Goal: Communication & Community: Share content

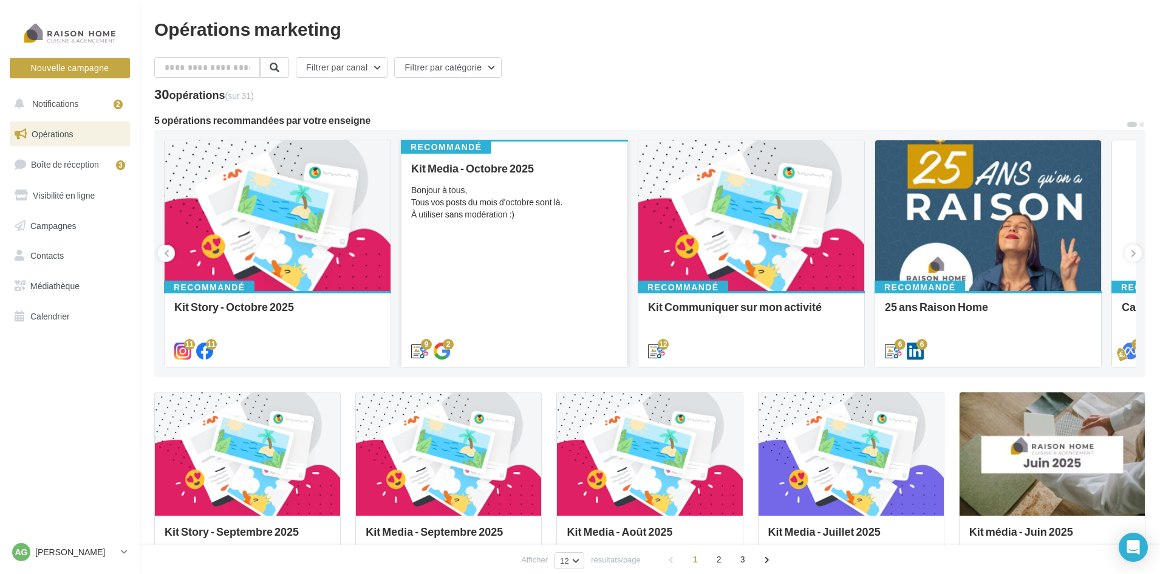
click at [494, 225] on div "Kit Media - Octobre 2025 Bonjour à tous, Tous vos posts du mois d'octobre sont …" at bounding box center [514, 259] width 207 height 194
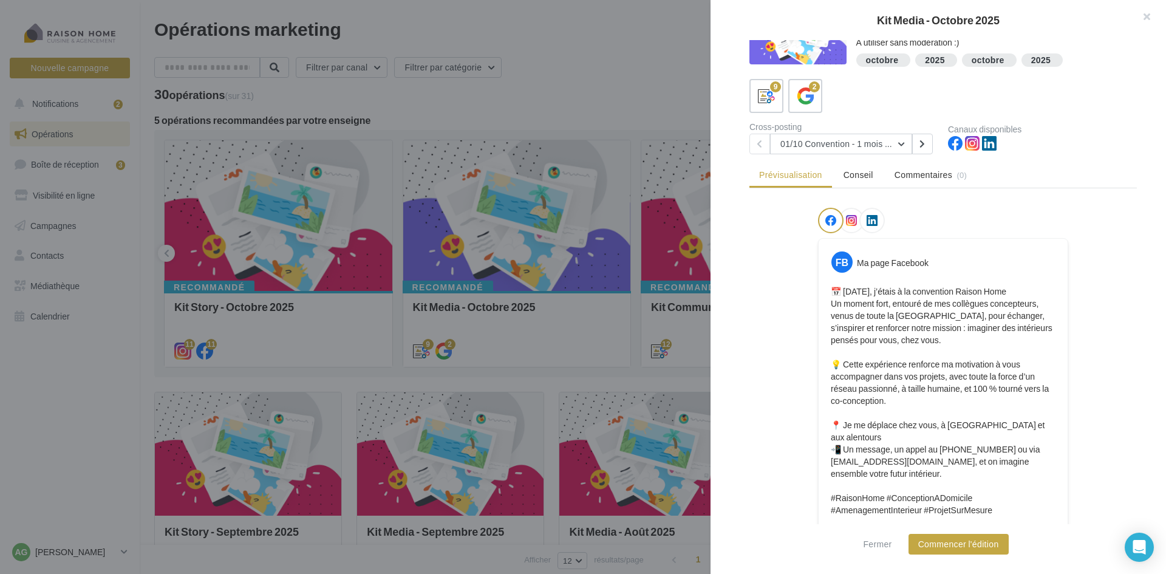
scroll to position [61, 0]
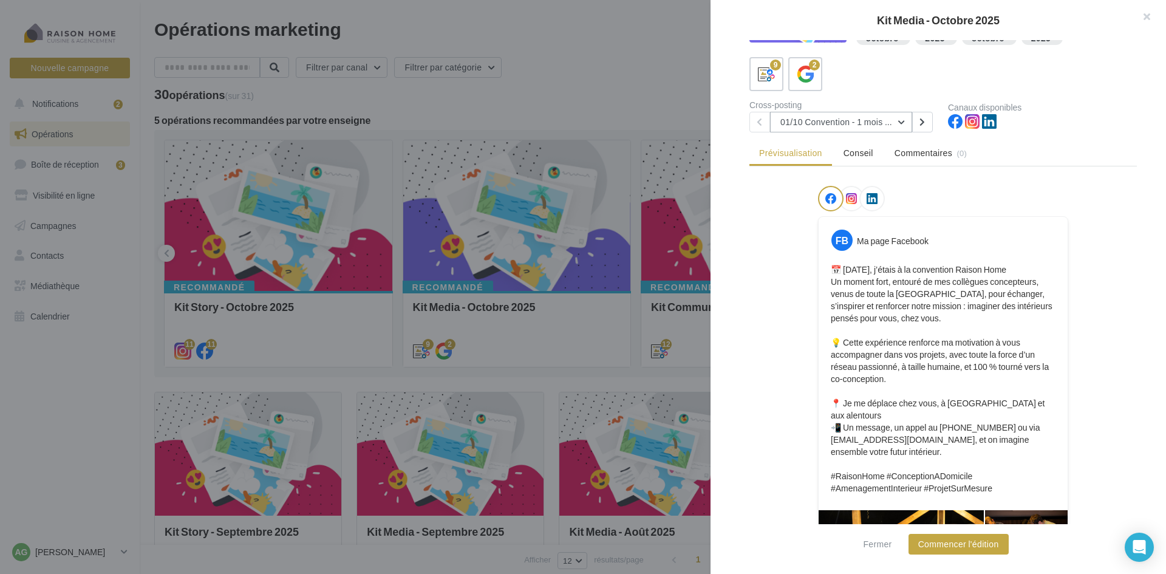
click at [901, 116] on button "01/10 Convention - 1 mois en arrière" at bounding box center [841, 122] width 142 height 21
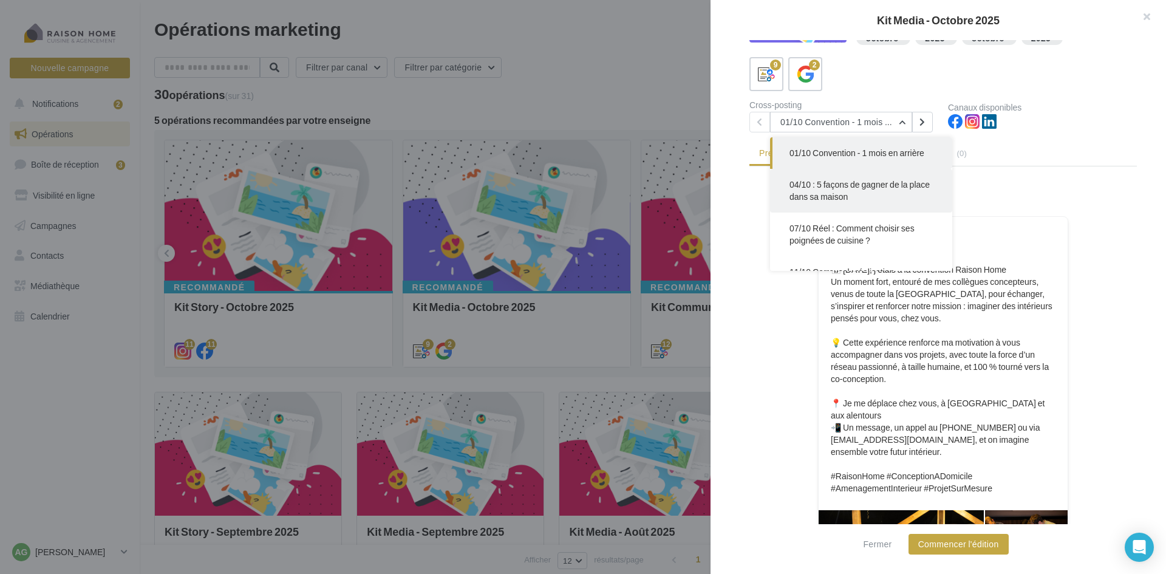
click at [868, 194] on span "04/10 : 5 façons de gagner de la place dans sa maison" at bounding box center [860, 190] width 140 height 22
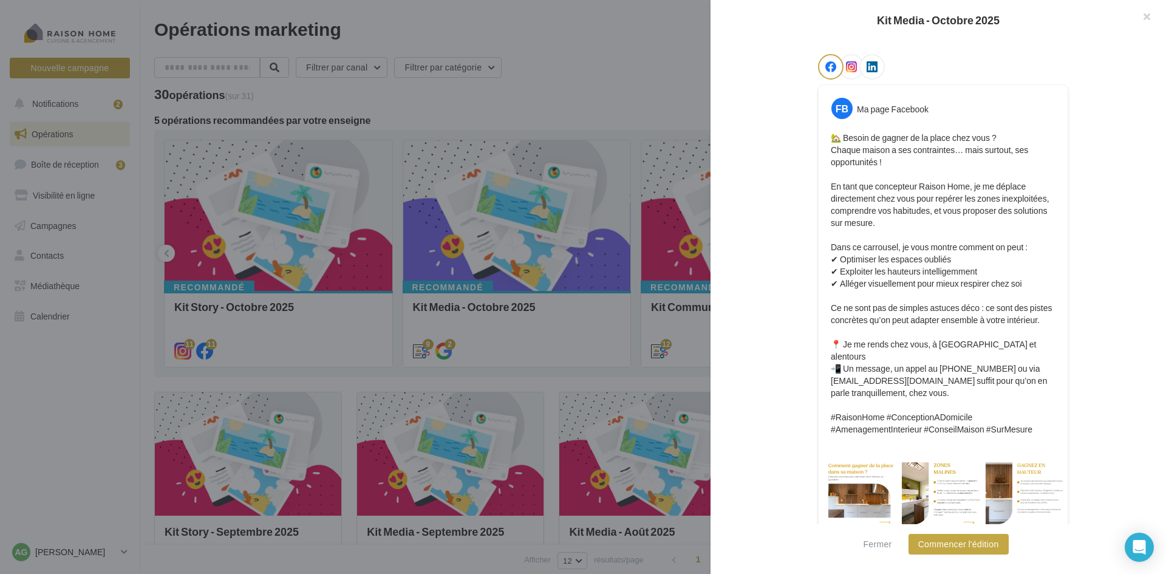
scroll to position [195, 0]
click at [966, 544] on button "Commencer l'édition" at bounding box center [959, 544] width 100 height 21
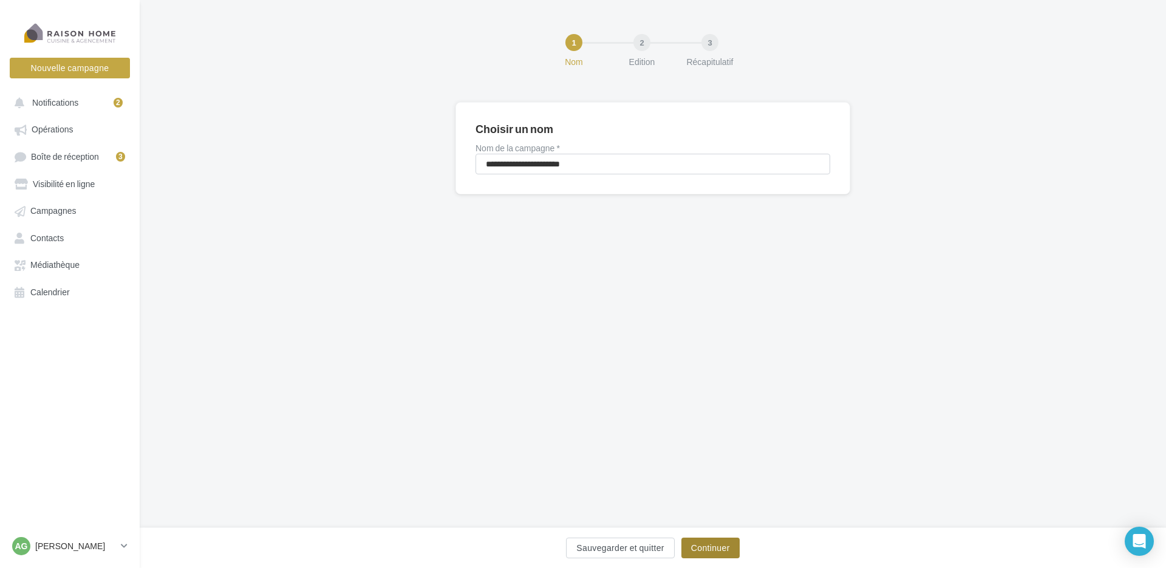
click at [719, 545] on button "Continuer" at bounding box center [710, 548] width 58 height 21
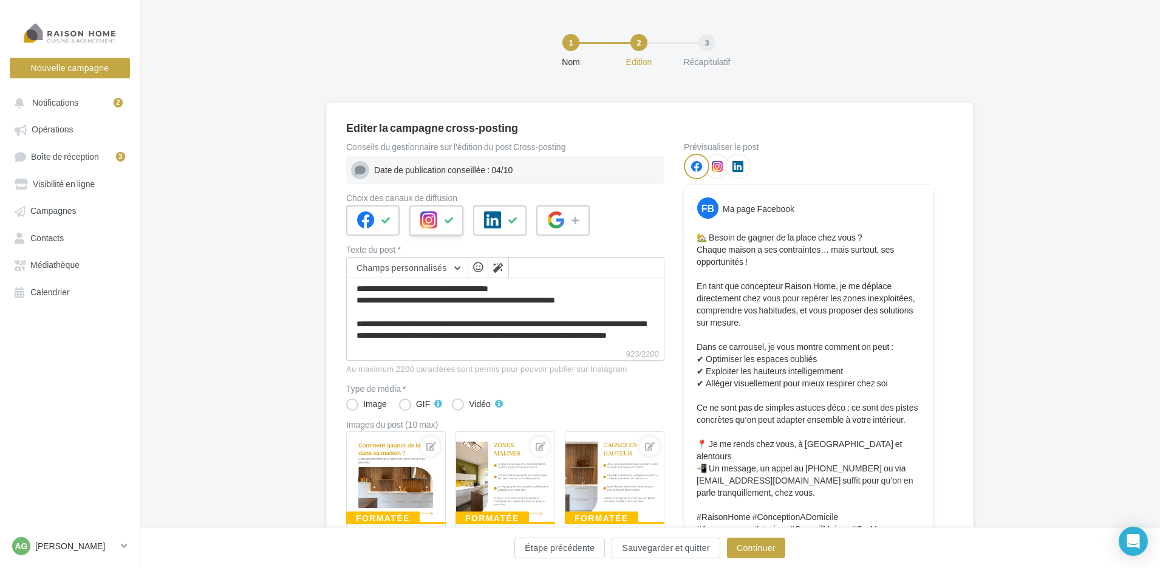
click at [446, 221] on icon at bounding box center [450, 220] width 10 height 9
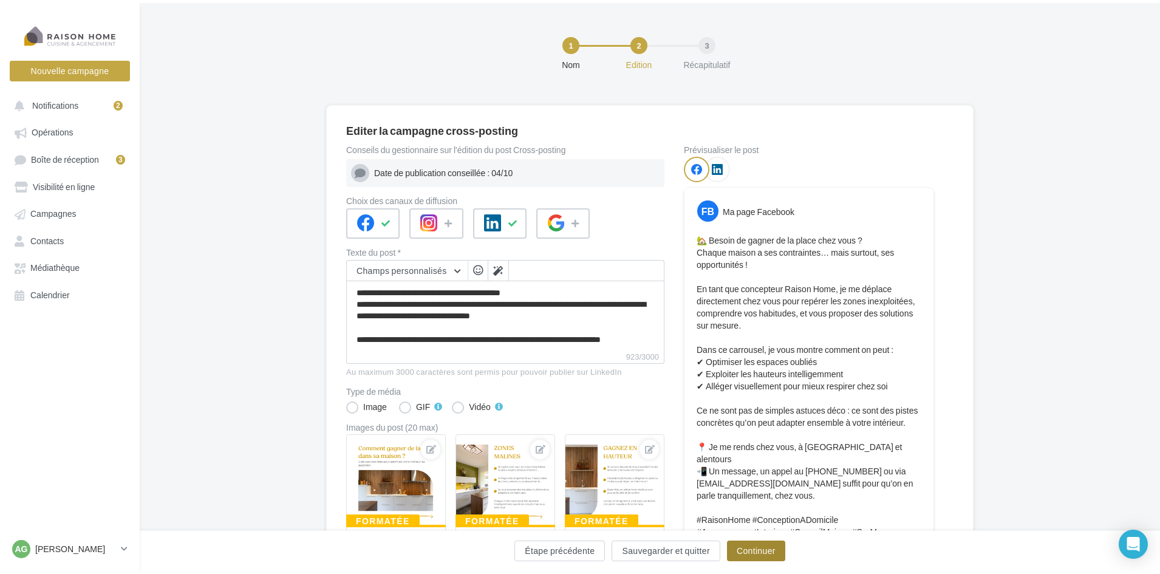
scroll to position [198, 0]
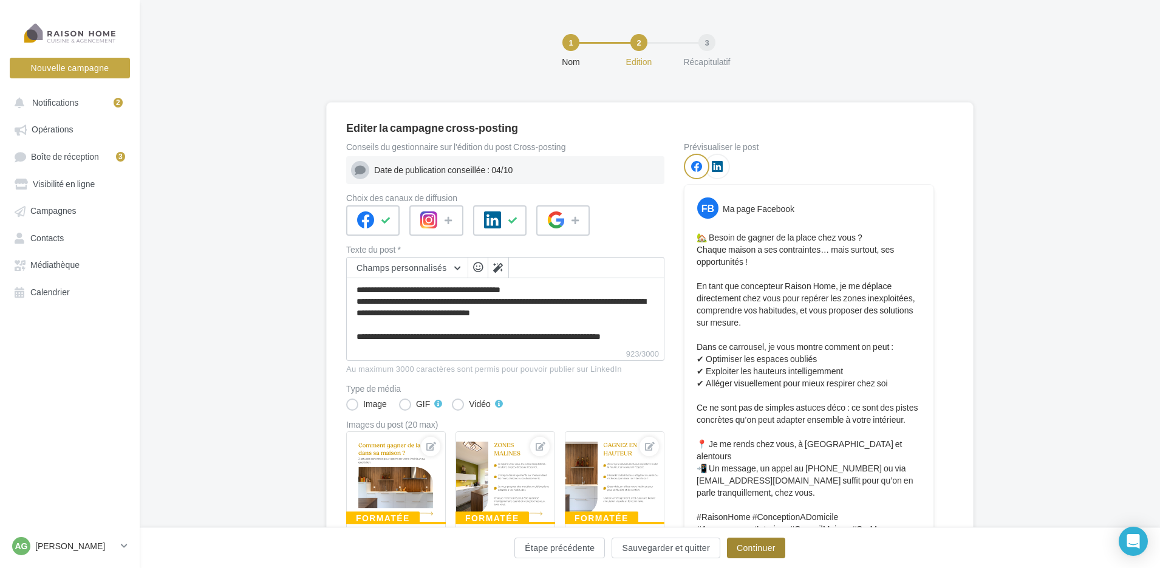
click at [756, 550] on button "Continuer" at bounding box center [756, 548] width 58 height 21
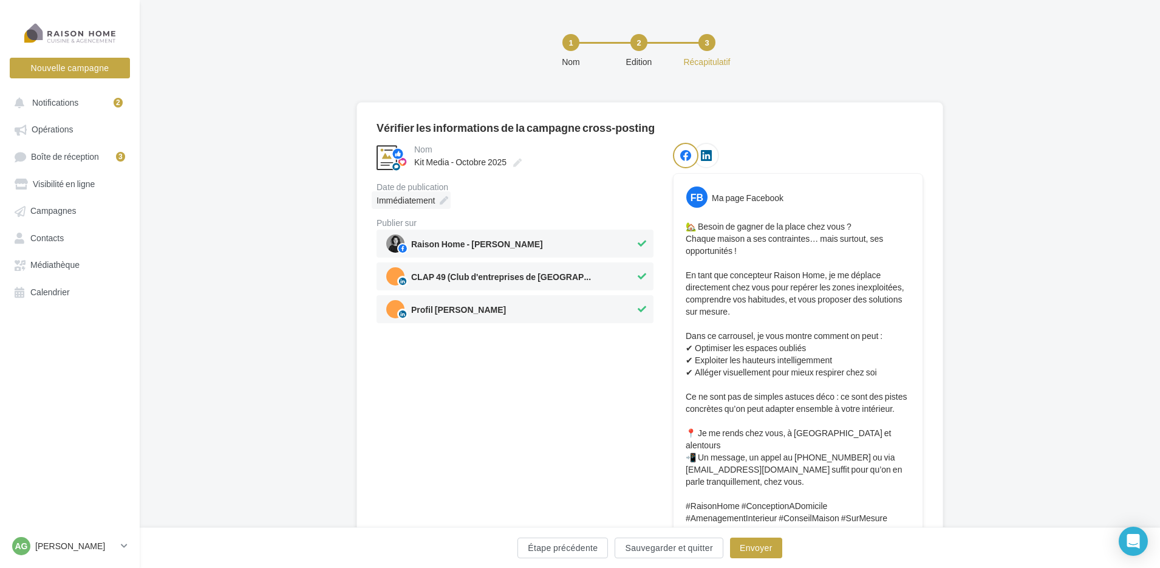
click at [450, 199] on div "Immédiatement" at bounding box center [411, 200] width 79 height 18
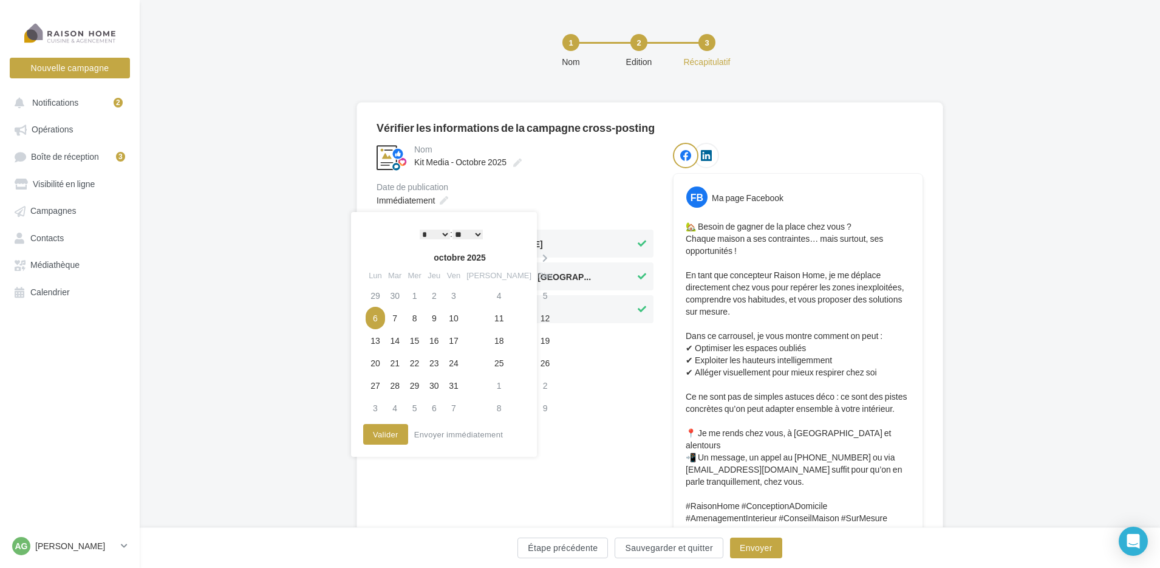
click at [443, 234] on select "* * * * * * * * * * ** ** ** ** ** ** ** ** ** ** ** ** ** **" at bounding box center [435, 235] width 30 height 10
click at [392, 439] on button "Valider" at bounding box center [385, 434] width 45 height 21
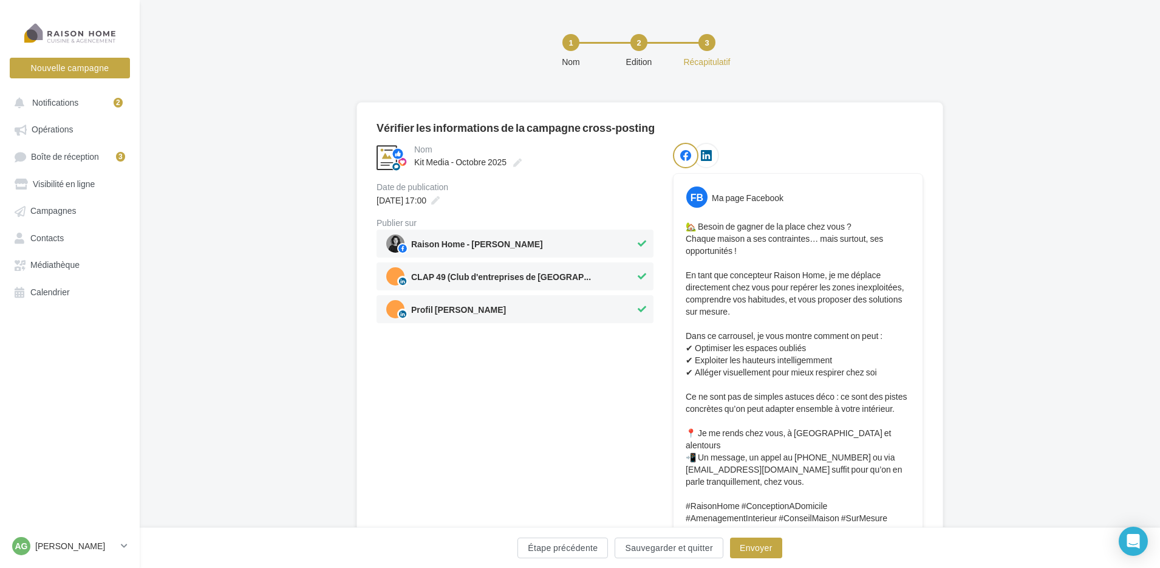
click at [641, 271] on button at bounding box center [641, 276] width 13 height 15
click at [757, 553] on button "Envoyer" at bounding box center [756, 548] width 52 height 21
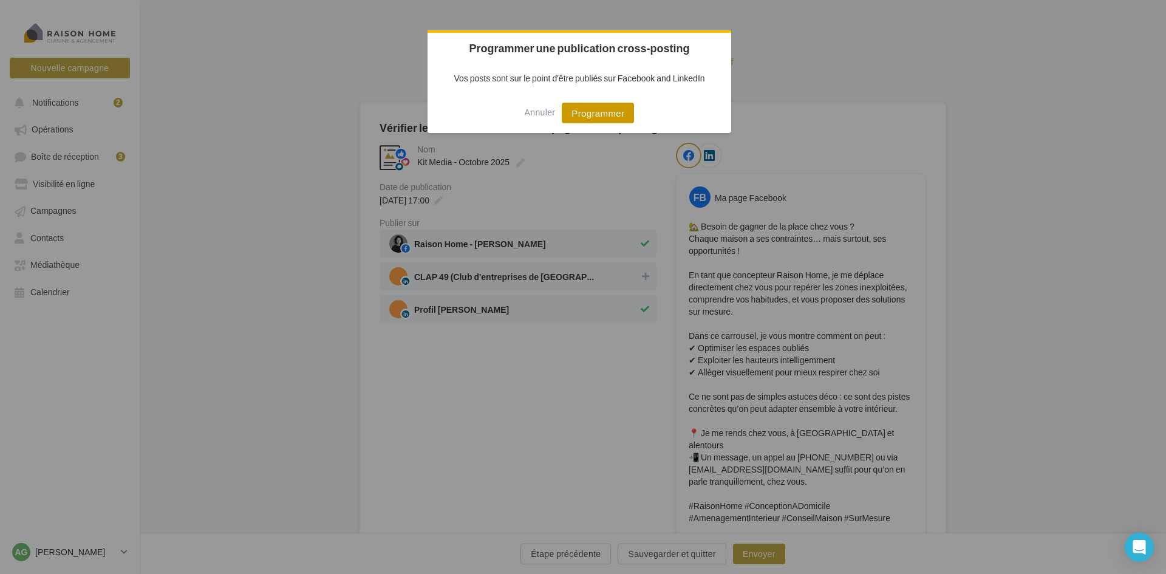
click at [594, 115] on button "Programmer" at bounding box center [598, 113] width 72 height 21
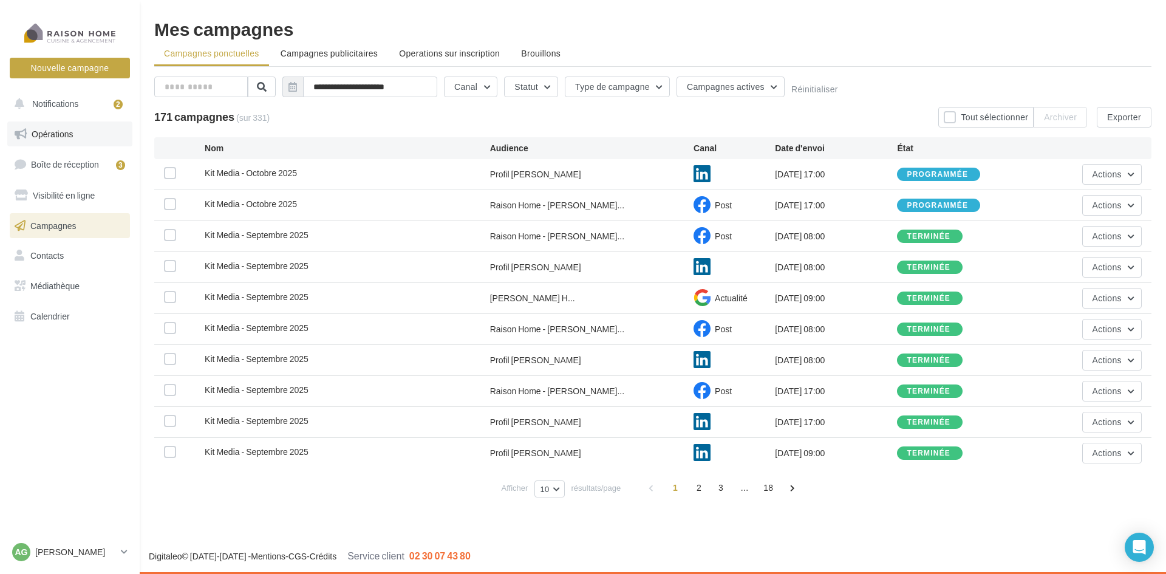
click at [62, 135] on span "Opérations" at bounding box center [52, 134] width 41 height 10
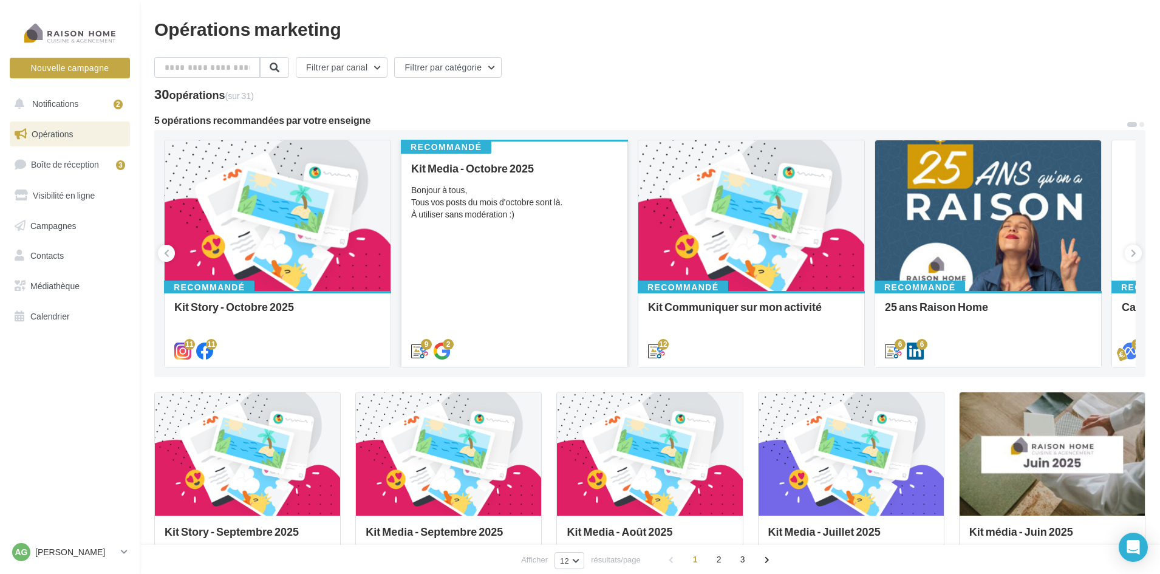
click at [498, 241] on div "Kit Media - Octobre 2025 Bonjour à tous, Tous vos posts du mois d'octobre sont …" at bounding box center [514, 259] width 207 height 194
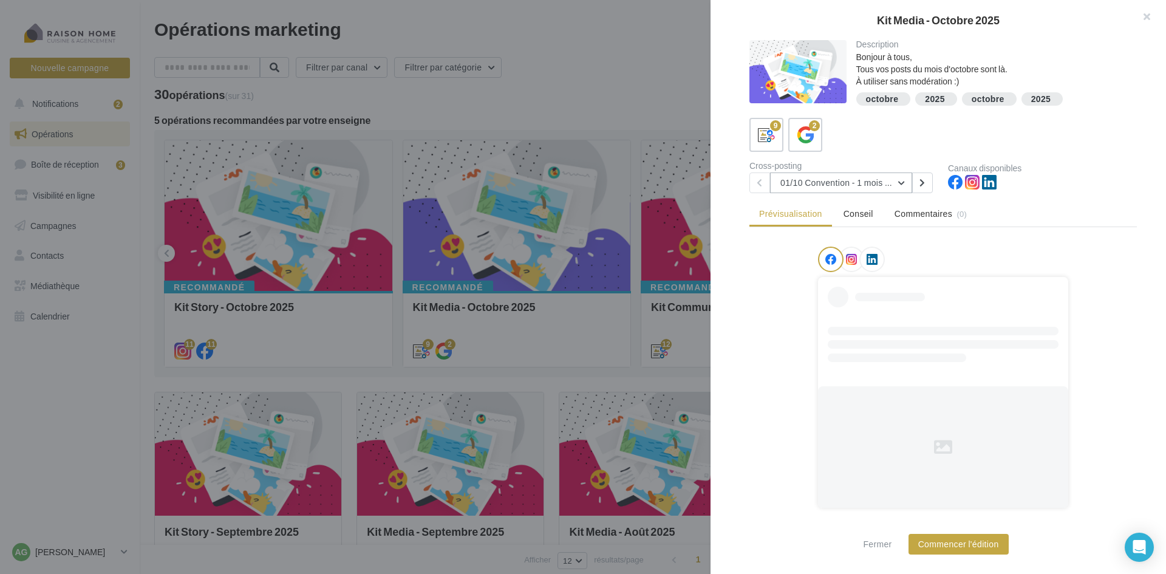
click at [852, 190] on button "01/10 Convention - 1 mois en arrière" at bounding box center [841, 182] width 142 height 21
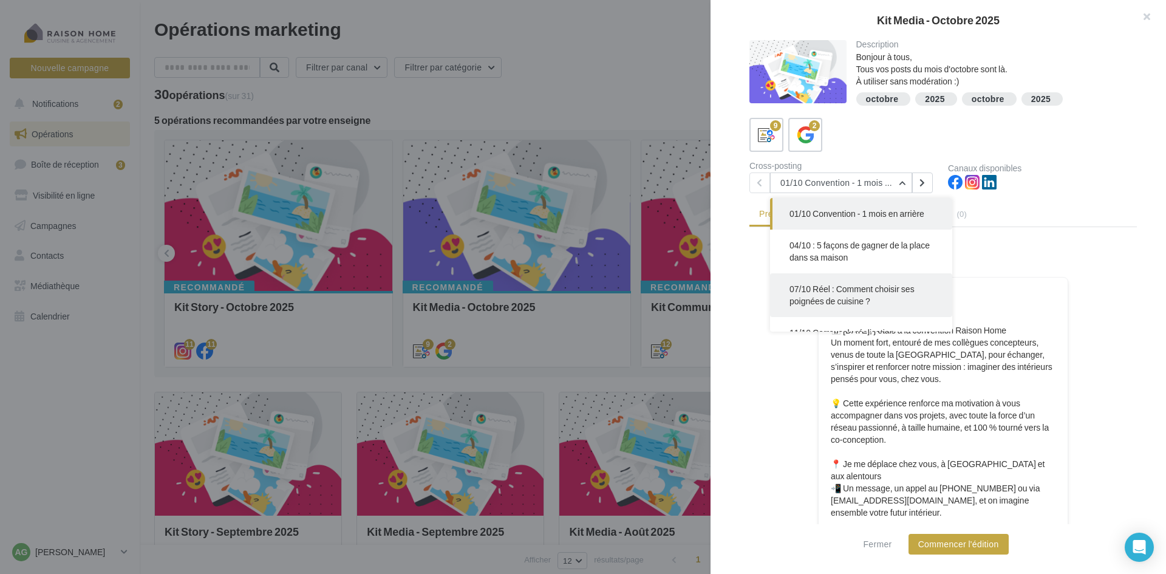
click at [875, 292] on span "07/10 Réel : Comment choisir ses poignées de cuisine ?" at bounding box center [852, 295] width 125 height 22
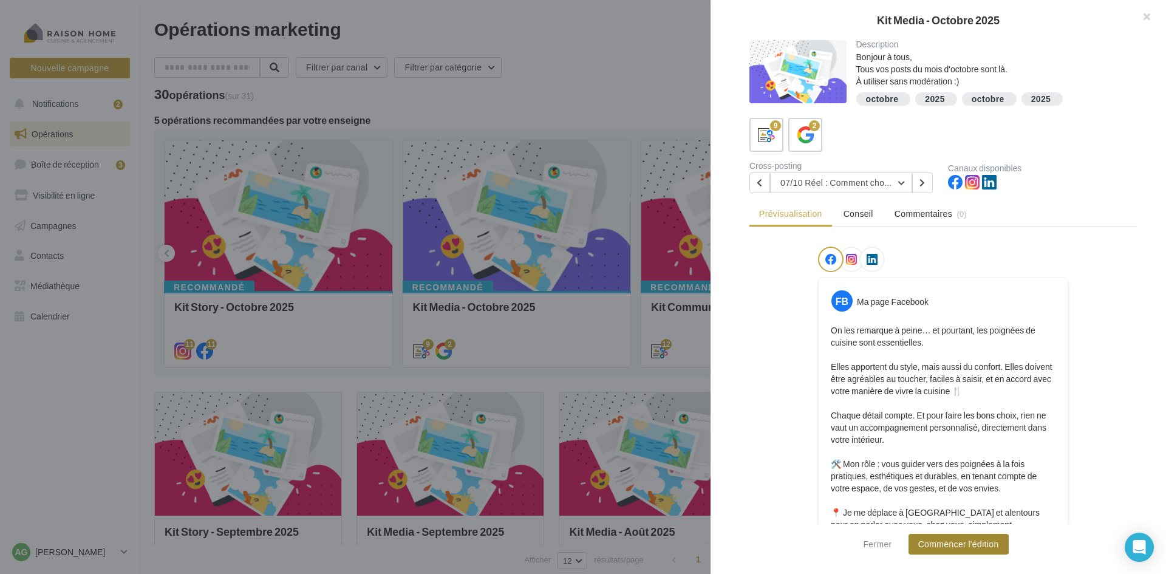
click at [976, 541] on button "Commencer l'édition" at bounding box center [959, 544] width 100 height 21
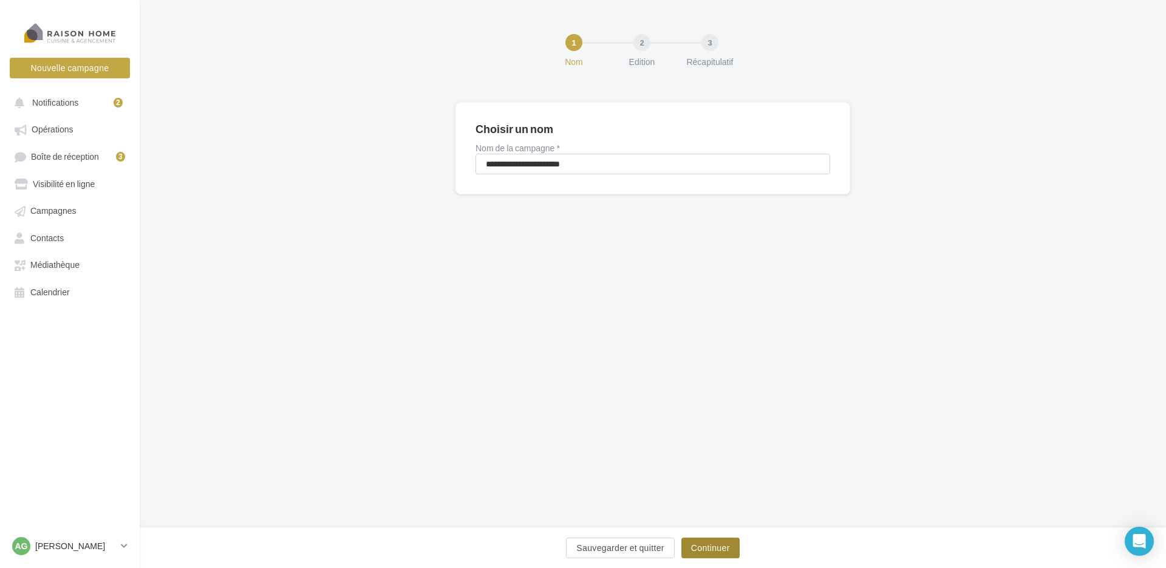
click at [714, 546] on button "Continuer" at bounding box center [710, 548] width 58 height 21
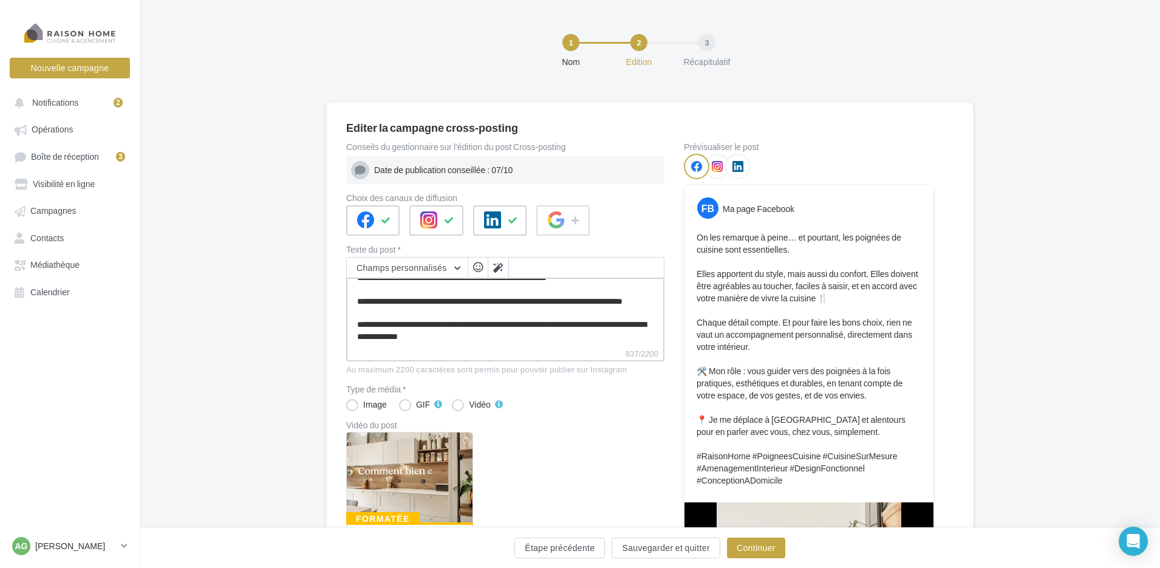
scroll to position [140, 0]
click at [447, 222] on icon at bounding box center [450, 220] width 10 height 9
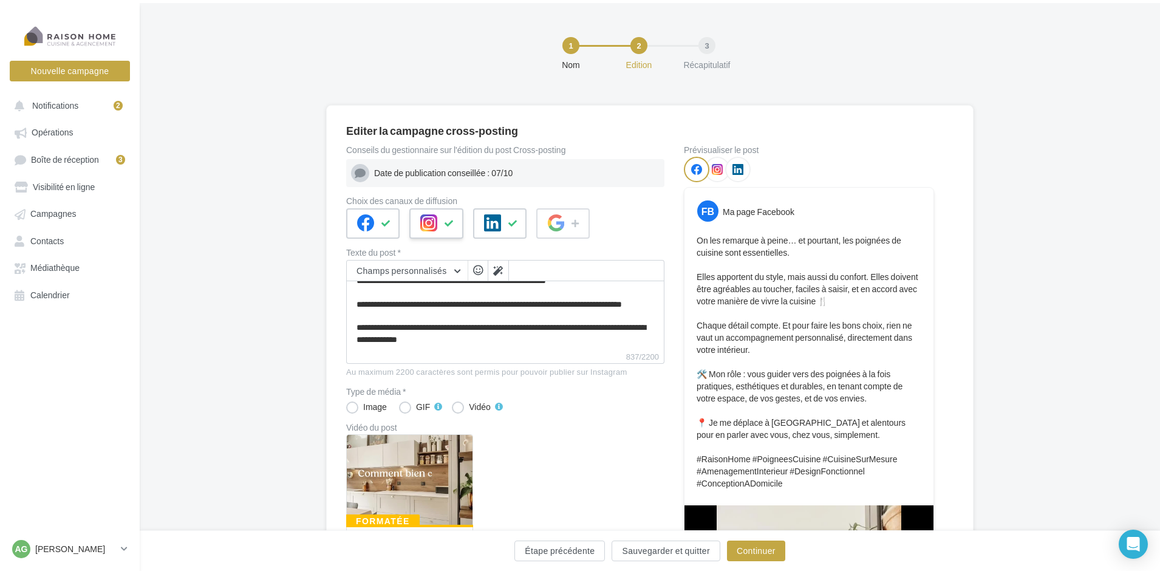
scroll to position [0, 0]
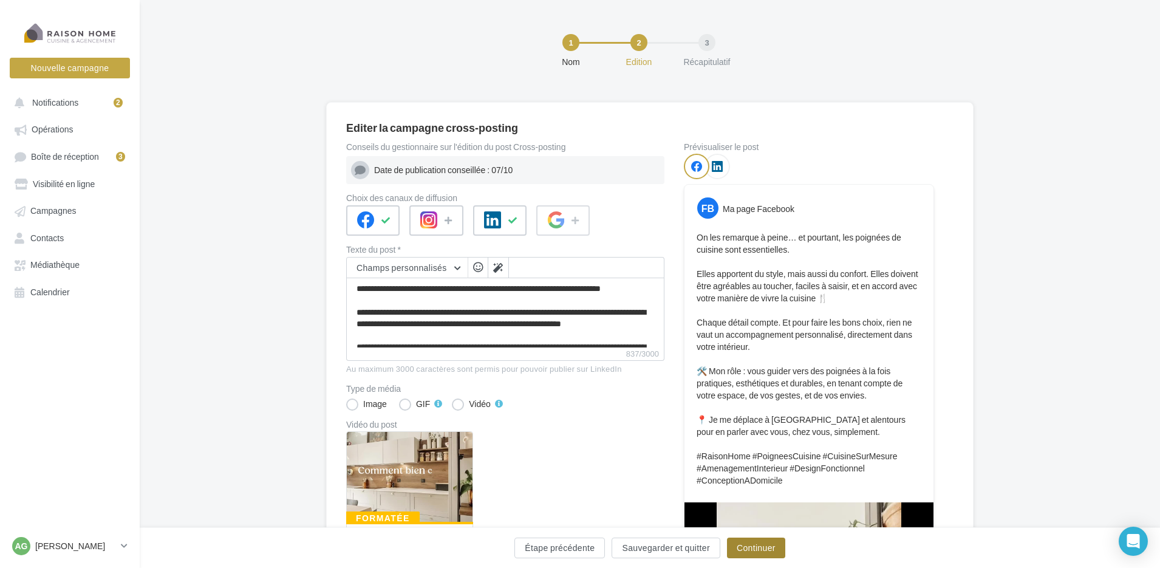
click at [754, 551] on button "Continuer" at bounding box center [756, 548] width 58 height 21
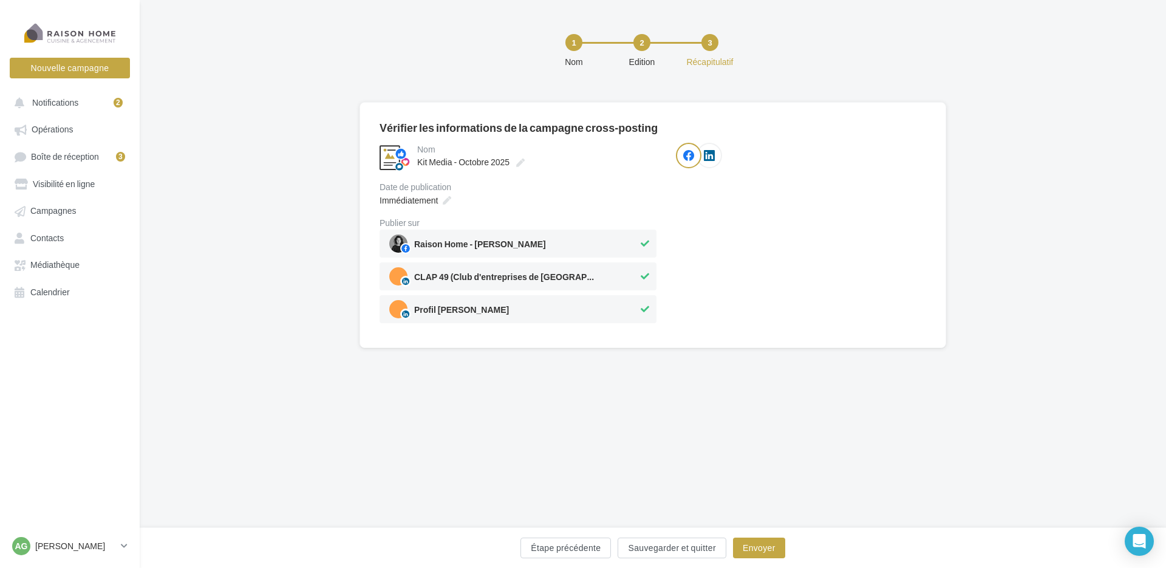
click at [647, 278] on icon at bounding box center [645, 276] width 9 height 9
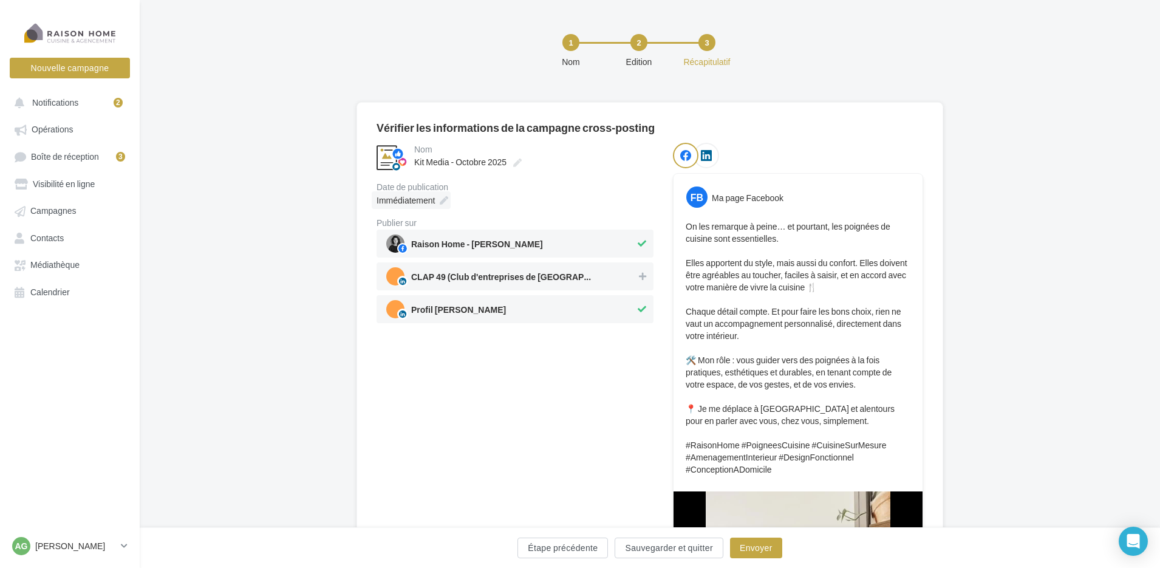
click at [440, 197] on icon at bounding box center [444, 200] width 9 height 9
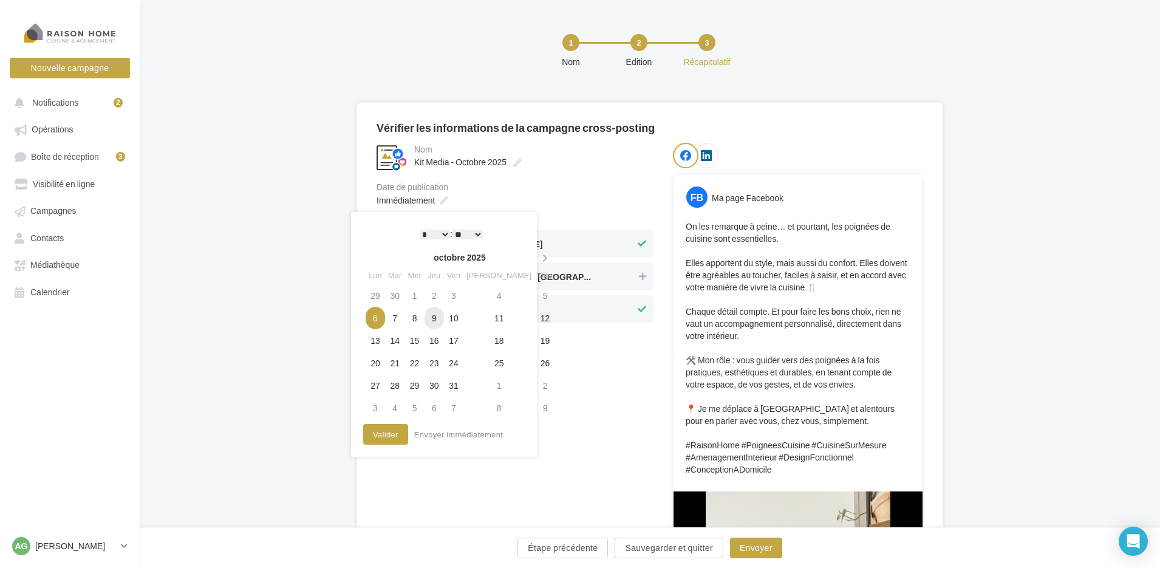
click at [442, 316] on td "9" at bounding box center [434, 318] width 19 height 22
click at [388, 437] on button "Valider" at bounding box center [385, 434] width 45 height 21
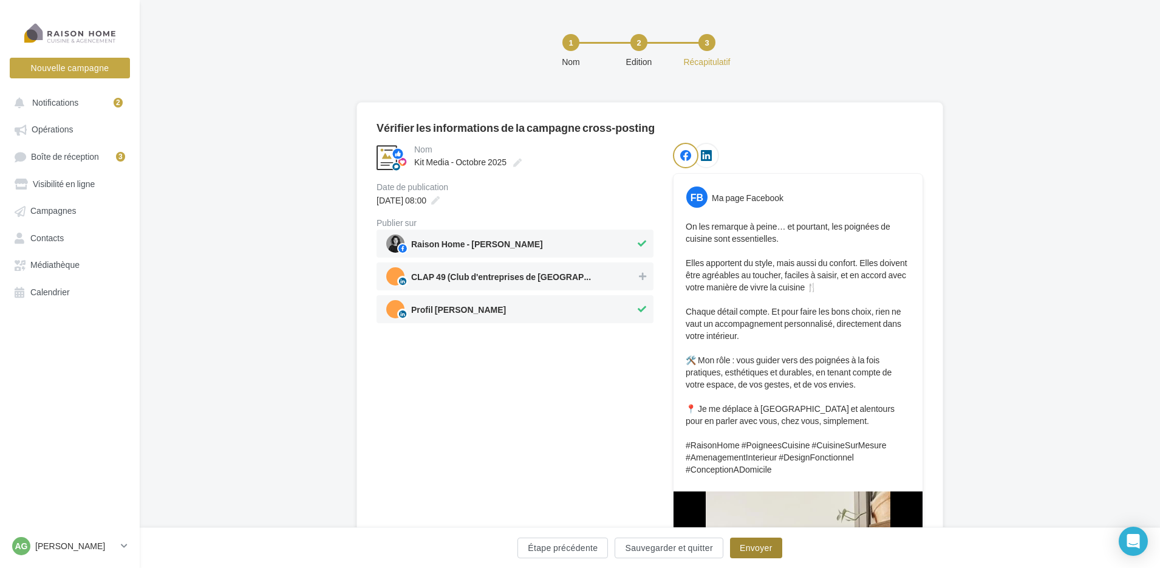
click at [756, 552] on button "Envoyer" at bounding box center [756, 548] width 52 height 21
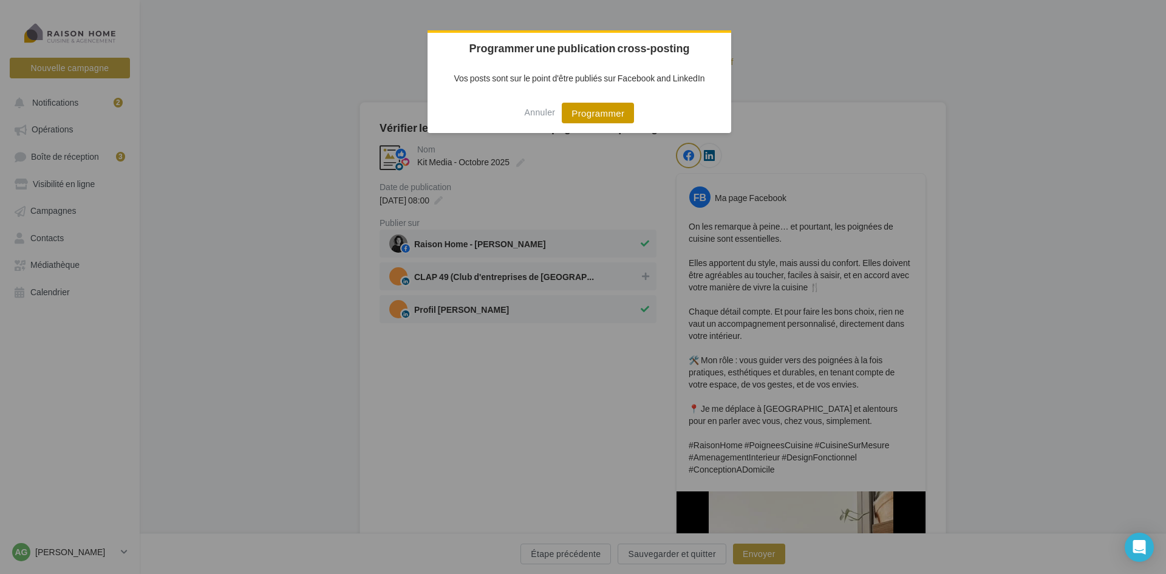
click at [609, 112] on button "Programmer" at bounding box center [598, 113] width 72 height 21
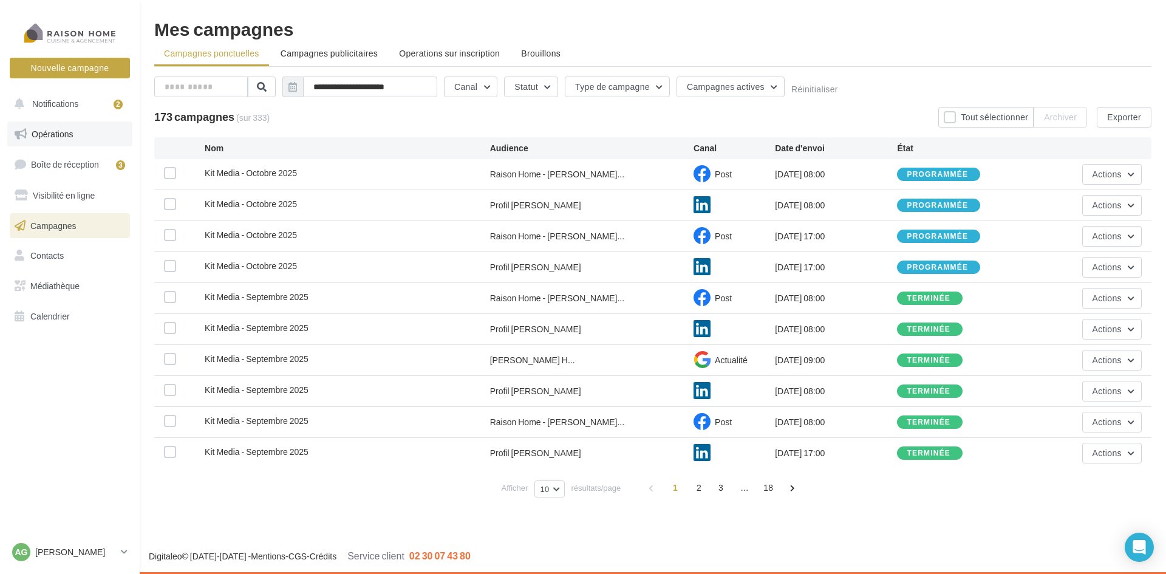
click at [63, 136] on span "Opérations" at bounding box center [52, 134] width 41 height 10
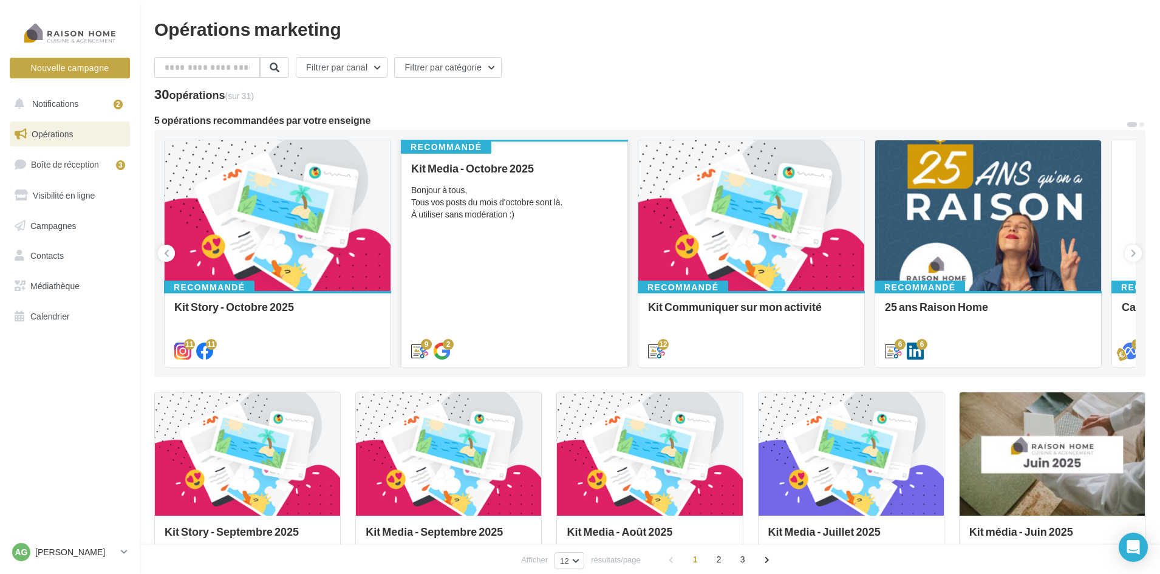
click at [525, 238] on div "Kit Media - Octobre 2025 Bonjour à tous, Tous vos posts du mois d'octobre sont …" at bounding box center [514, 259] width 207 height 194
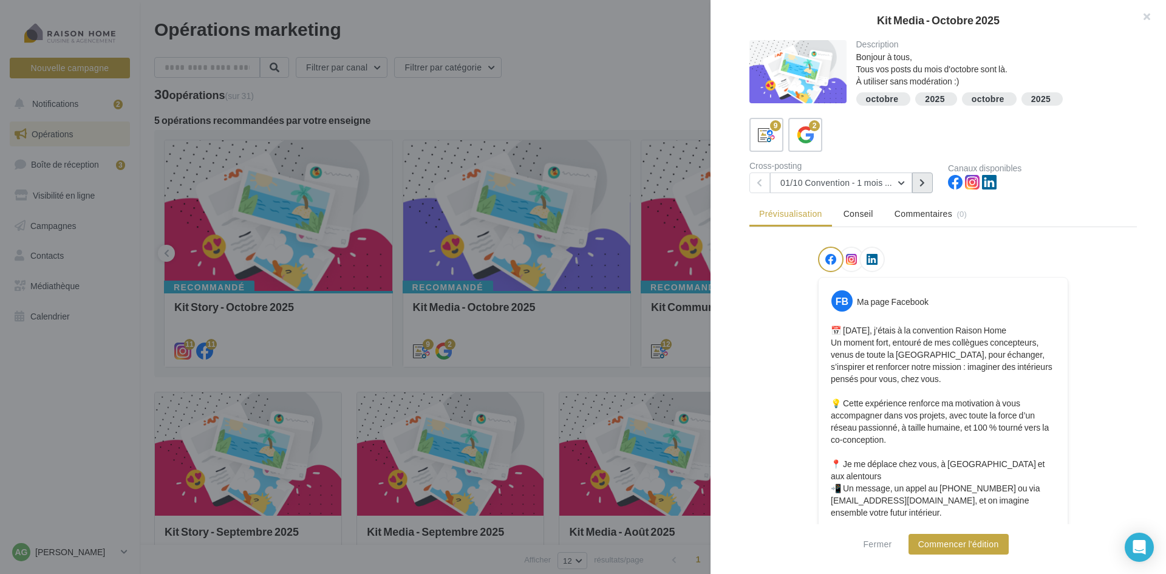
click at [917, 178] on button at bounding box center [922, 182] width 21 height 21
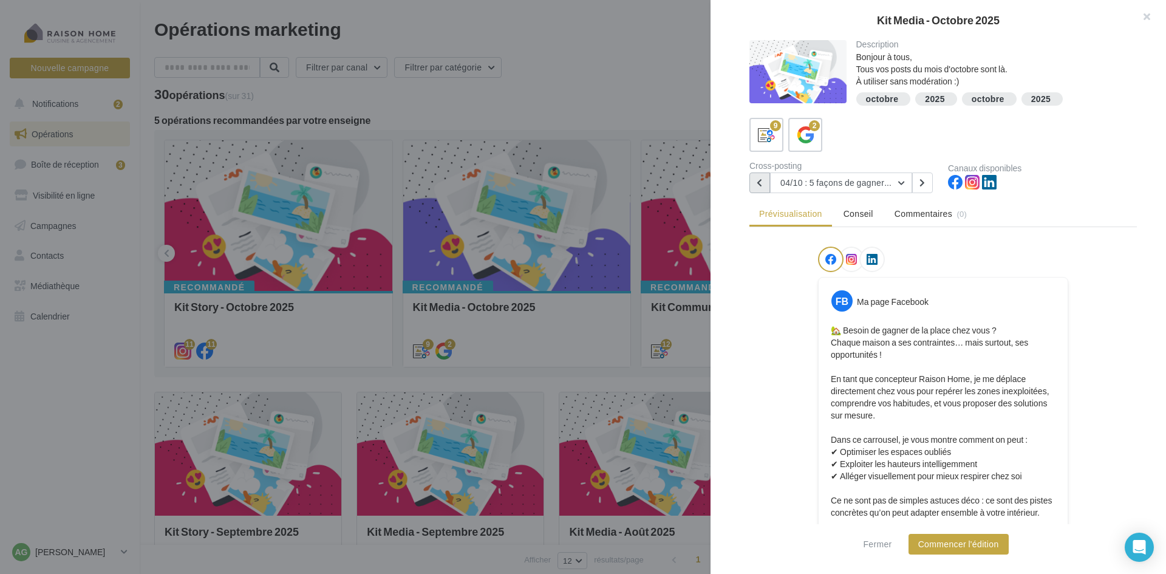
click at [763, 181] on button at bounding box center [760, 182] width 21 height 21
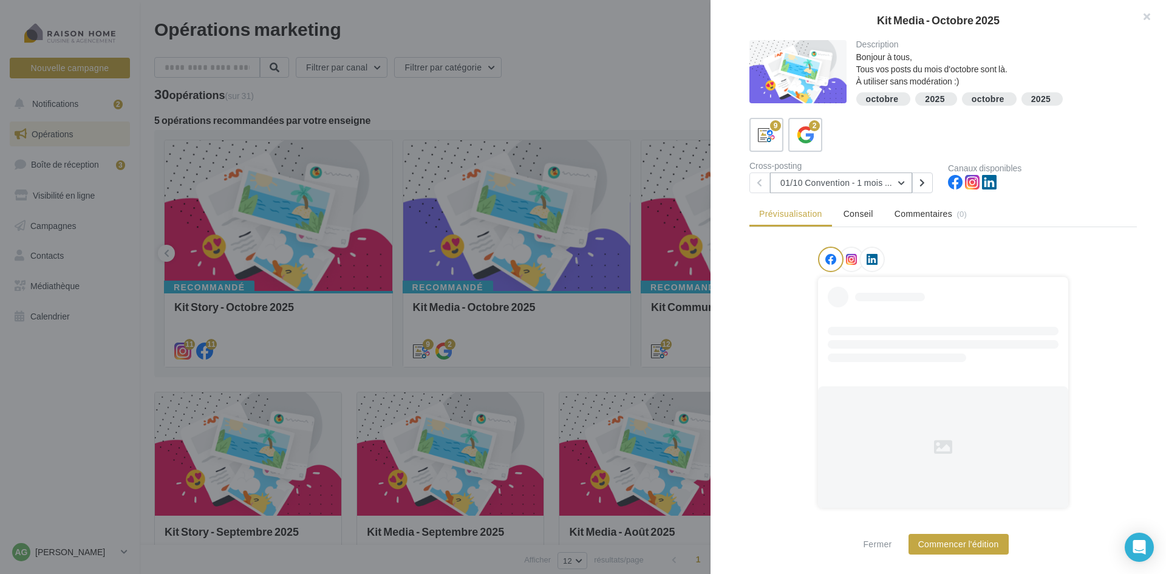
click at [872, 184] on button "01/10 Convention - 1 mois en arrière" at bounding box center [841, 182] width 142 height 21
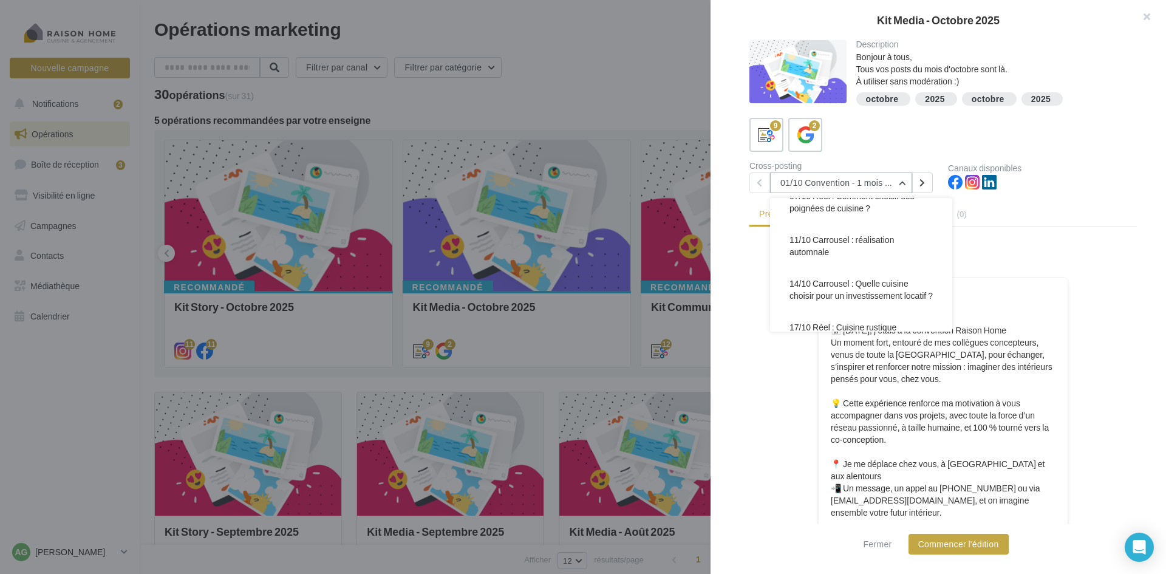
scroll to position [105, 0]
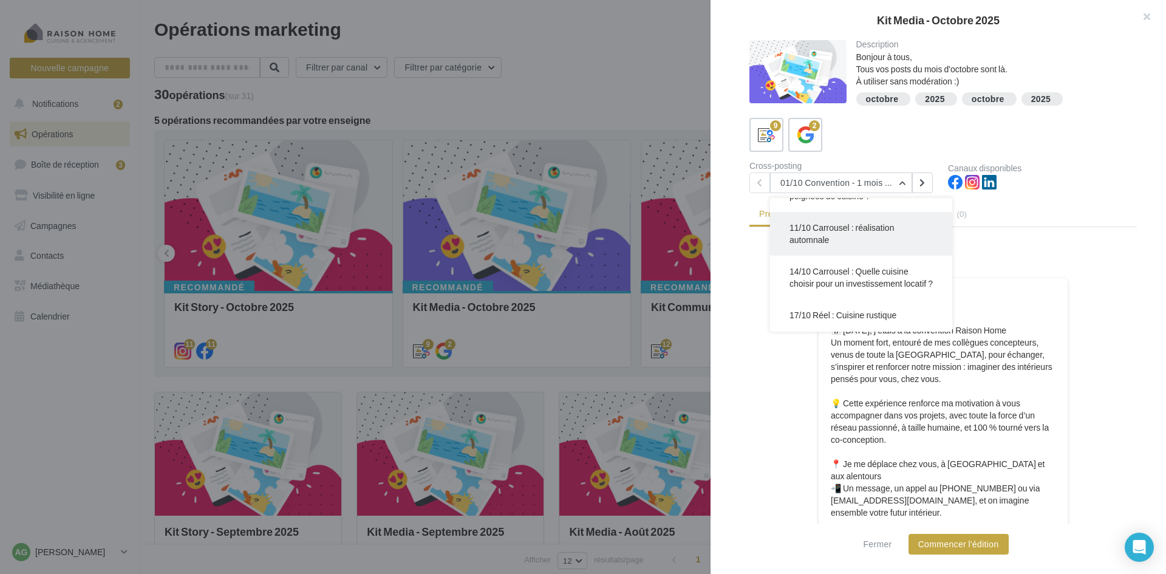
click at [819, 231] on span "11/10 Carrousel : réalisation automnale" at bounding box center [842, 233] width 104 height 22
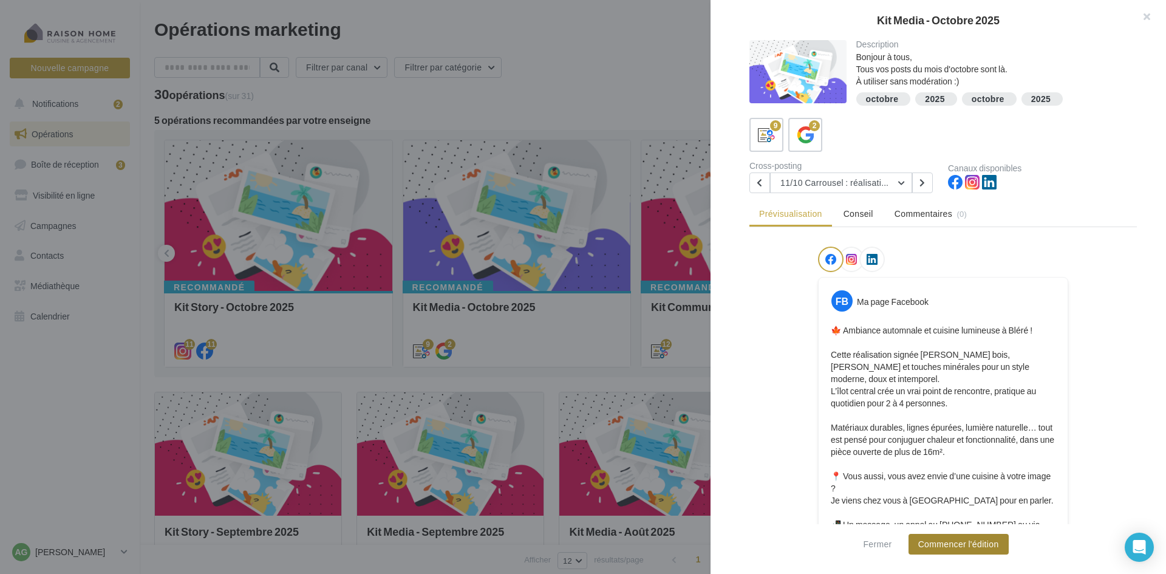
click at [957, 546] on button "Commencer l'édition" at bounding box center [959, 544] width 100 height 21
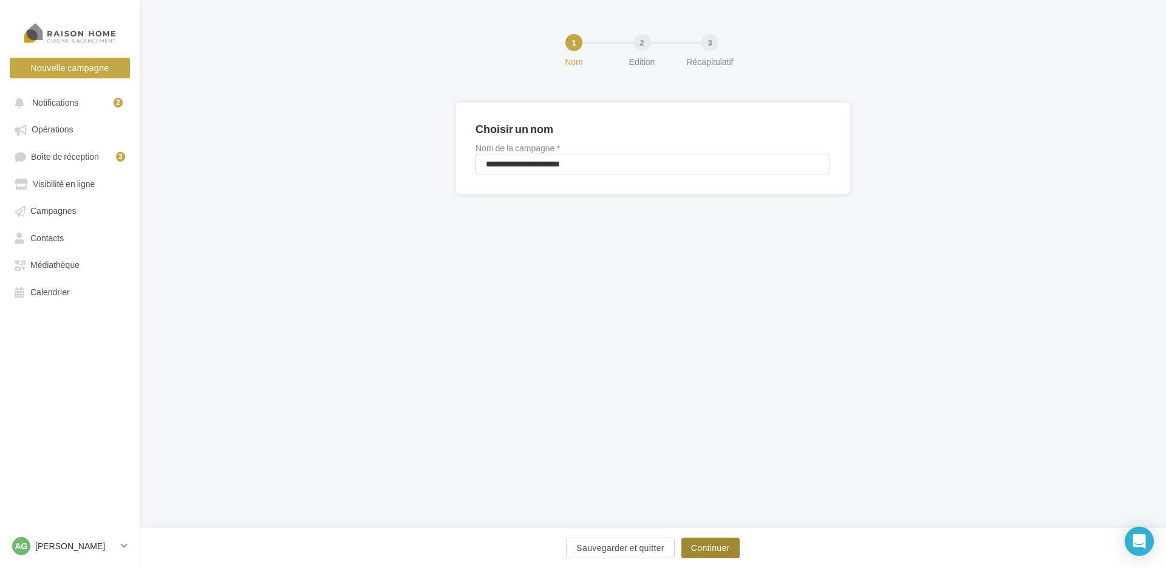
click at [718, 539] on button "Continuer" at bounding box center [710, 548] width 58 height 21
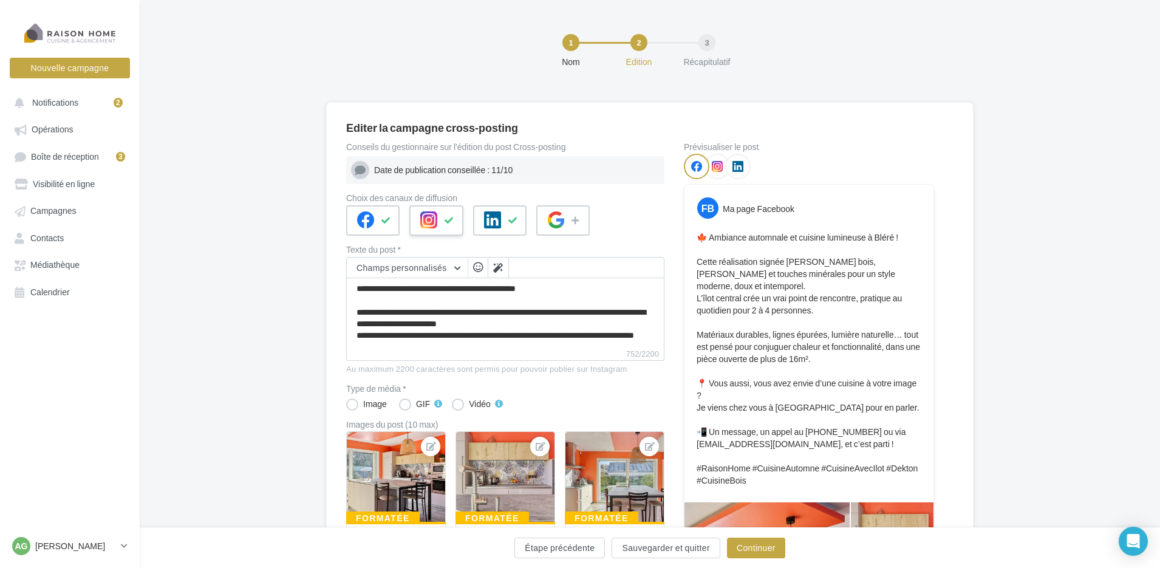
click at [450, 220] on icon at bounding box center [450, 220] width 10 height 9
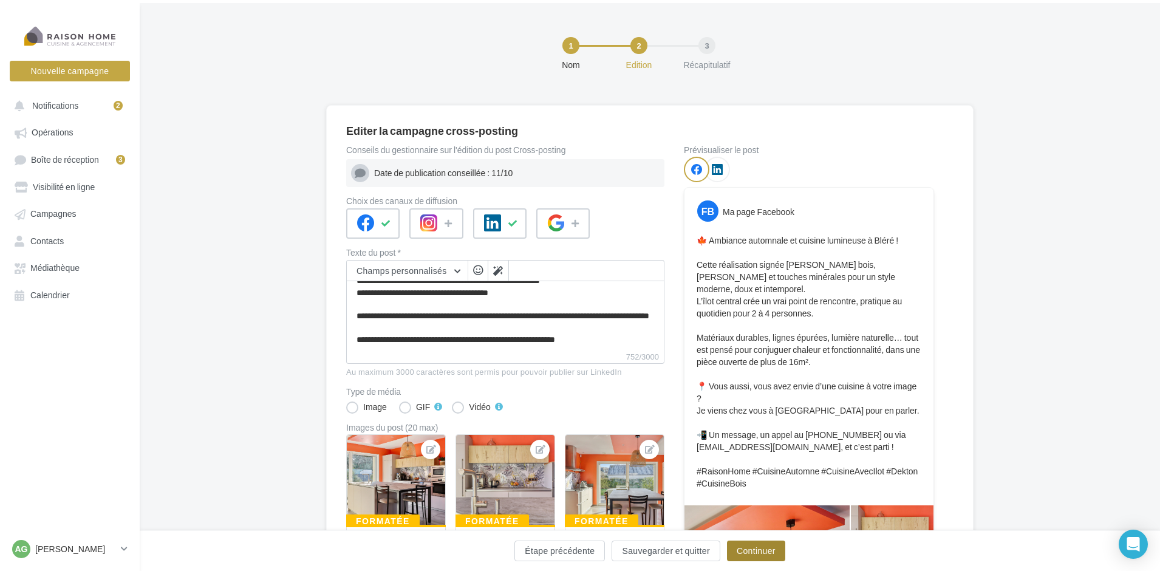
scroll to position [139, 0]
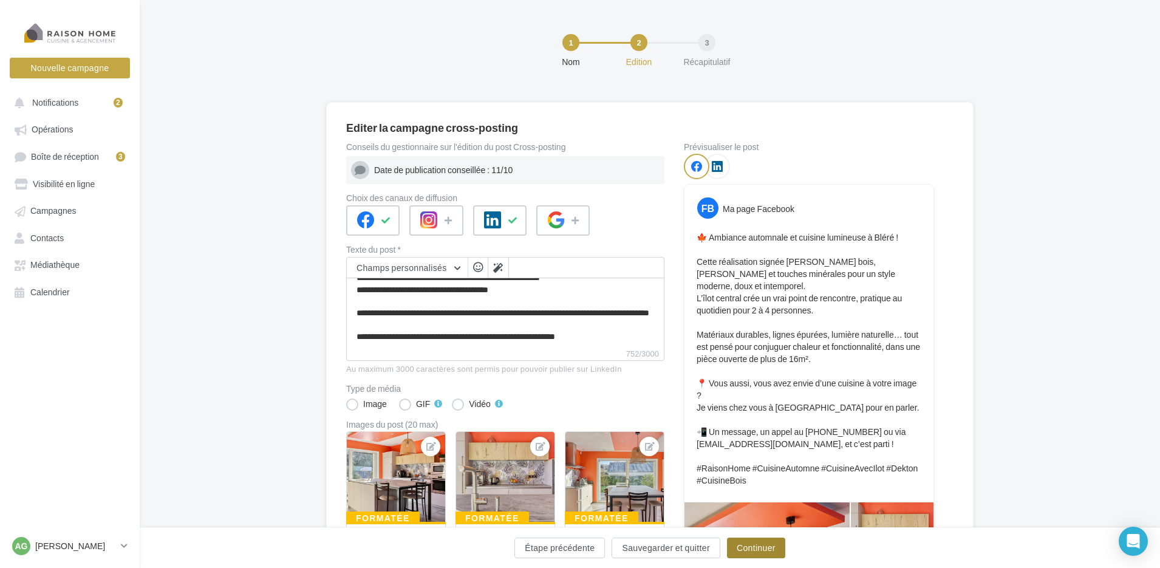
click at [759, 555] on button "Continuer" at bounding box center [756, 548] width 58 height 21
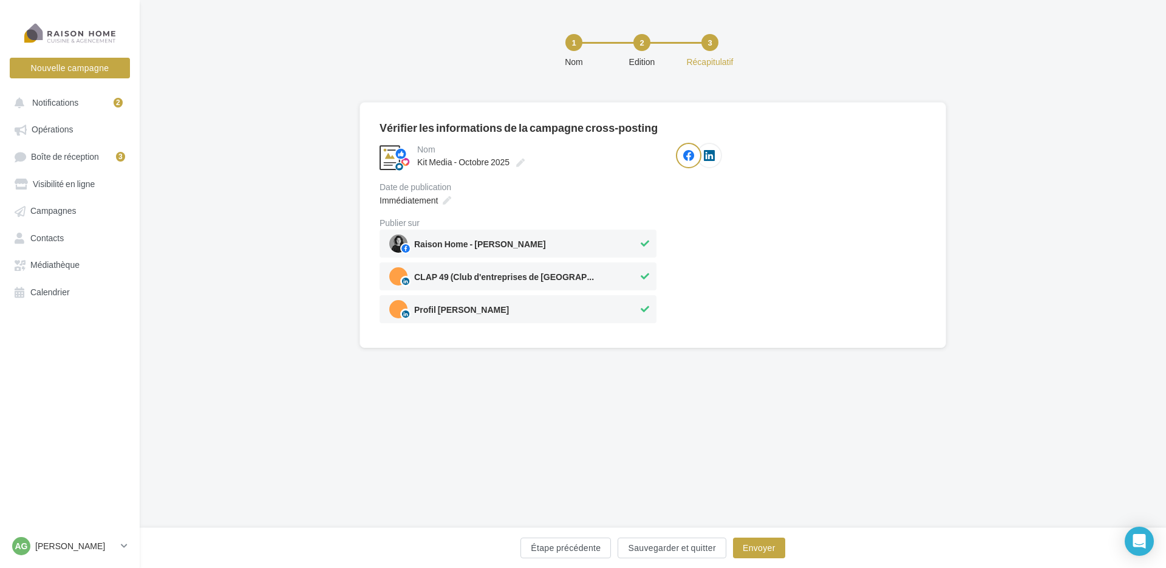
click at [643, 278] on icon at bounding box center [645, 276] width 9 height 9
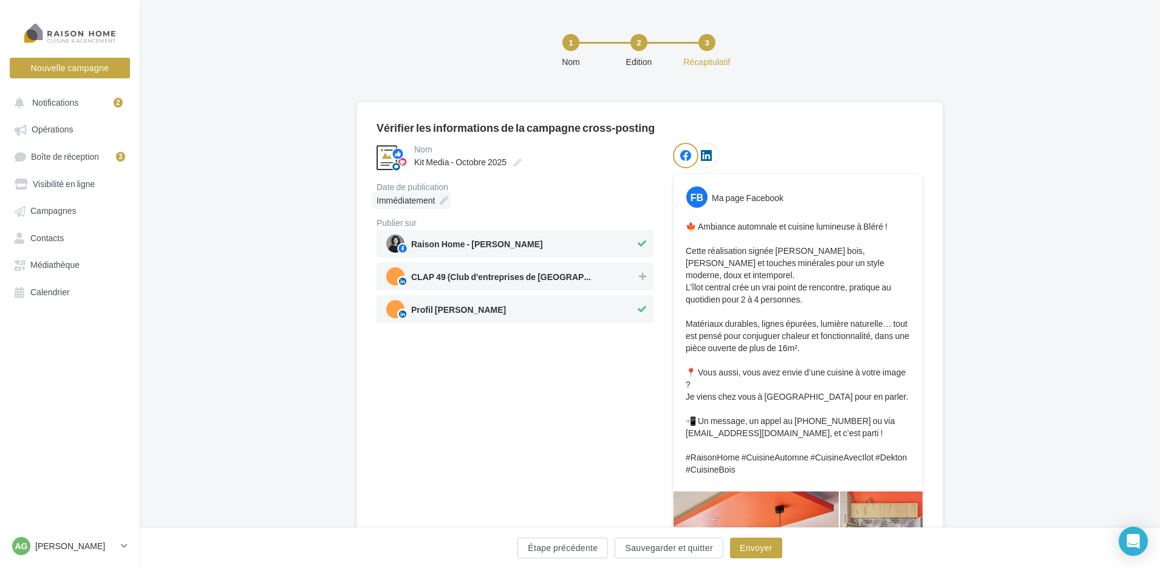
click at [440, 202] on icon at bounding box center [444, 200] width 9 height 9
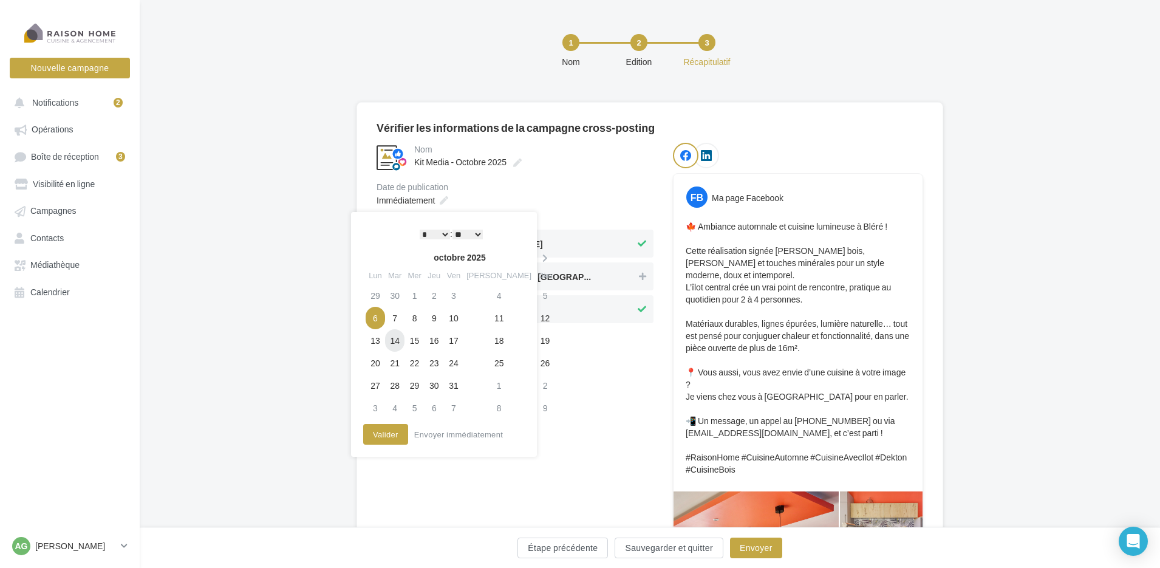
click at [400, 341] on td "14" at bounding box center [394, 340] width 19 height 22
click at [446, 233] on select "* * * * * * * * * * ** ** ** ** ** ** ** ** ** ** ** ** ** **" at bounding box center [435, 235] width 30 height 10
click at [392, 435] on button "Valider" at bounding box center [385, 434] width 45 height 21
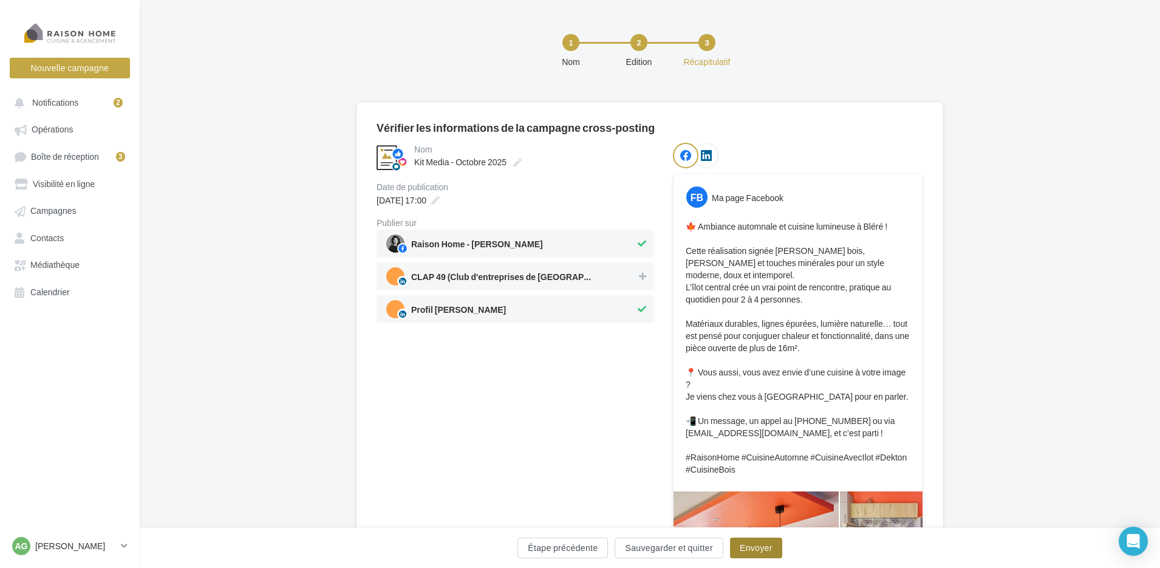
click at [763, 553] on button "Envoyer" at bounding box center [756, 548] width 52 height 21
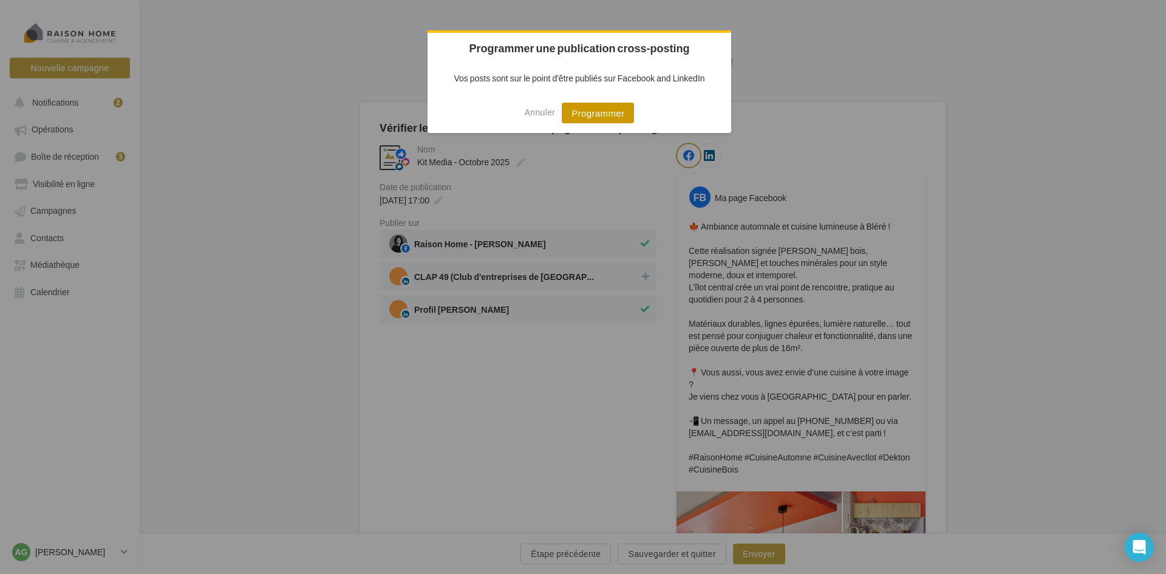
click at [607, 108] on button "Programmer" at bounding box center [598, 113] width 72 height 21
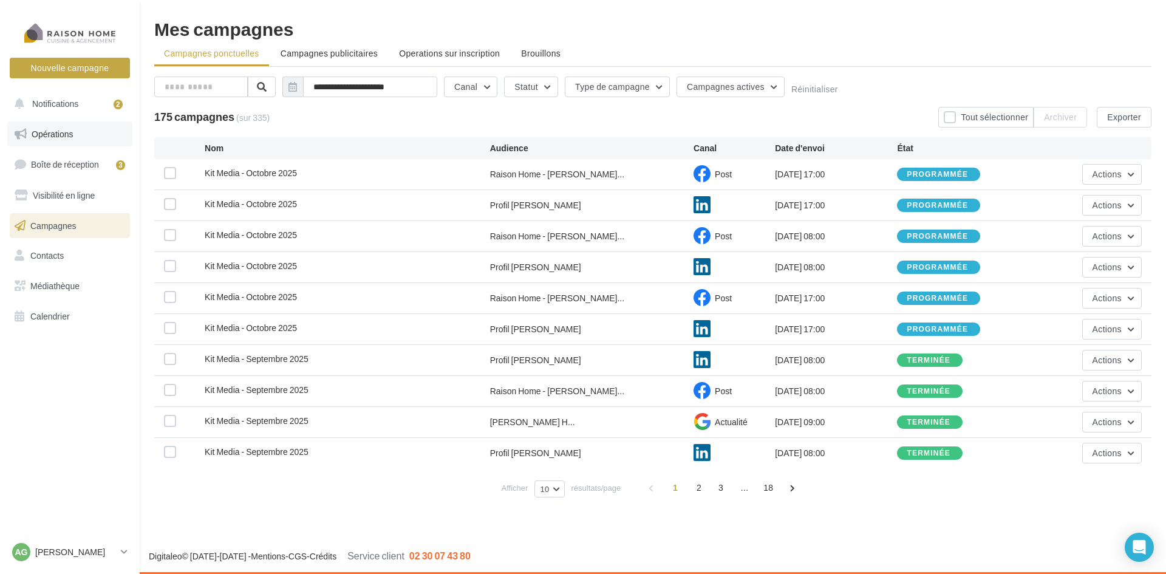
click at [63, 127] on link "Opérations" at bounding box center [69, 134] width 125 height 26
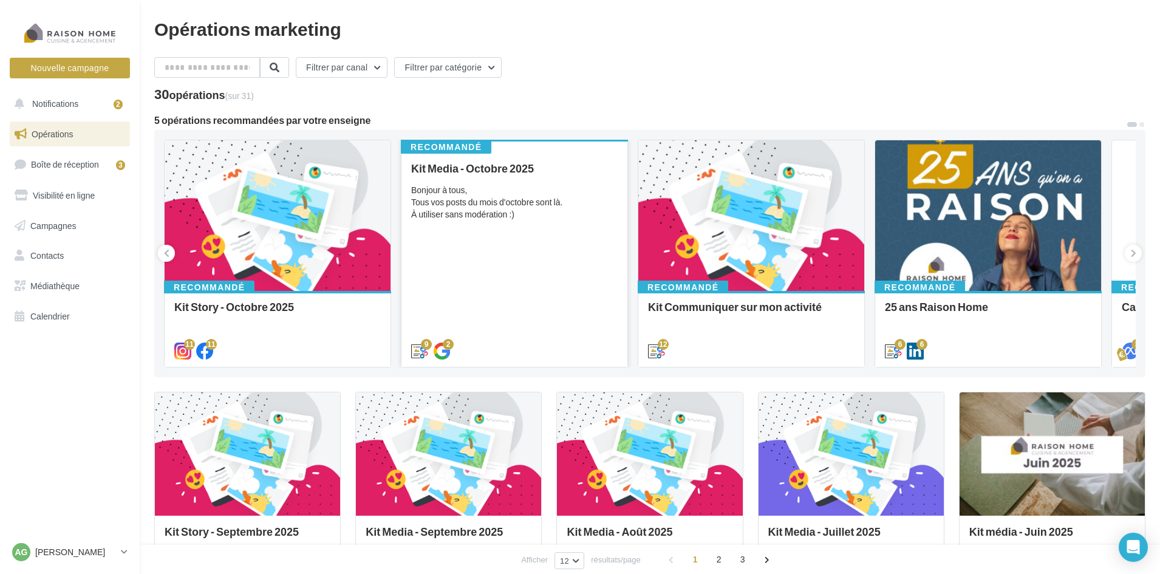
click at [532, 219] on div "Bonjour à tous, Tous vos posts du mois d'octobre sont là. À utiliser sans modér…" at bounding box center [514, 202] width 207 height 36
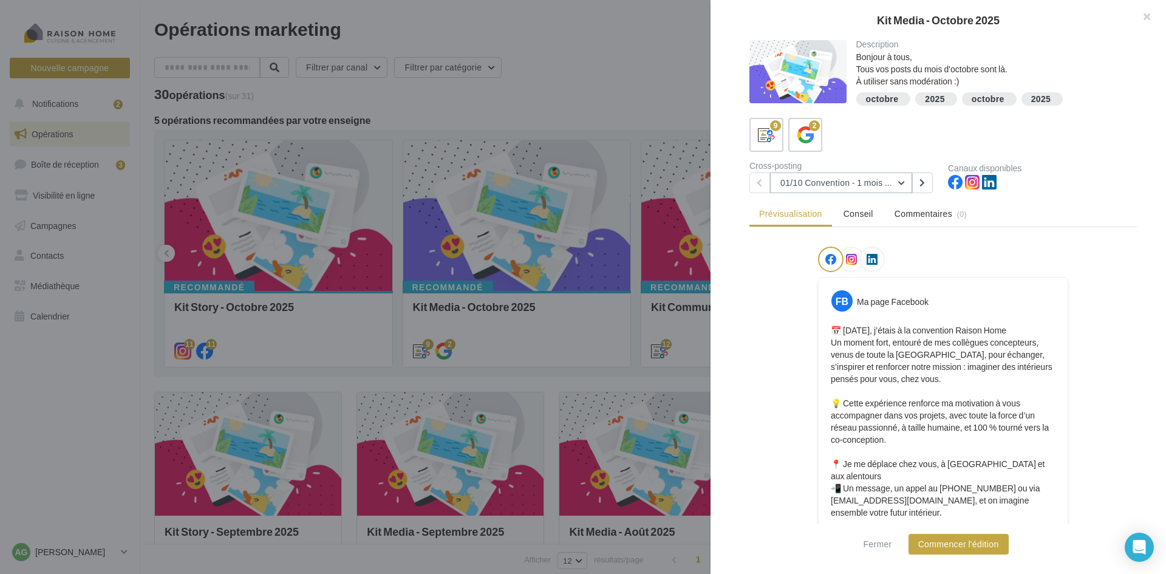
click at [910, 184] on button "01/10 Convention - 1 mois en arrière" at bounding box center [841, 182] width 142 height 21
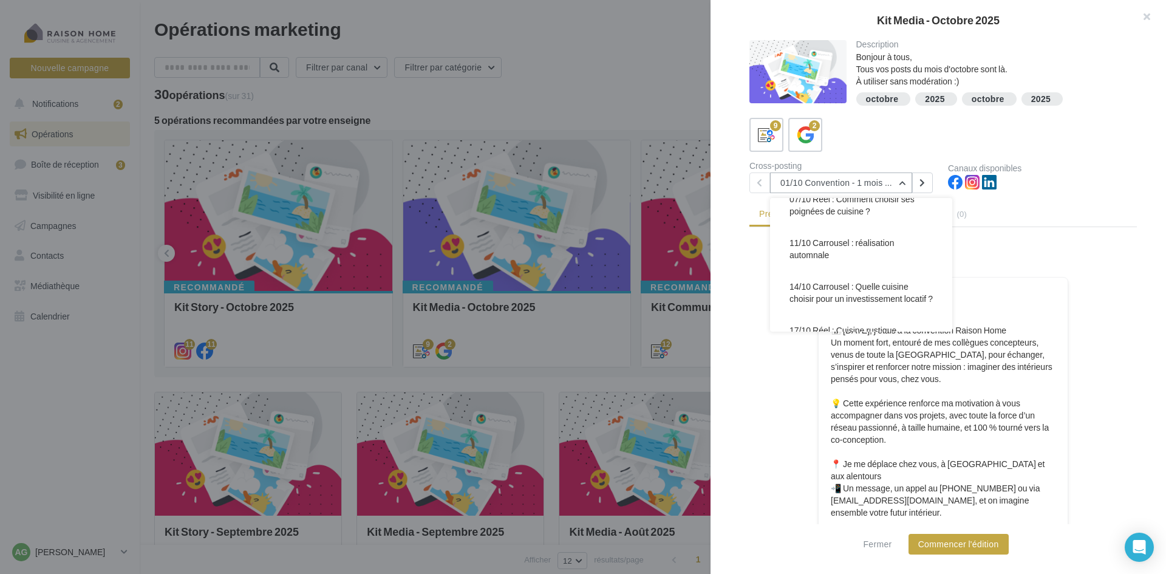
scroll to position [97, 0]
click at [893, 288] on span "14/10 Carrousel : Quelle cuisine choisir pour un investissement locatif ?" at bounding box center [861, 285] width 143 height 22
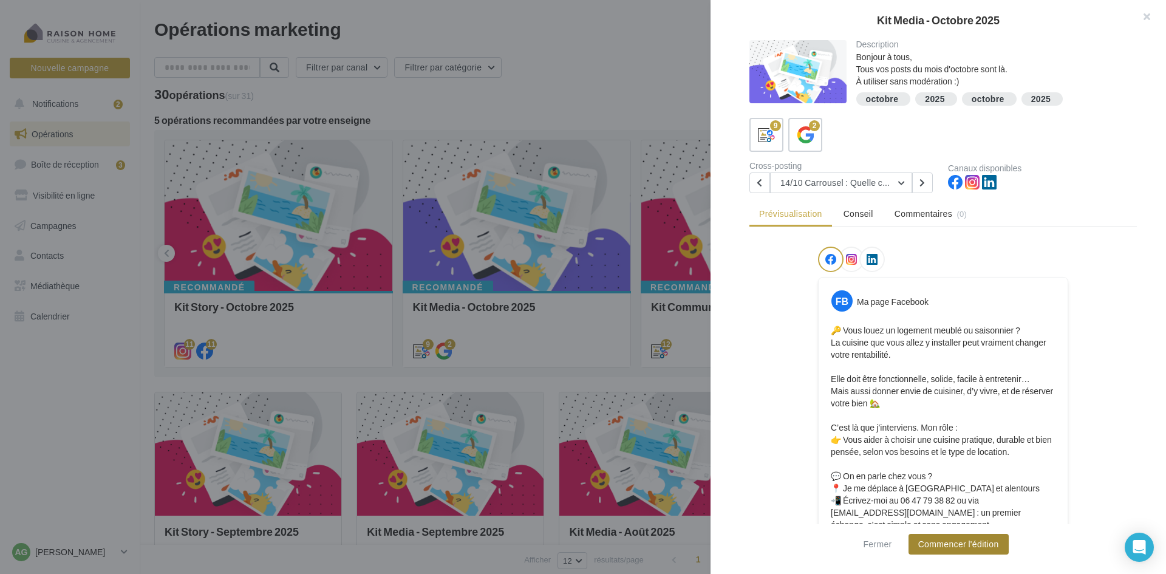
click at [958, 546] on button "Commencer l'édition" at bounding box center [959, 544] width 100 height 21
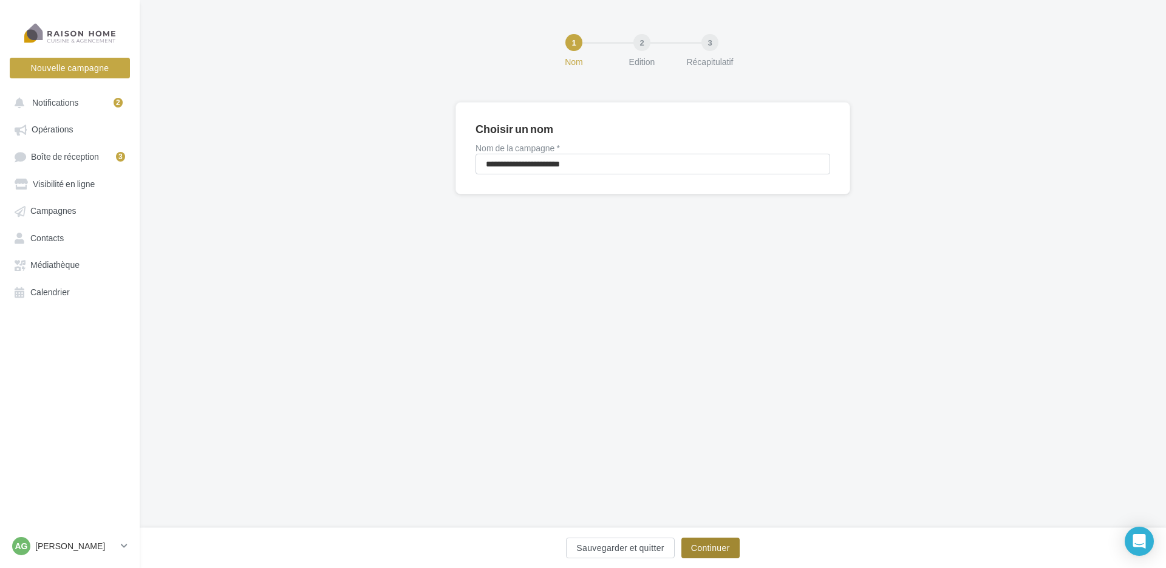
click at [702, 555] on button "Continuer" at bounding box center [710, 548] width 58 height 21
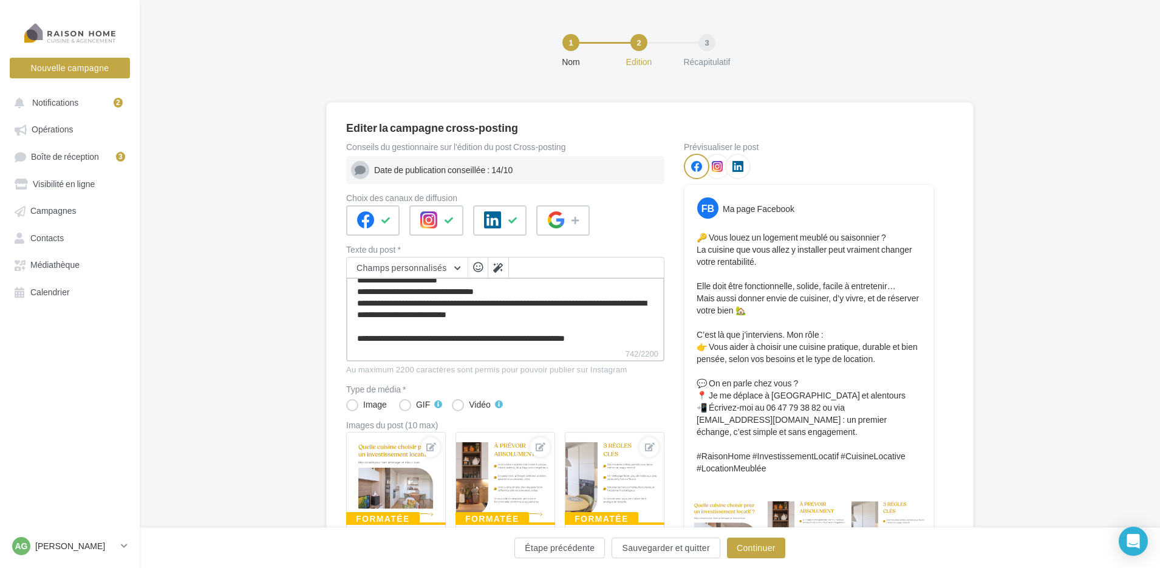
scroll to position [128, 0]
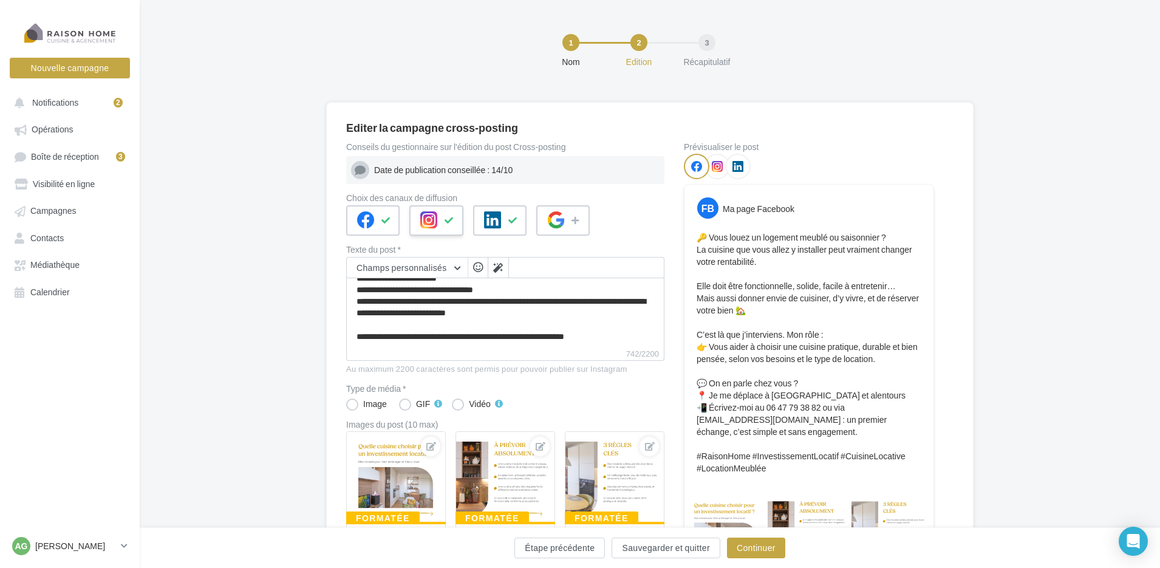
click at [452, 220] on icon at bounding box center [450, 220] width 10 height 9
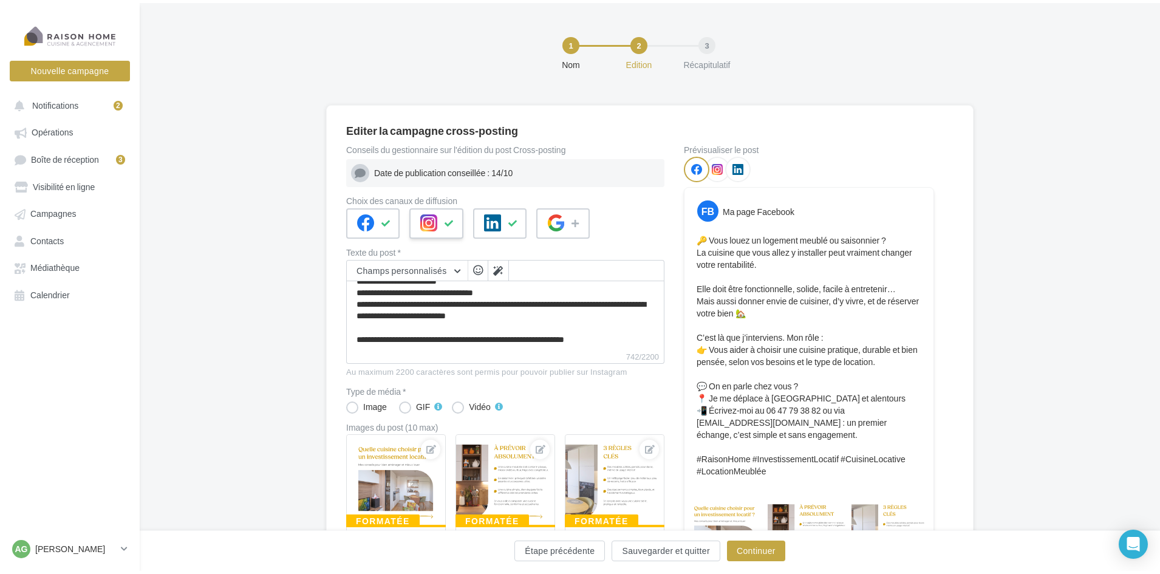
scroll to position [0, 0]
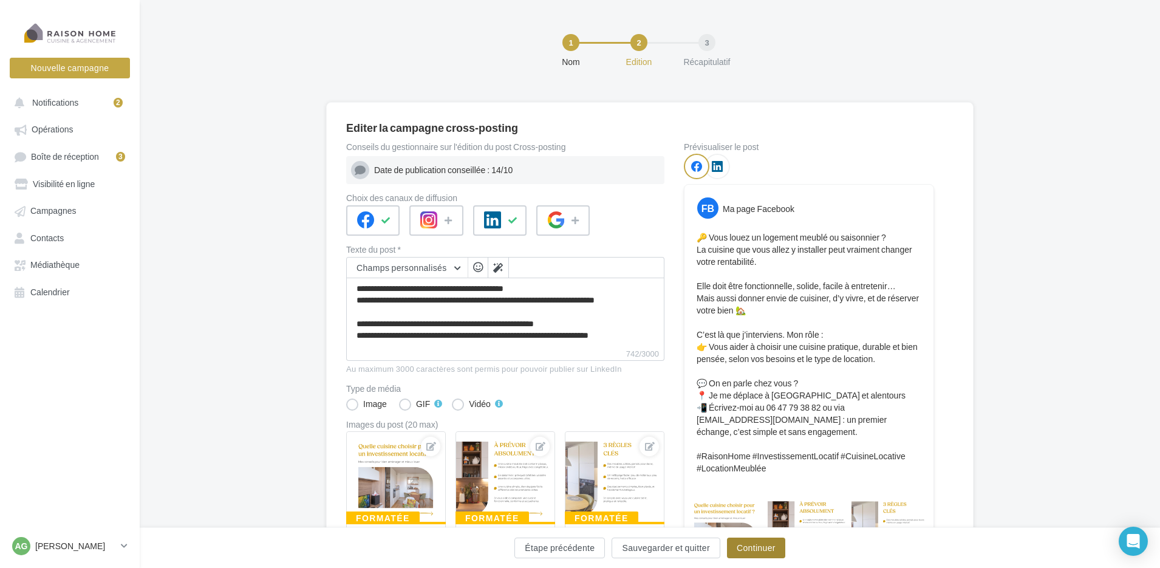
click at [779, 542] on button "Continuer" at bounding box center [756, 548] width 58 height 21
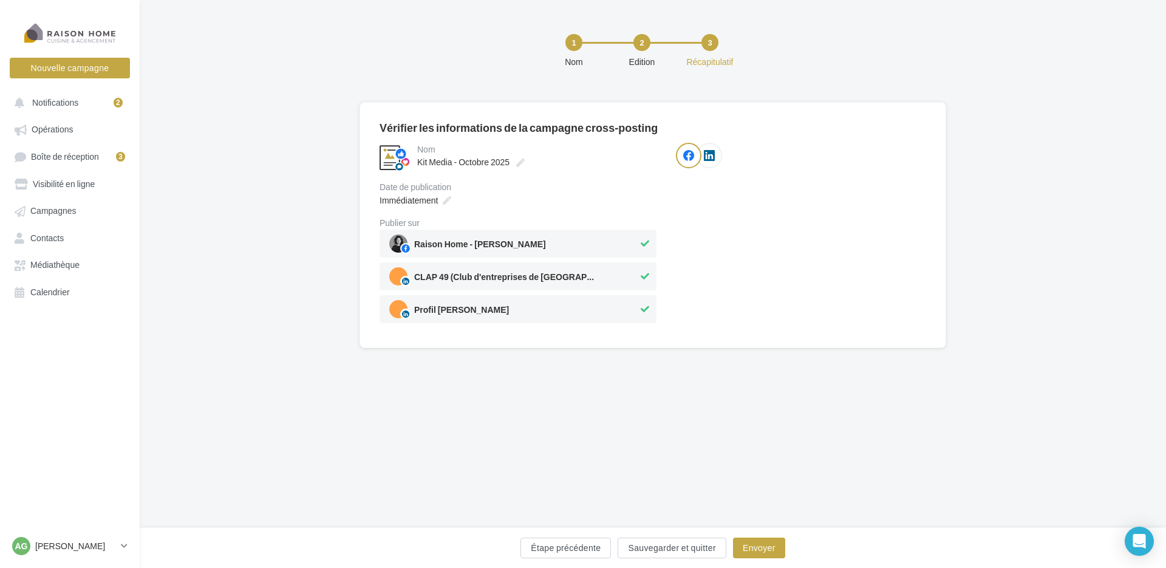
click at [644, 280] on icon at bounding box center [645, 276] width 9 height 9
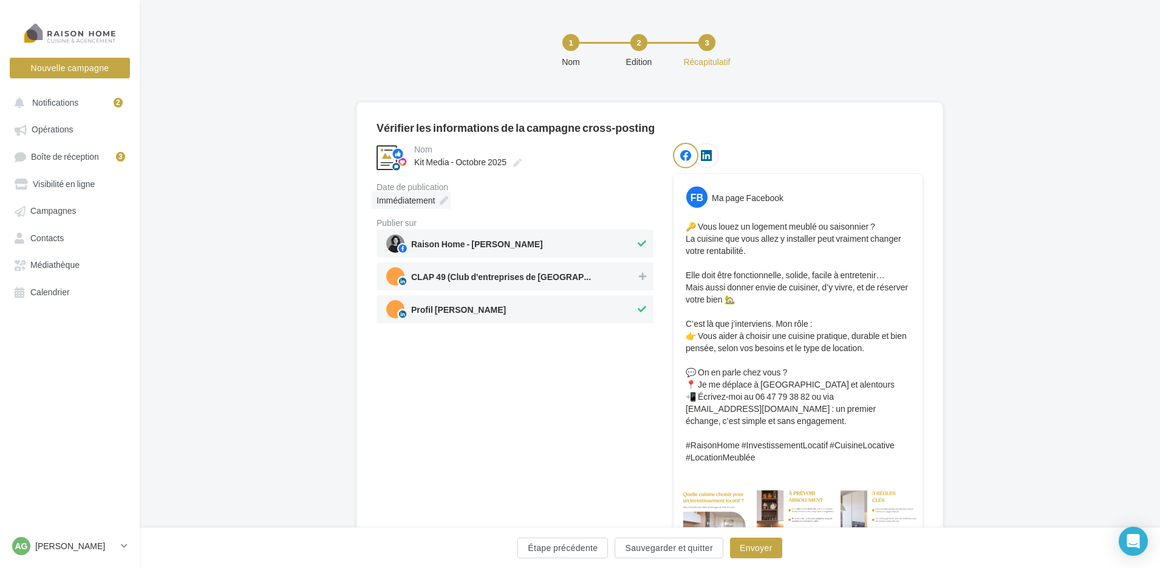
click at [437, 197] on div "Immédiatement" at bounding box center [411, 200] width 79 height 18
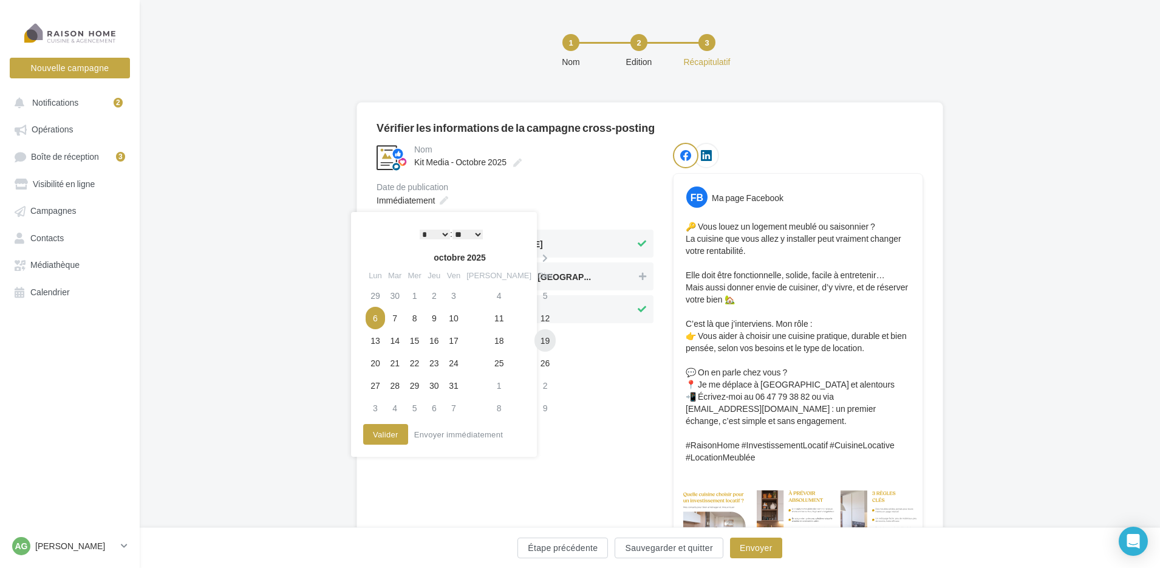
click at [534, 344] on td "19" at bounding box center [544, 340] width 21 height 22
click at [382, 435] on button "Valider" at bounding box center [385, 434] width 45 height 21
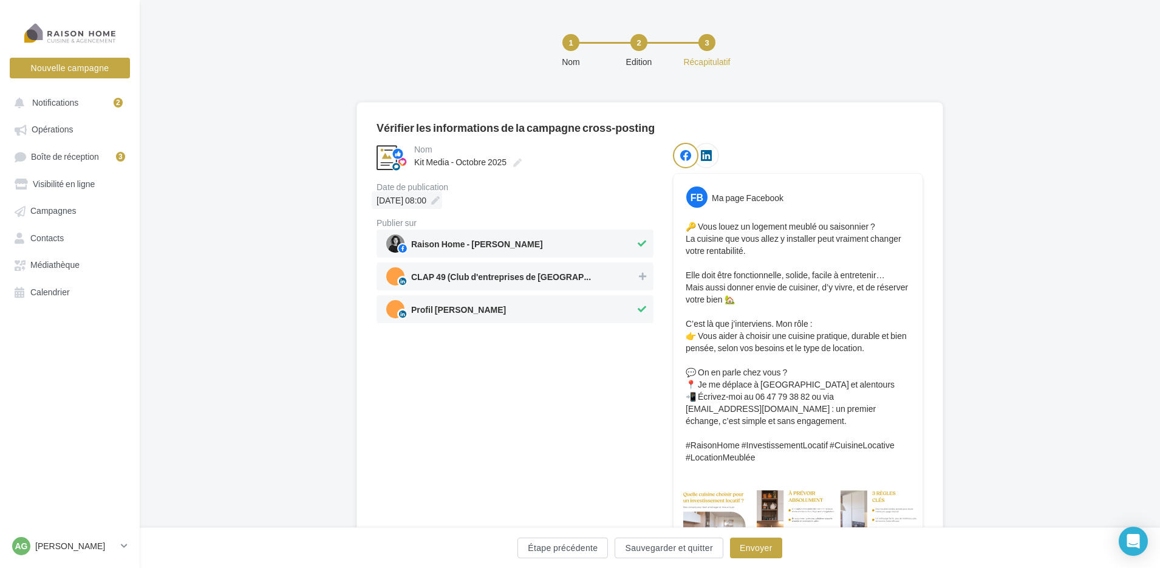
click at [440, 202] on icon at bounding box center [435, 200] width 9 height 9
click at [620, 436] on div "**********" at bounding box center [515, 360] width 277 height 435
click at [753, 550] on button "Envoyer" at bounding box center [756, 548] width 52 height 21
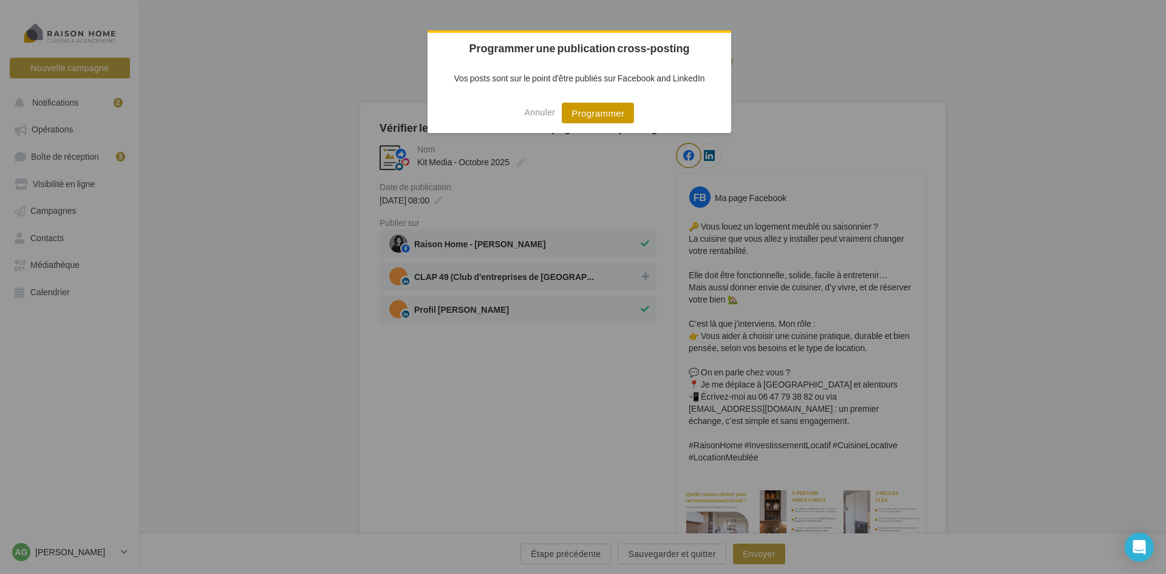
click at [596, 112] on button "Programmer" at bounding box center [598, 113] width 72 height 21
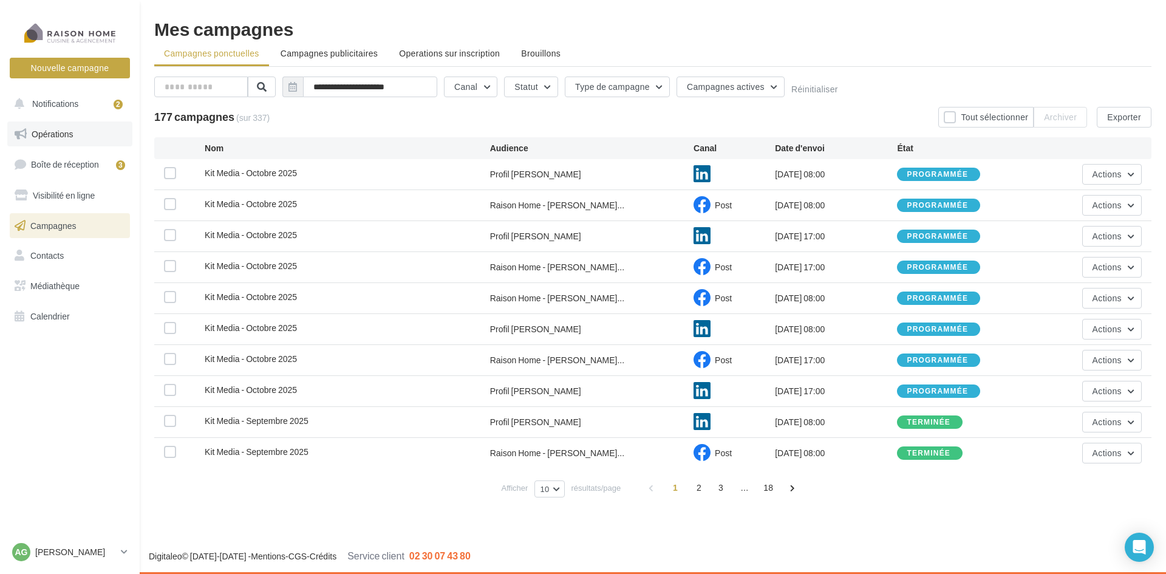
click at [53, 130] on span "Opérations" at bounding box center [52, 134] width 41 height 10
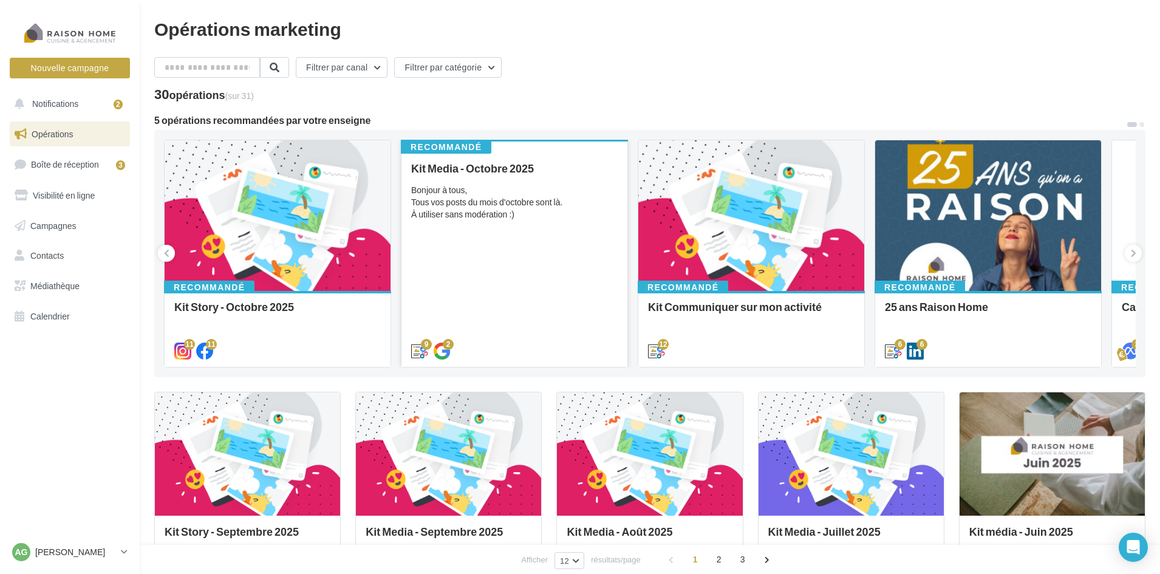
click at [517, 206] on div "Bonjour à tous, Tous vos posts du mois d'octobre sont là. À utiliser sans modér…" at bounding box center [514, 202] width 207 height 36
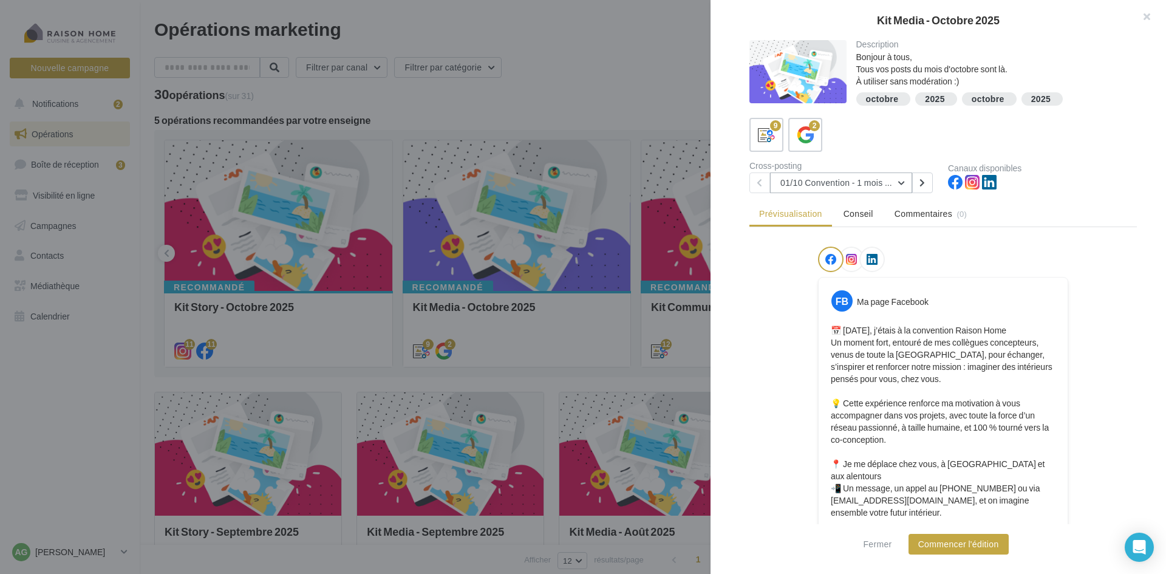
click at [896, 185] on button "01/10 Convention - 1 mois en arrière" at bounding box center [841, 182] width 142 height 21
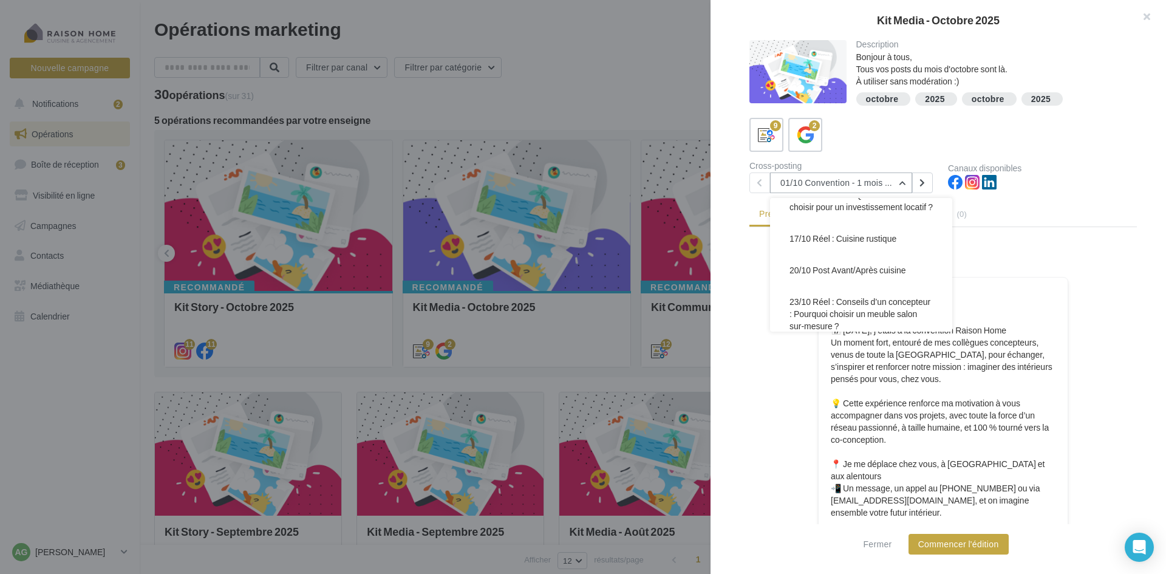
scroll to position [194, 0]
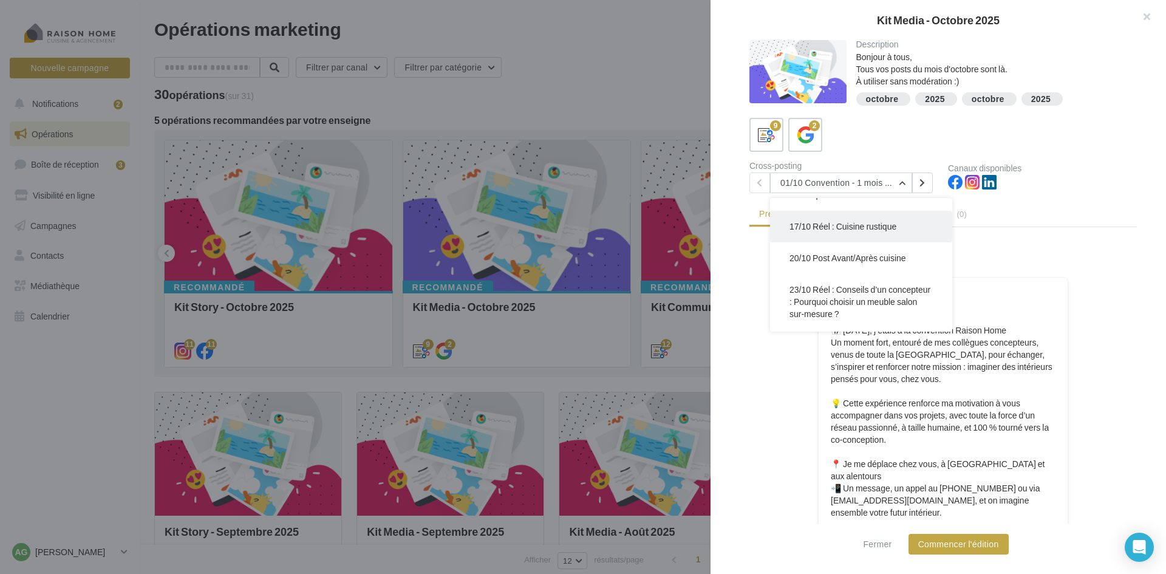
click at [869, 231] on span "17/10 Réel : Cuisine rustique" at bounding box center [843, 226] width 107 height 10
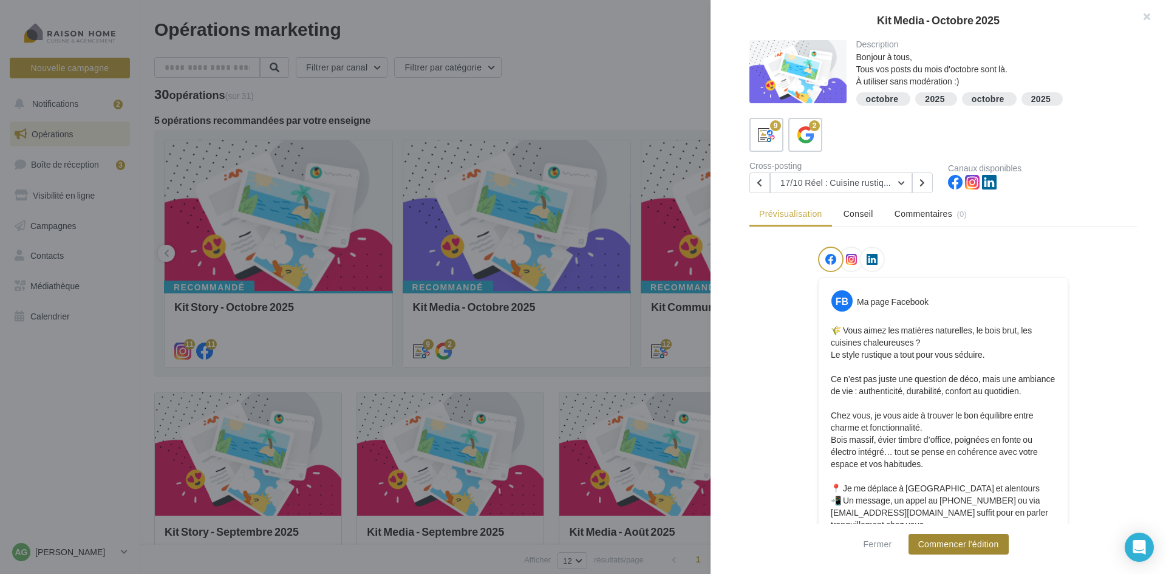
click at [962, 547] on button "Commencer l'édition" at bounding box center [959, 544] width 100 height 21
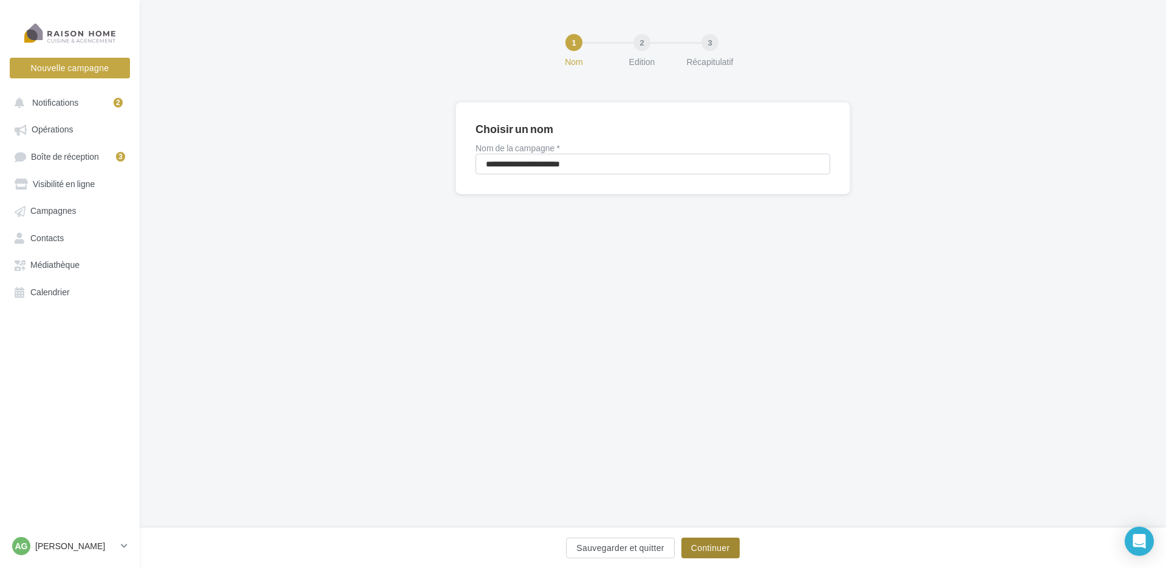
click at [722, 542] on button "Continuer" at bounding box center [710, 548] width 58 height 21
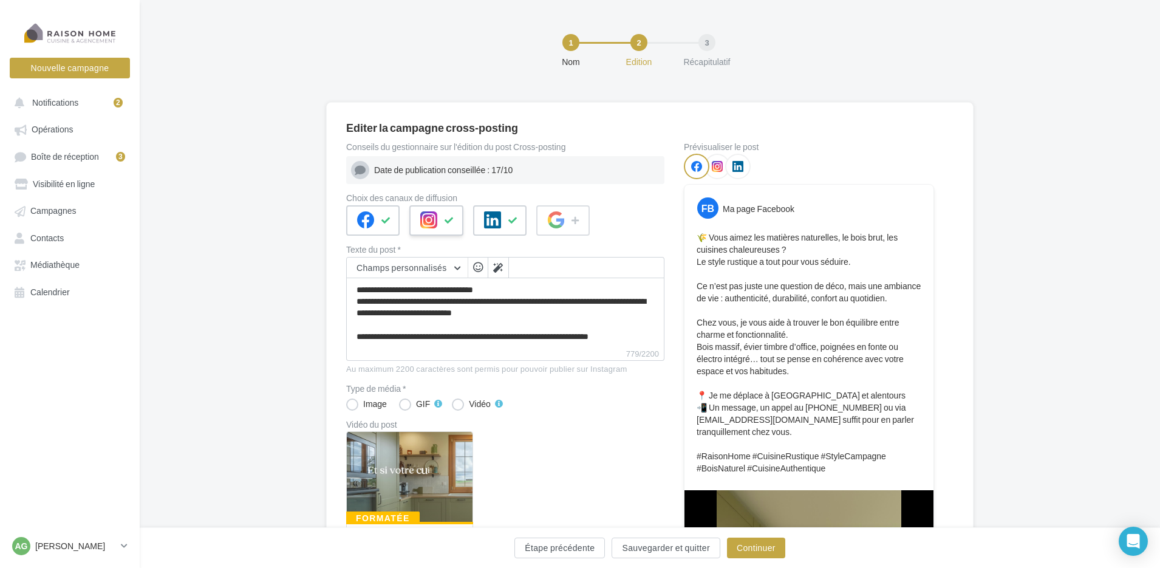
scroll to position [163, 0]
click at [447, 223] on icon at bounding box center [450, 220] width 10 height 9
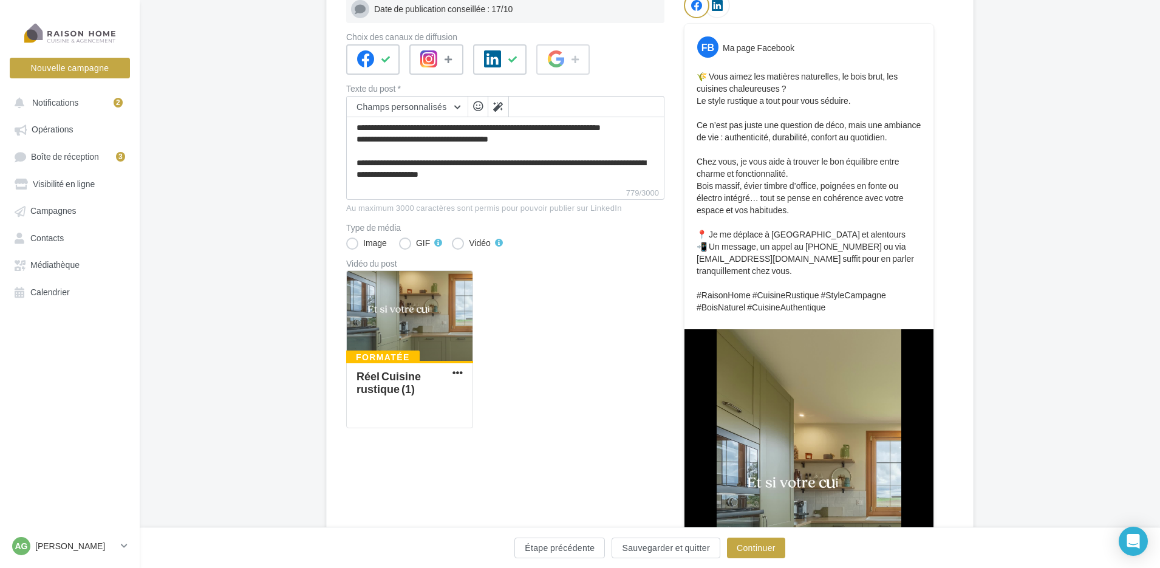
scroll to position [182, 0]
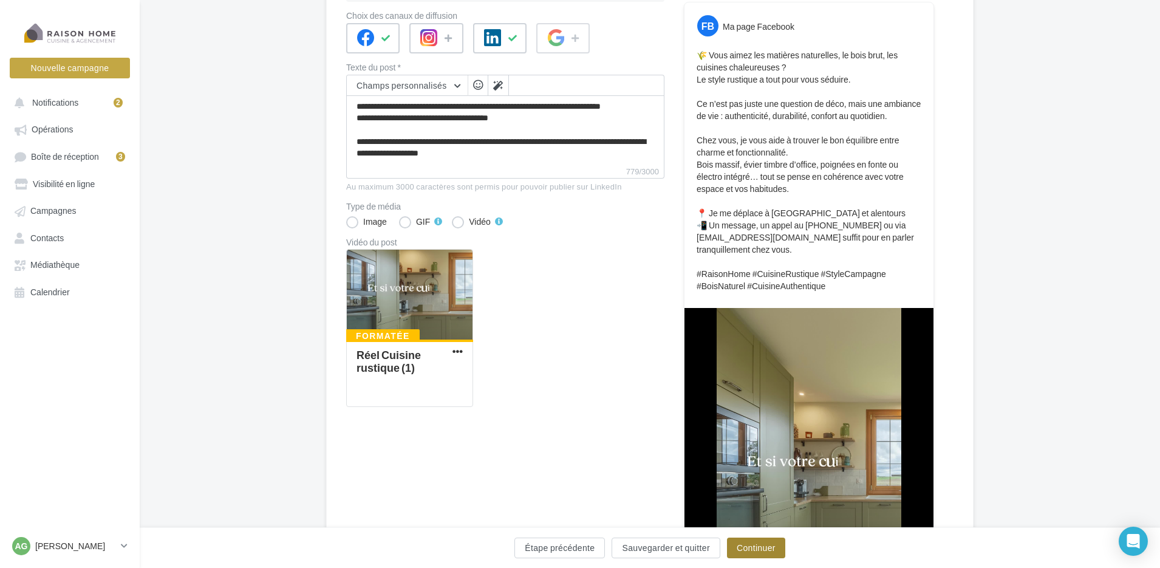
click at [766, 551] on button "Continuer" at bounding box center [756, 548] width 58 height 21
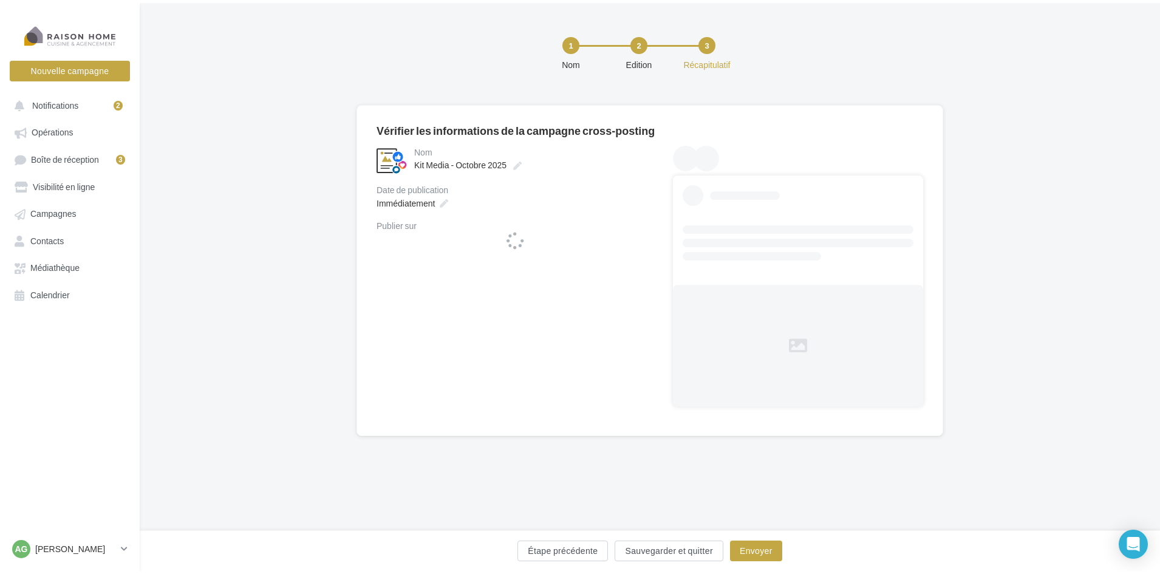
scroll to position [0, 0]
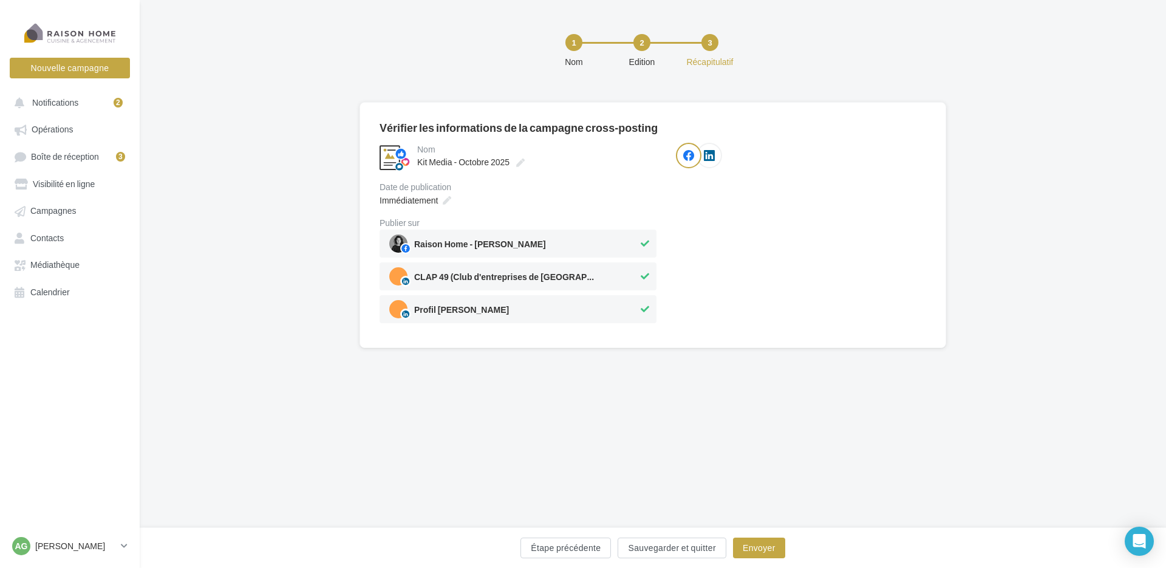
click at [644, 275] on icon at bounding box center [645, 276] width 9 height 9
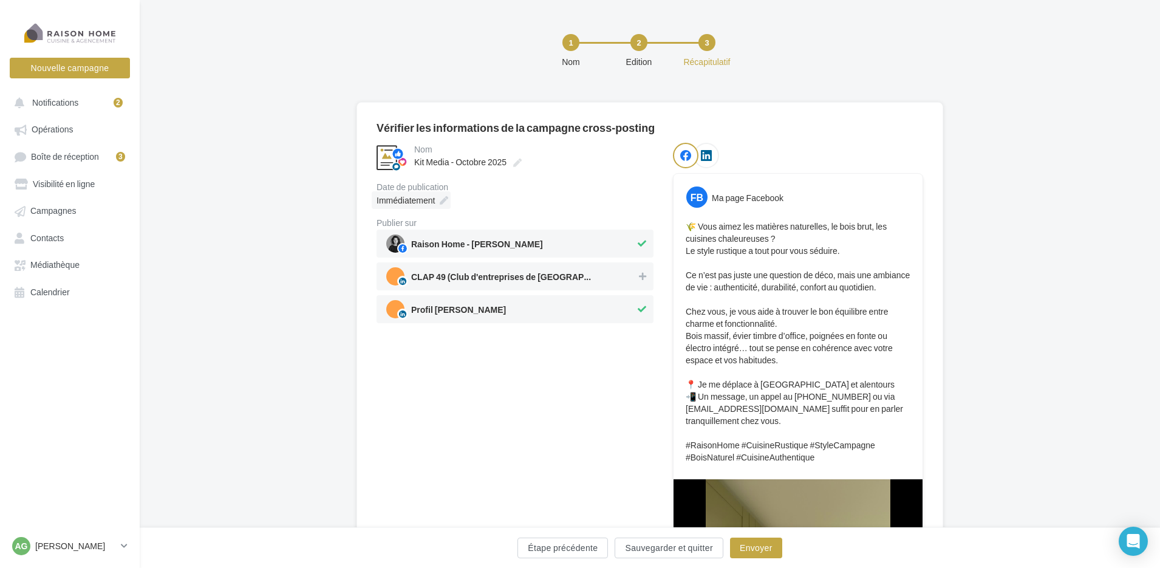
click at [446, 199] on icon at bounding box center [444, 200] width 9 height 9
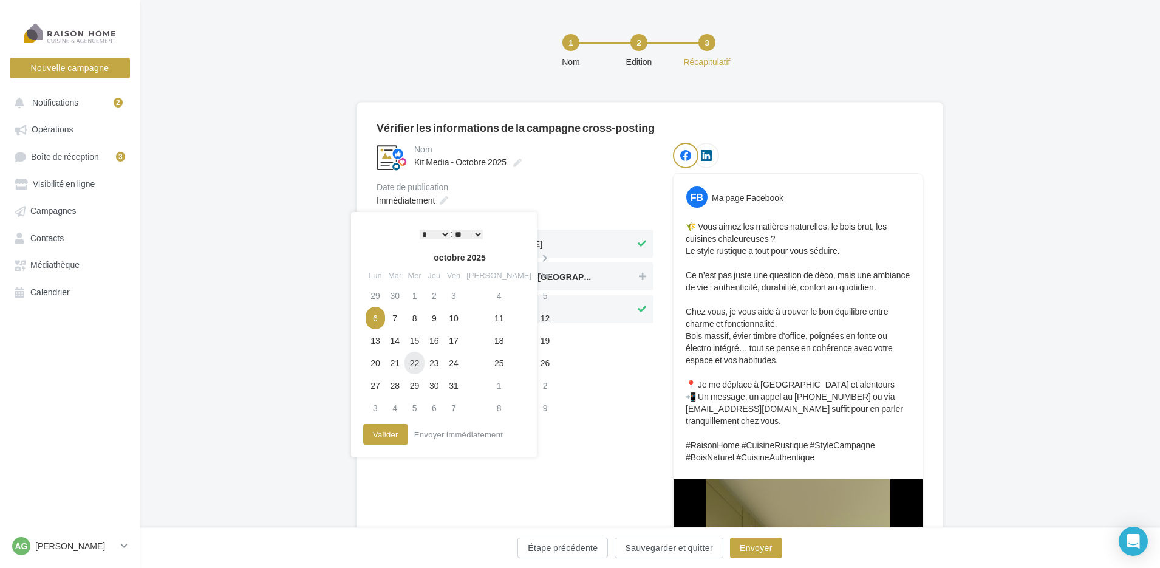
click at [423, 366] on td "22" at bounding box center [414, 363] width 19 height 22
click at [438, 230] on select "* * * * * * * * * * ** ** ** ** ** ** ** ** ** ** ** ** ** **" at bounding box center [435, 235] width 30 height 10
click at [389, 433] on button "Valider" at bounding box center [385, 434] width 45 height 21
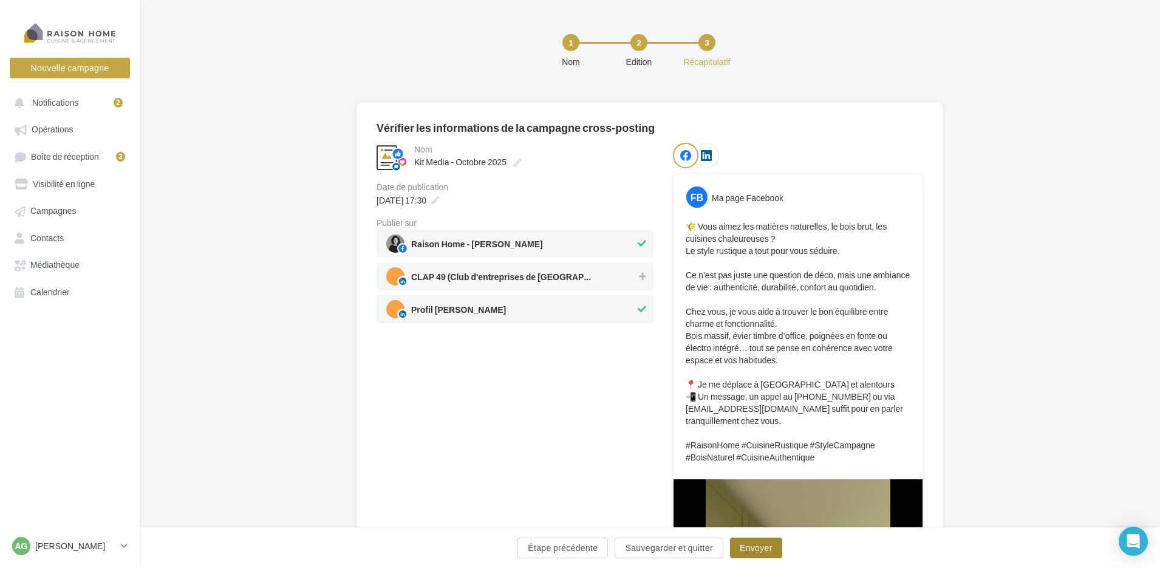
click at [758, 546] on button "Envoyer" at bounding box center [756, 548] width 52 height 21
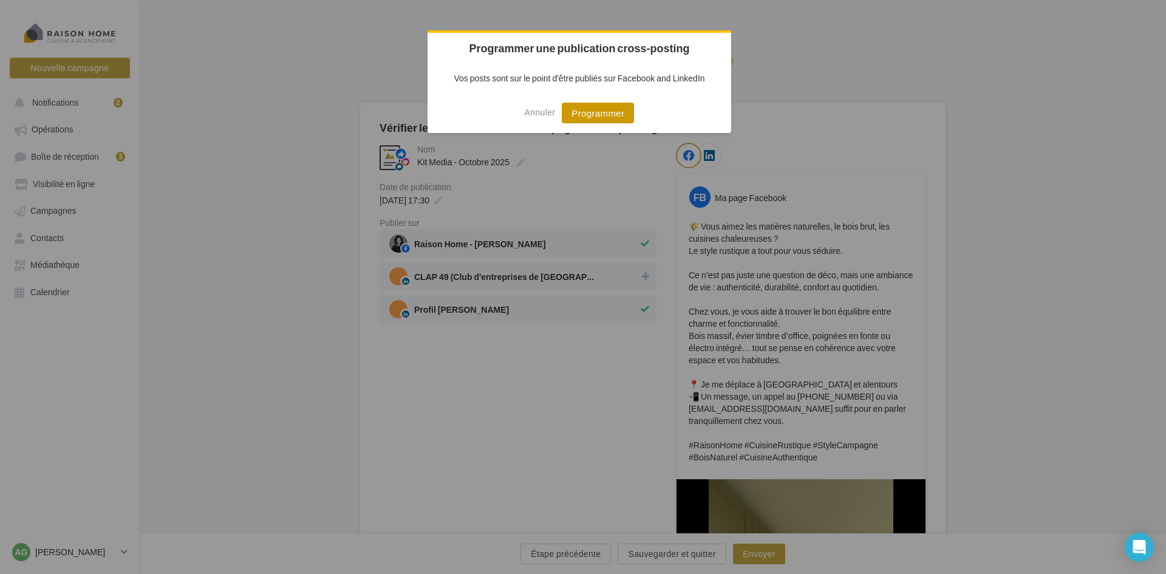
click at [595, 115] on button "Programmer" at bounding box center [598, 113] width 72 height 21
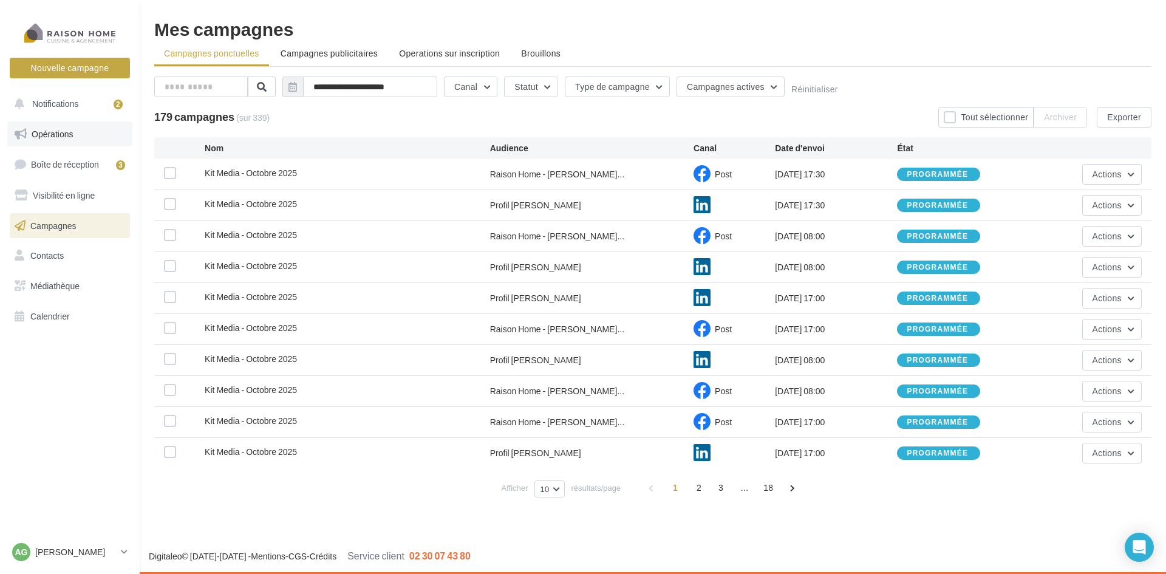
click at [64, 142] on link "Opérations" at bounding box center [69, 134] width 125 height 26
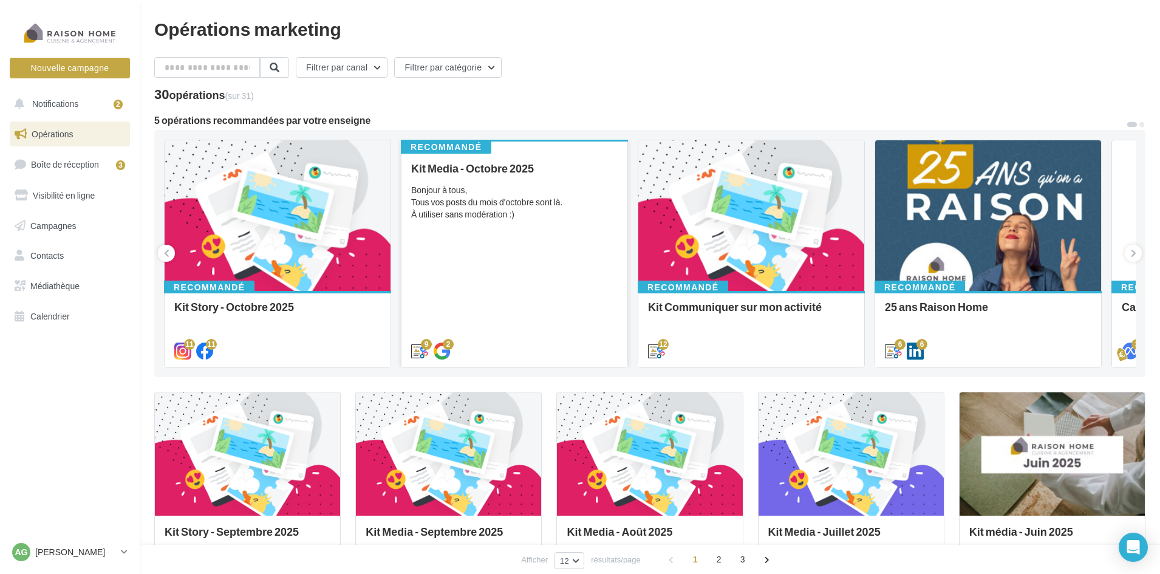
click at [547, 233] on div "Kit Media - [DATE] Bonjour à tous, Tous vos posts du mois d'octobre sont là. À …" at bounding box center [514, 259] width 207 height 194
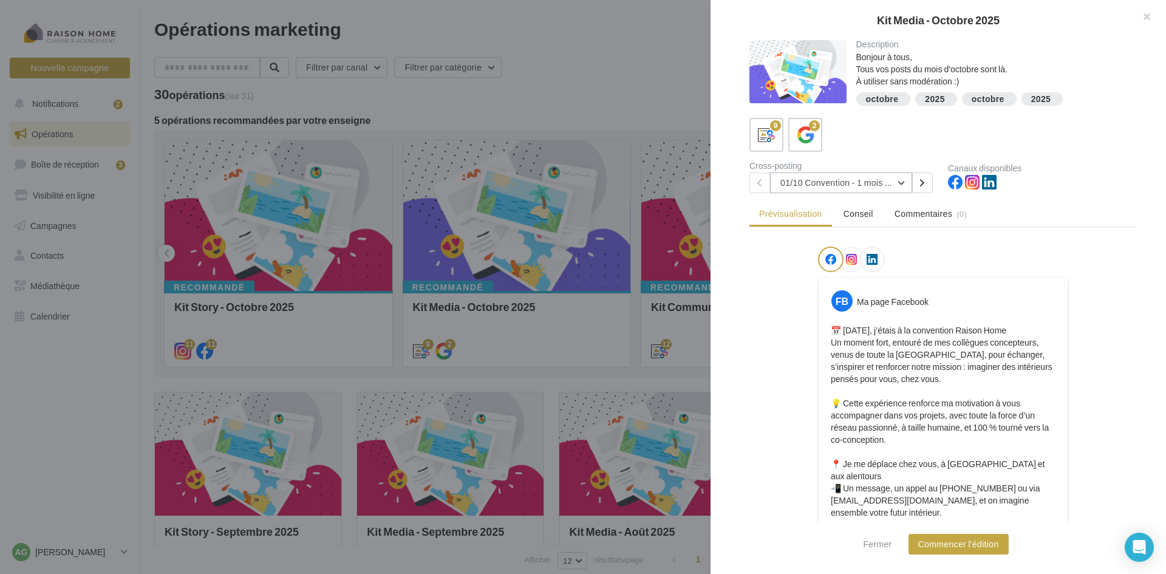
click at [904, 183] on button "01/10 Convention - 1 mois en arrière" at bounding box center [841, 182] width 142 height 21
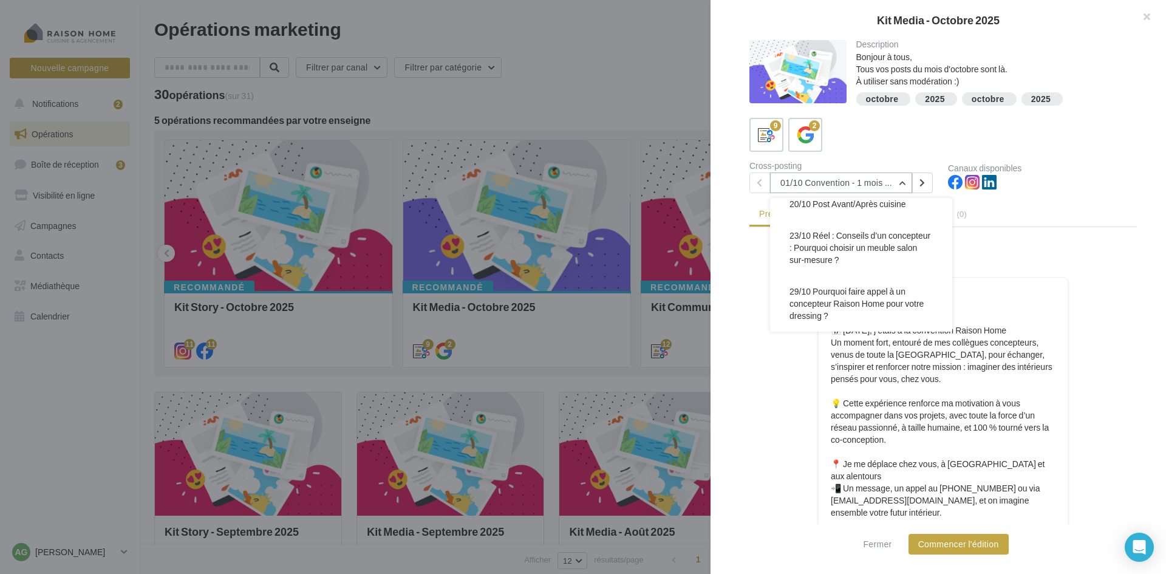
scroll to position [244, 0]
click at [889, 213] on span "20/10 Post Avant/Après cuisine" at bounding box center [848, 208] width 117 height 10
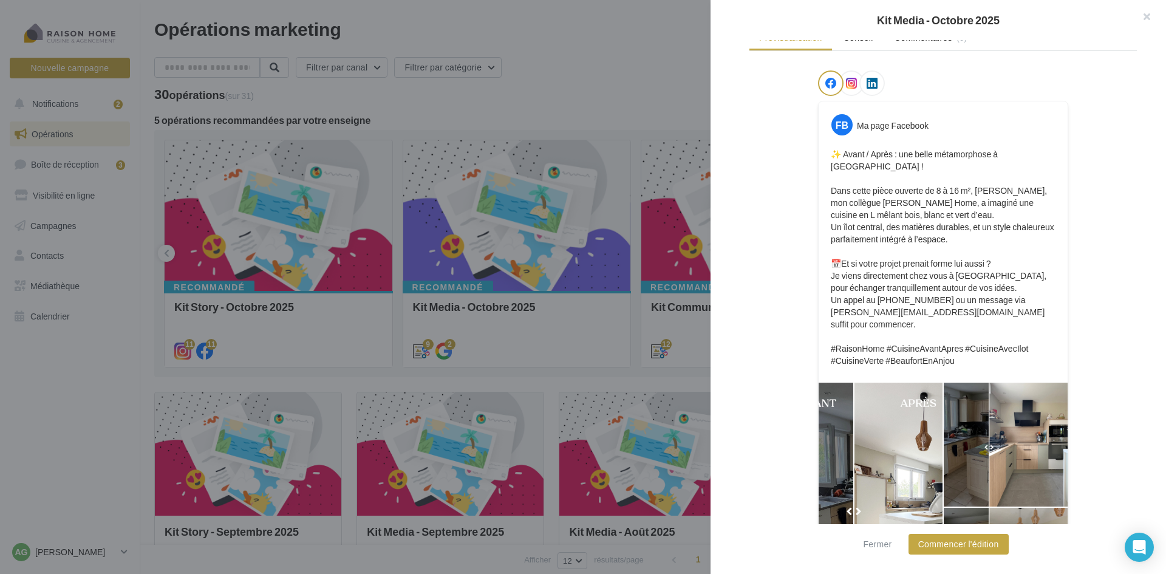
scroll to position [277, 0]
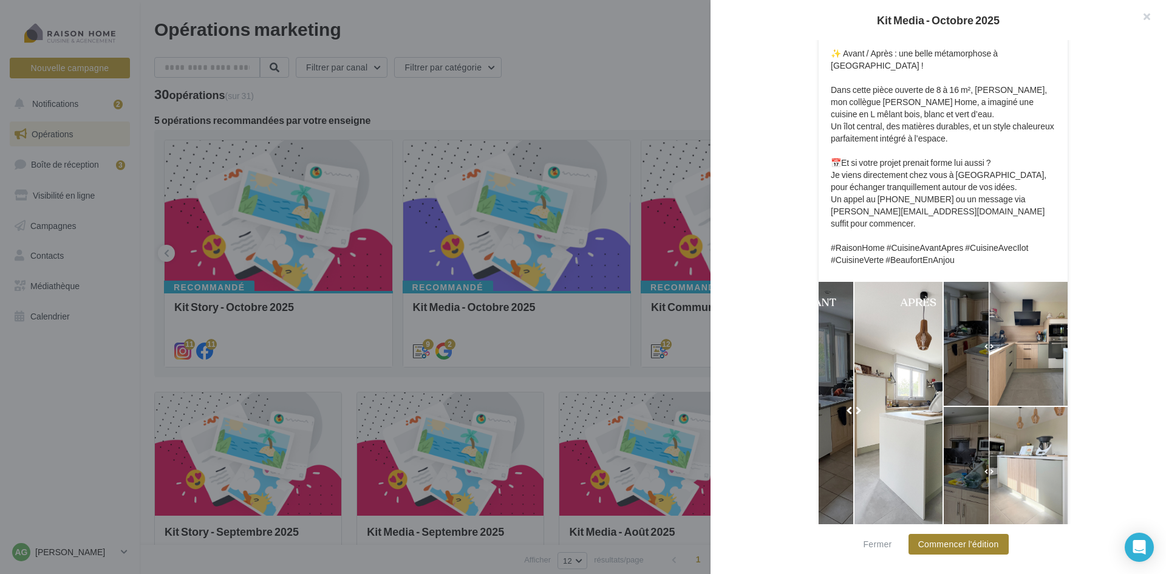
click at [945, 544] on button "Commencer l'édition" at bounding box center [959, 544] width 100 height 21
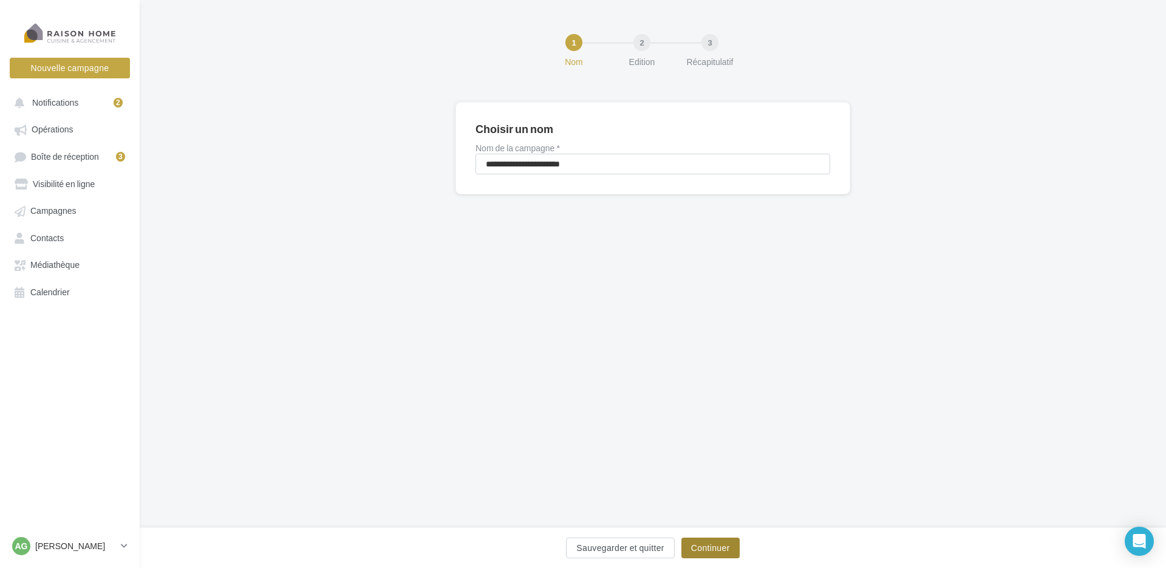
click at [707, 551] on button "Continuer" at bounding box center [710, 548] width 58 height 21
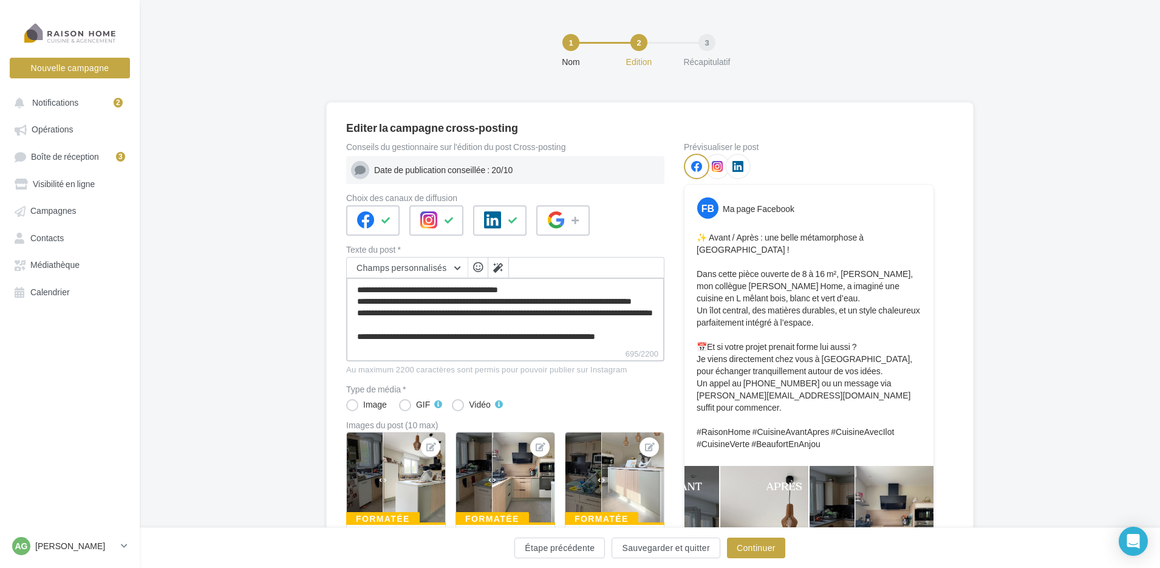
scroll to position [117, 0]
click at [449, 218] on icon at bounding box center [450, 220] width 10 height 9
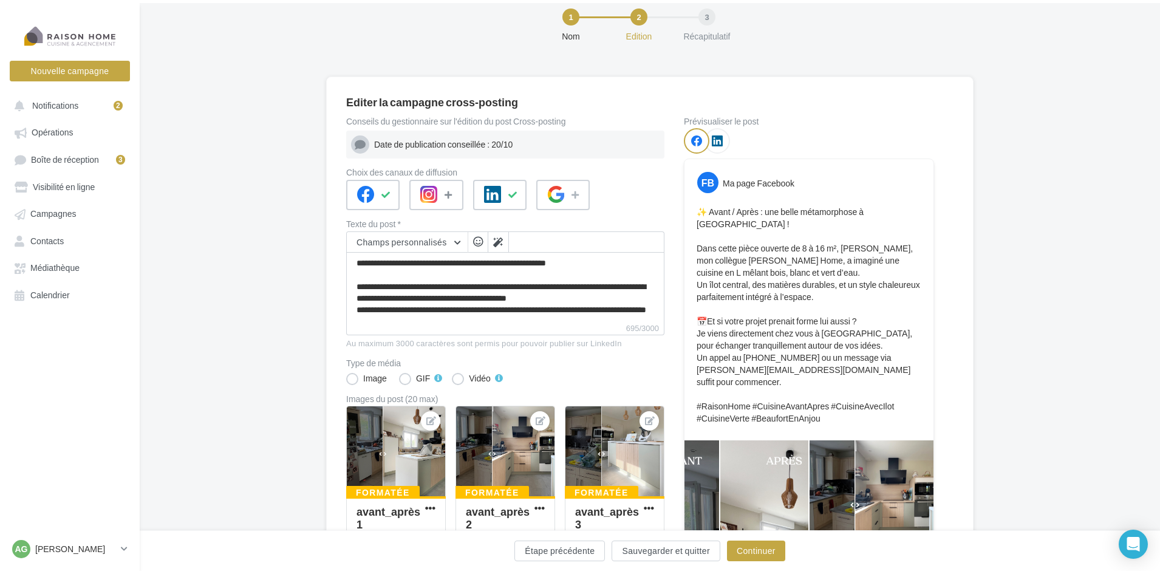
scroll to position [0, 0]
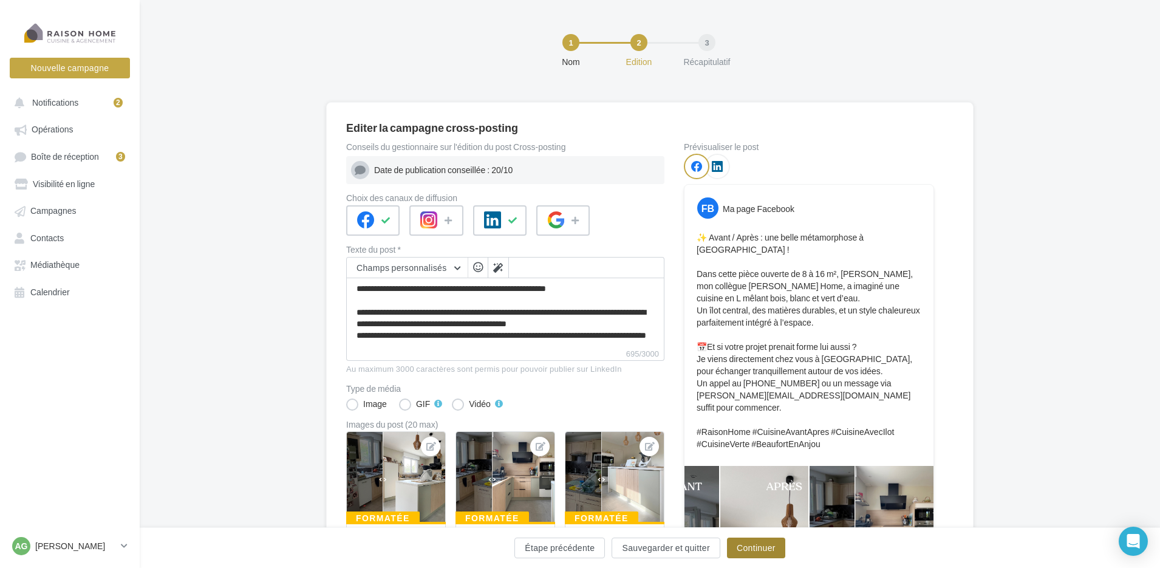
click at [770, 546] on button "Continuer" at bounding box center [756, 548] width 58 height 21
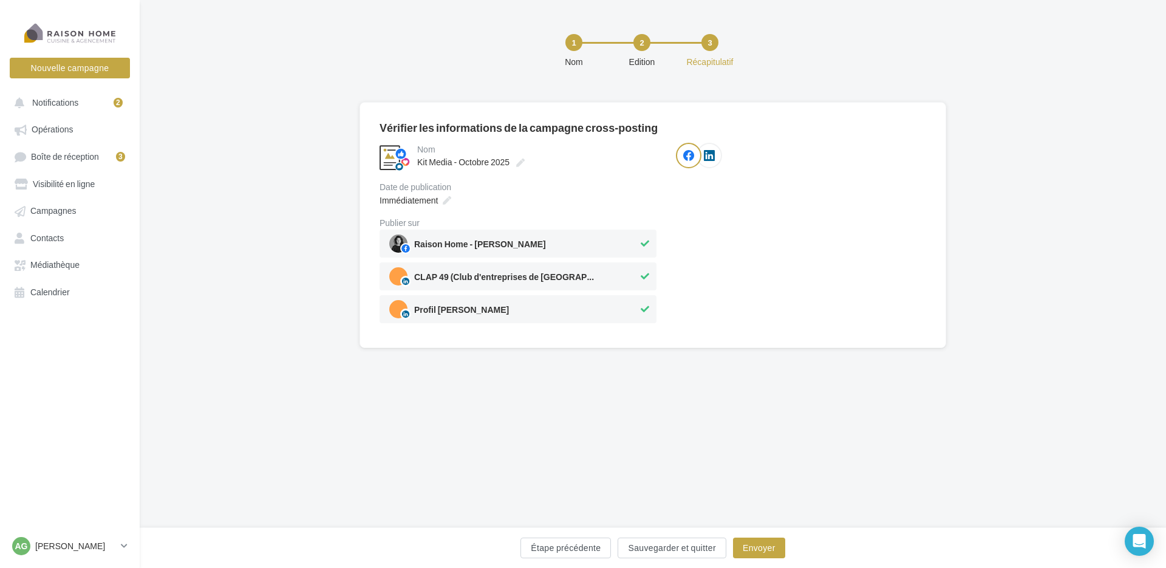
click at [643, 273] on icon at bounding box center [645, 276] width 9 height 9
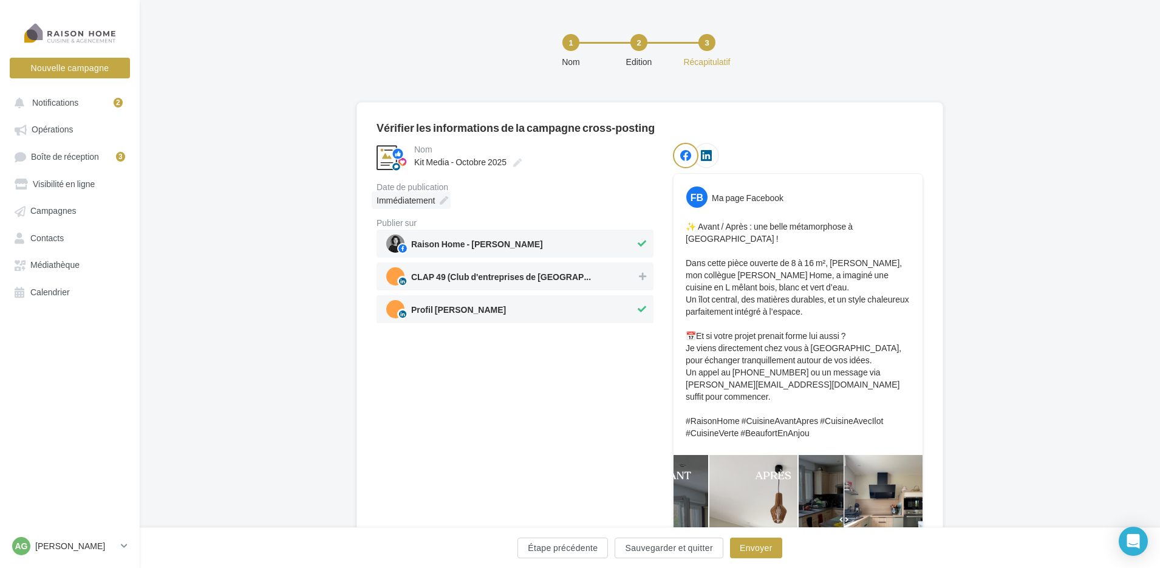
click at [442, 198] on icon at bounding box center [444, 200] width 9 height 9
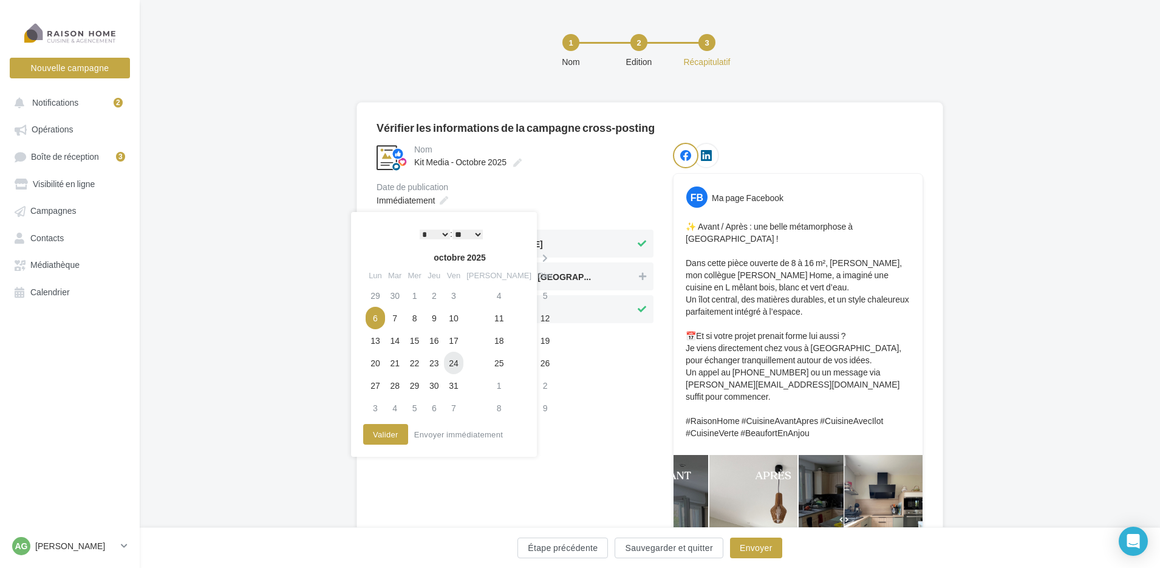
click at [463, 361] on td "24" at bounding box center [453, 363] width 19 height 22
click at [441, 231] on select "* * * * * * * * * * ** ** ** ** ** ** ** ** ** ** ** ** ** **" at bounding box center [435, 235] width 30 height 10
click at [386, 436] on button "Valider" at bounding box center [385, 434] width 45 height 21
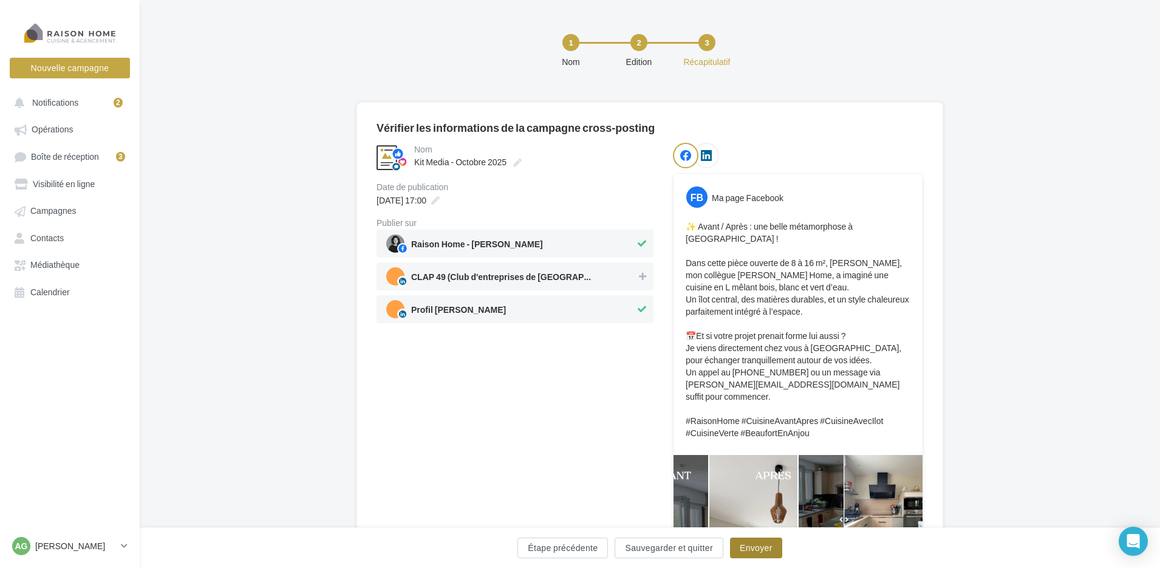
click at [766, 548] on button "Envoyer" at bounding box center [756, 548] width 52 height 21
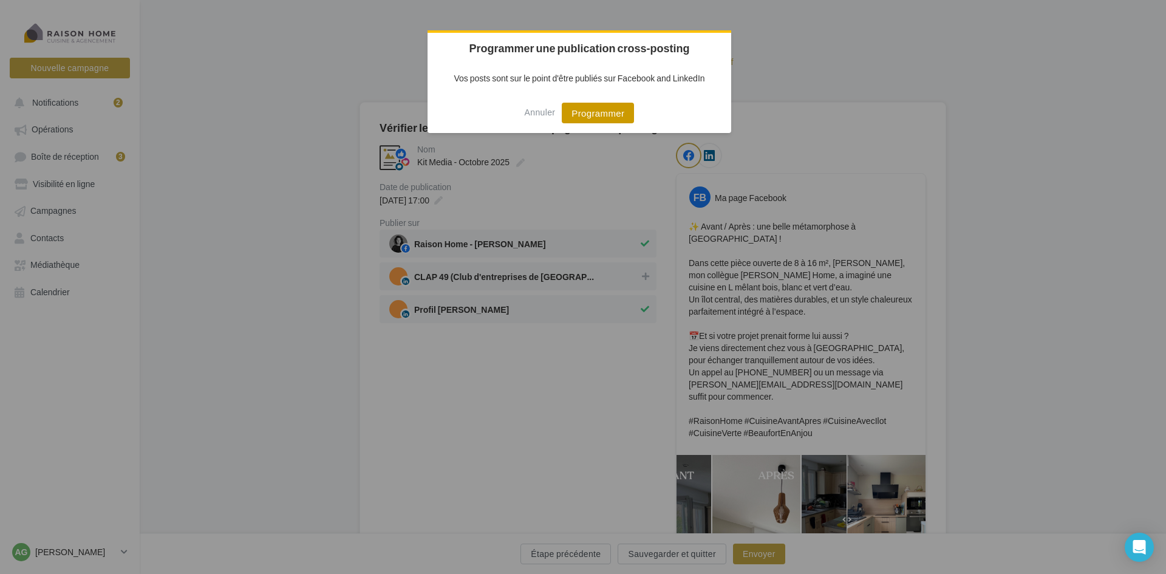
click at [588, 112] on button "Programmer" at bounding box center [598, 113] width 72 height 21
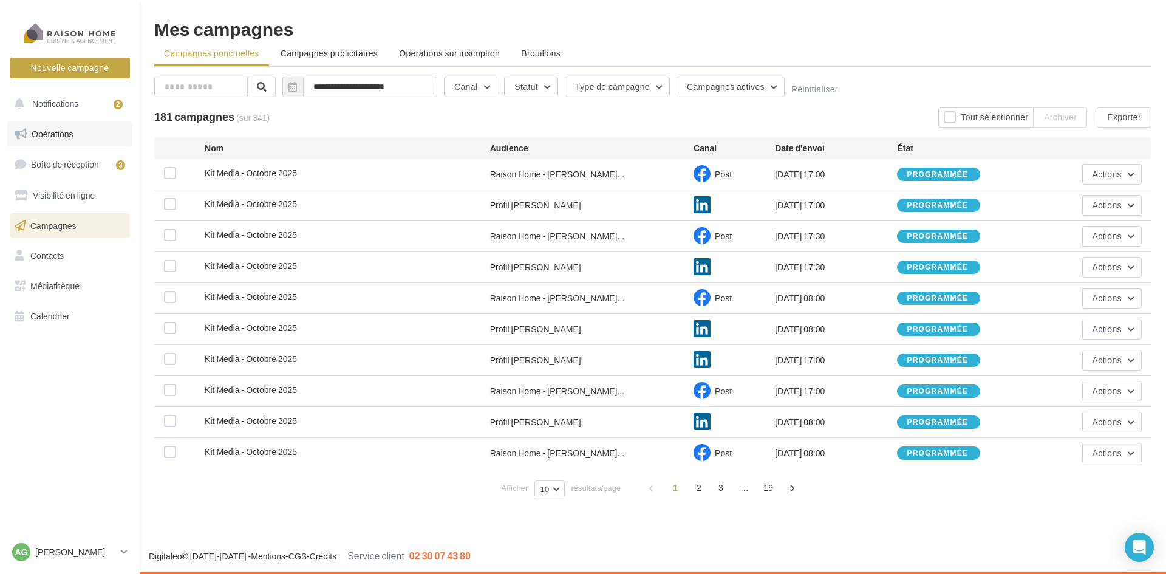
click at [78, 138] on link "Opérations" at bounding box center [69, 134] width 125 height 26
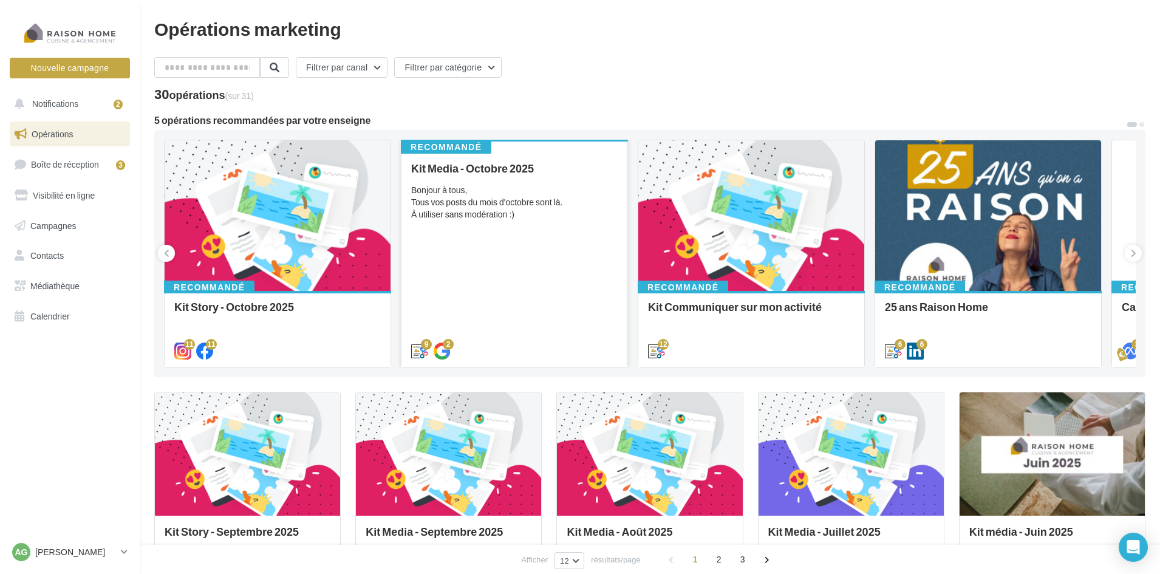
click at [492, 222] on div "Kit Media - Octobre 2025 Bonjour à tous, Tous vos posts du mois d'octobre sont …" at bounding box center [514, 259] width 207 height 194
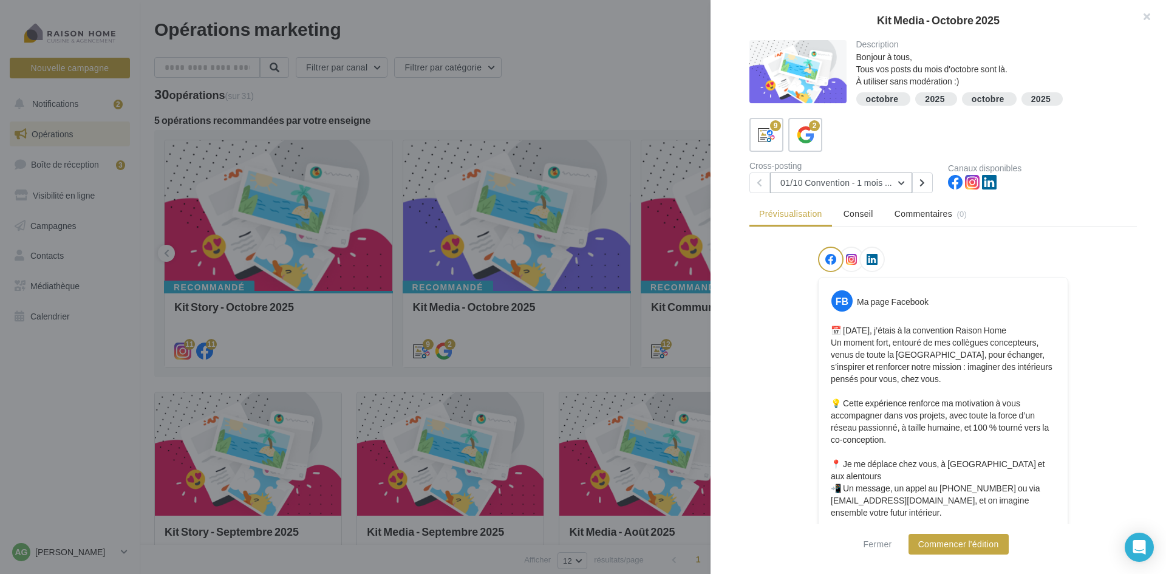
click at [899, 183] on button "01/10 Convention - 1 mois en arrière" at bounding box center [841, 182] width 142 height 21
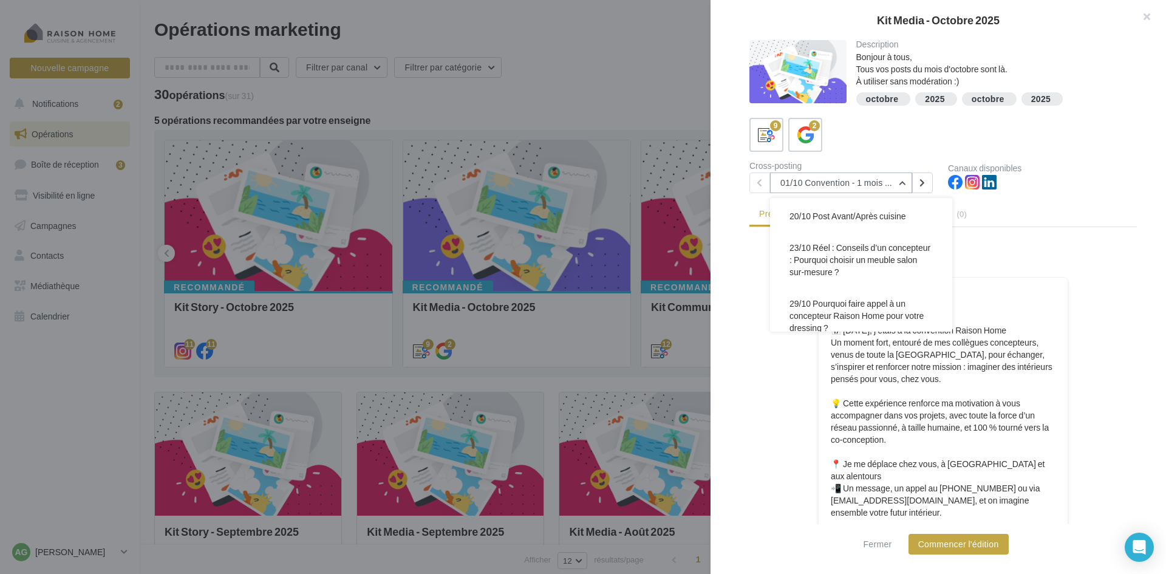
scroll to position [260, 0]
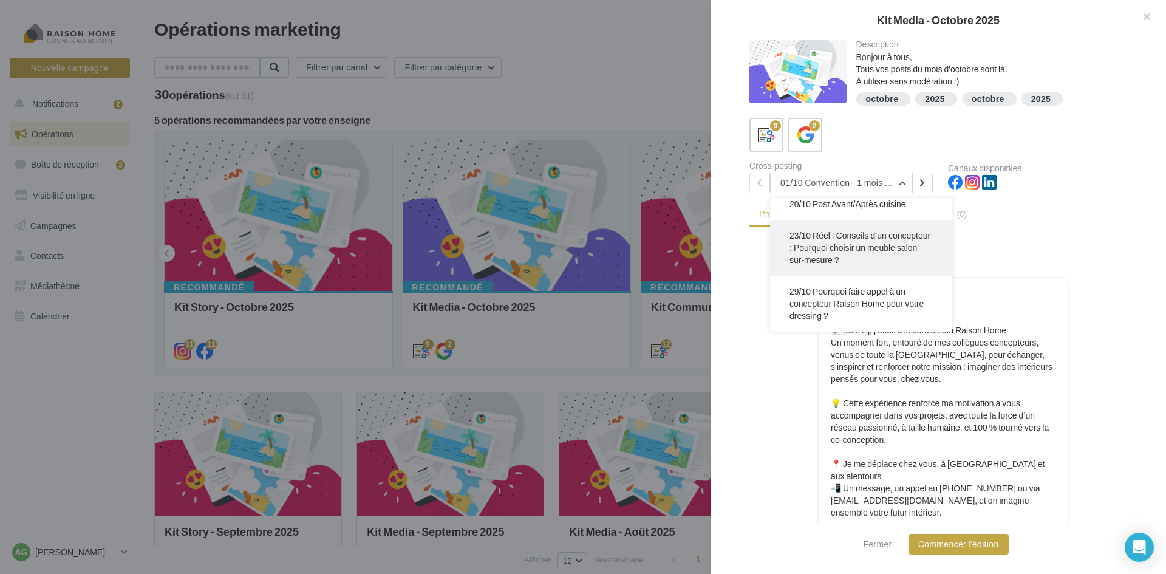
click at [859, 250] on span "23/10 Réel : Conseils d’un concepteur : Pourquoi choisir un meuble salon sur-me…" at bounding box center [860, 247] width 141 height 35
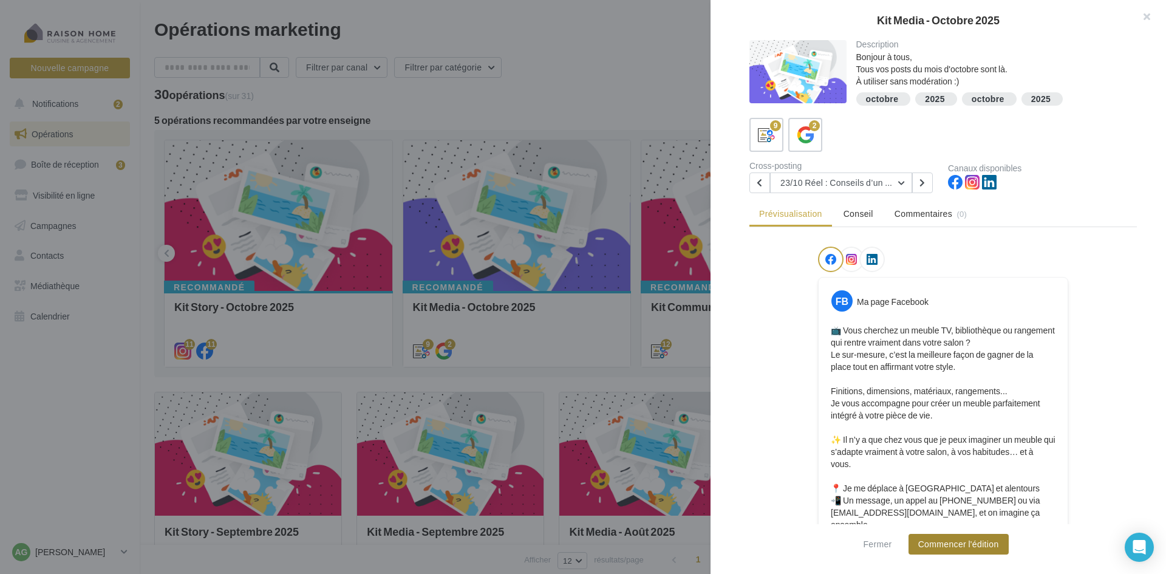
click at [970, 539] on button "Commencer l'édition" at bounding box center [959, 544] width 100 height 21
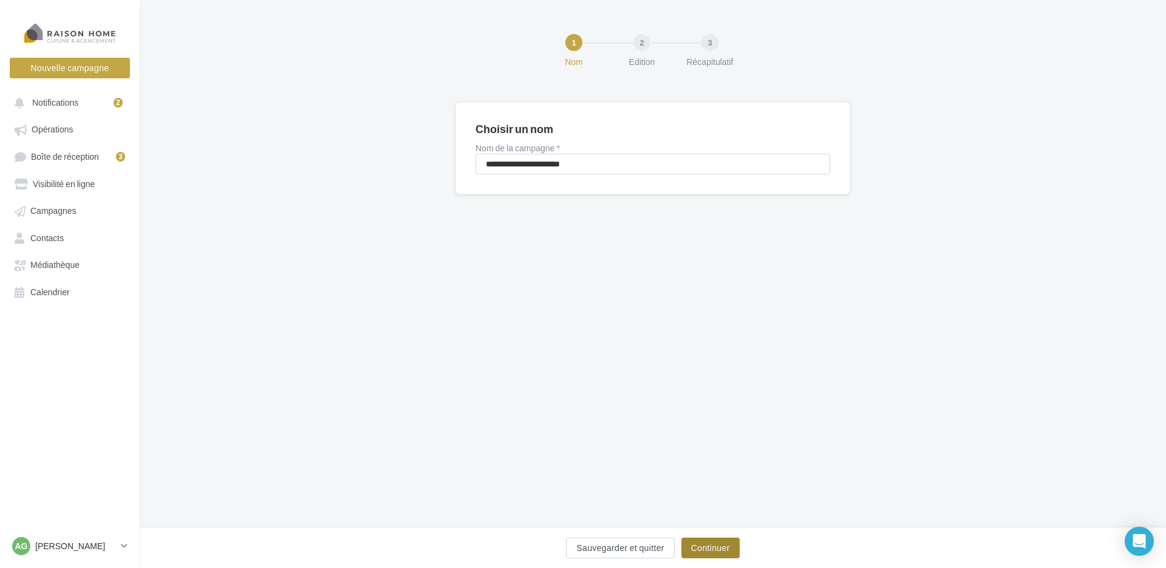
click at [722, 557] on button "Continuer" at bounding box center [710, 548] width 58 height 21
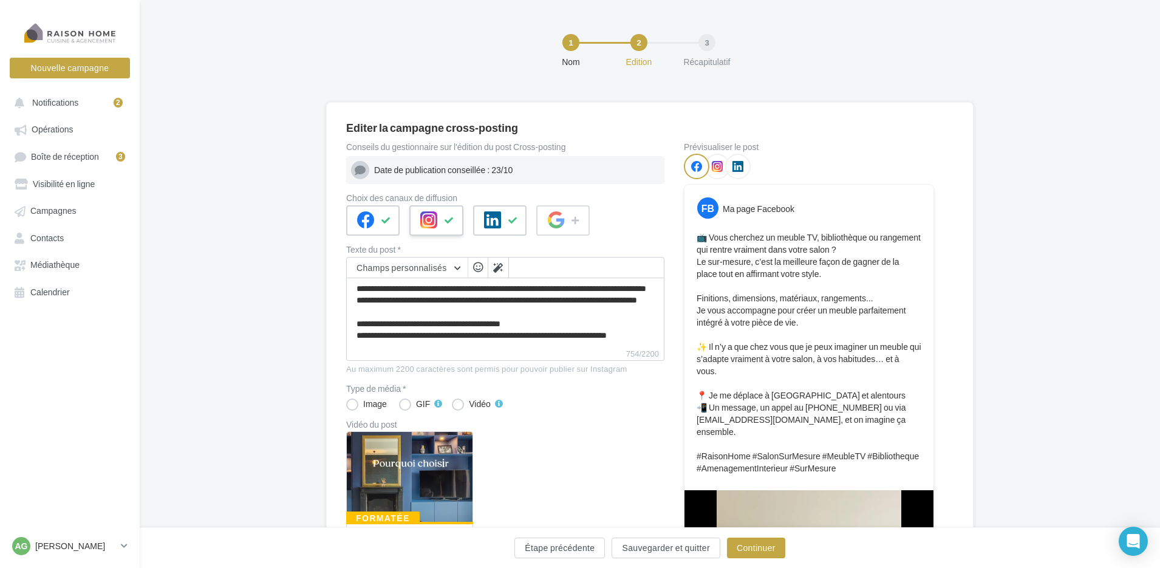
click at [448, 219] on icon at bounding box center [450, 220] width 10 height 9
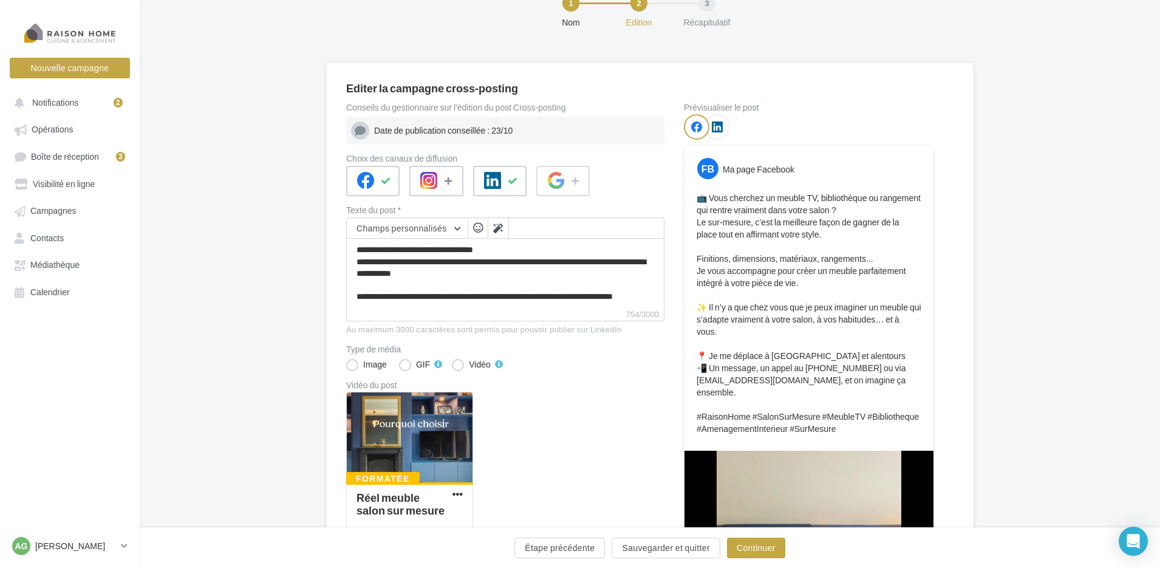
scroll to position [61, 0]
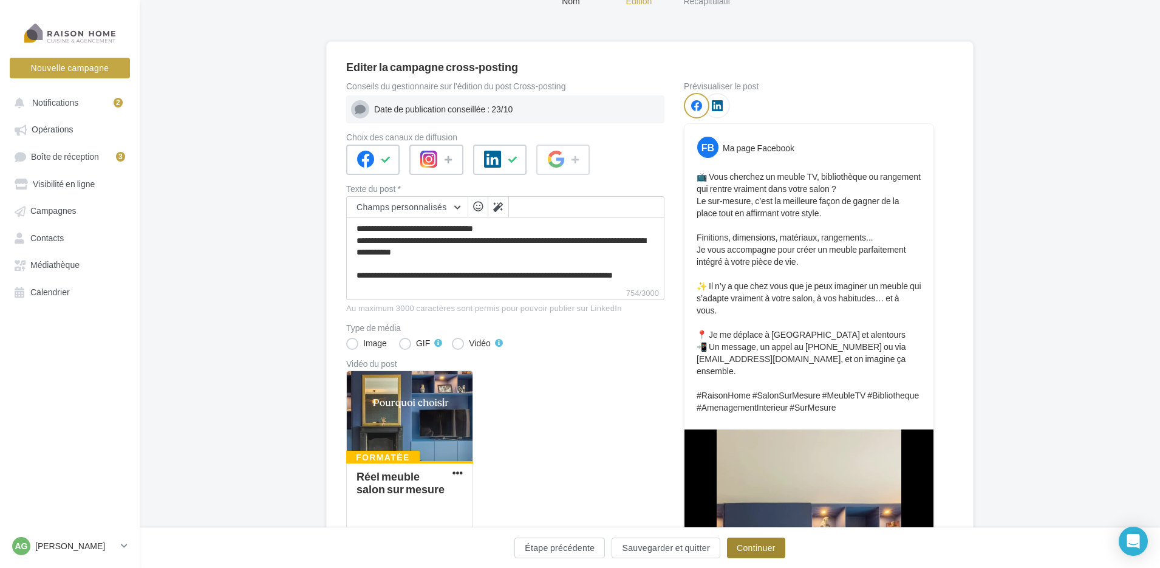
click at [760, 542] on button "Continuer" at bounding box center [756, 548] width 58 height 21
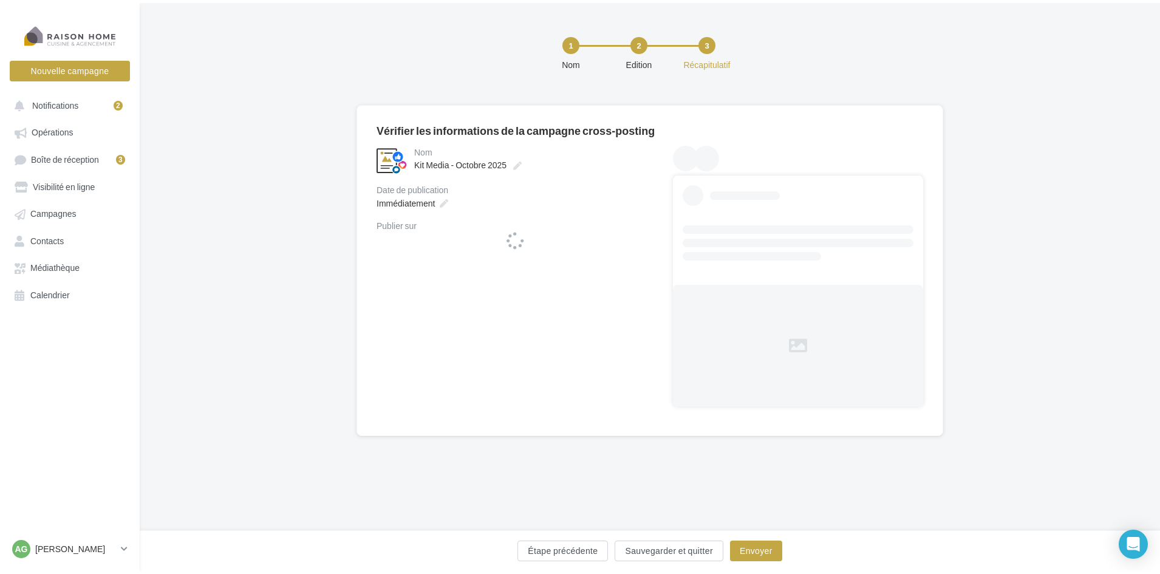
scroll to position [0, 0]
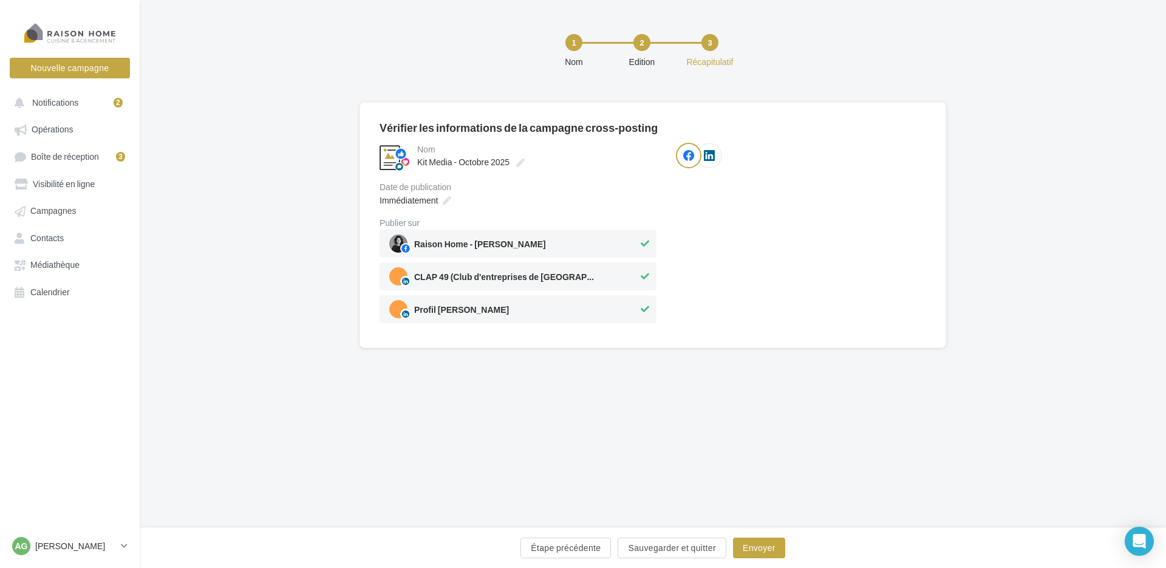
click at [642, 278] on icon at bounding box center [645, 276] width 9 height 9
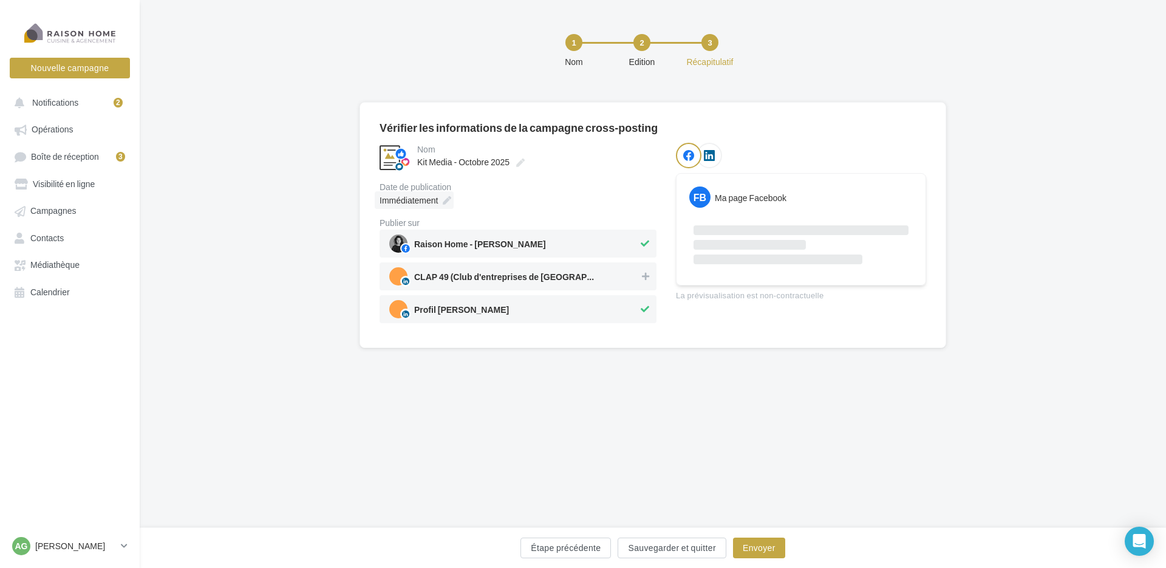
click at [445, 200] on icon at bounding box center [447, 200] width 9 height 9
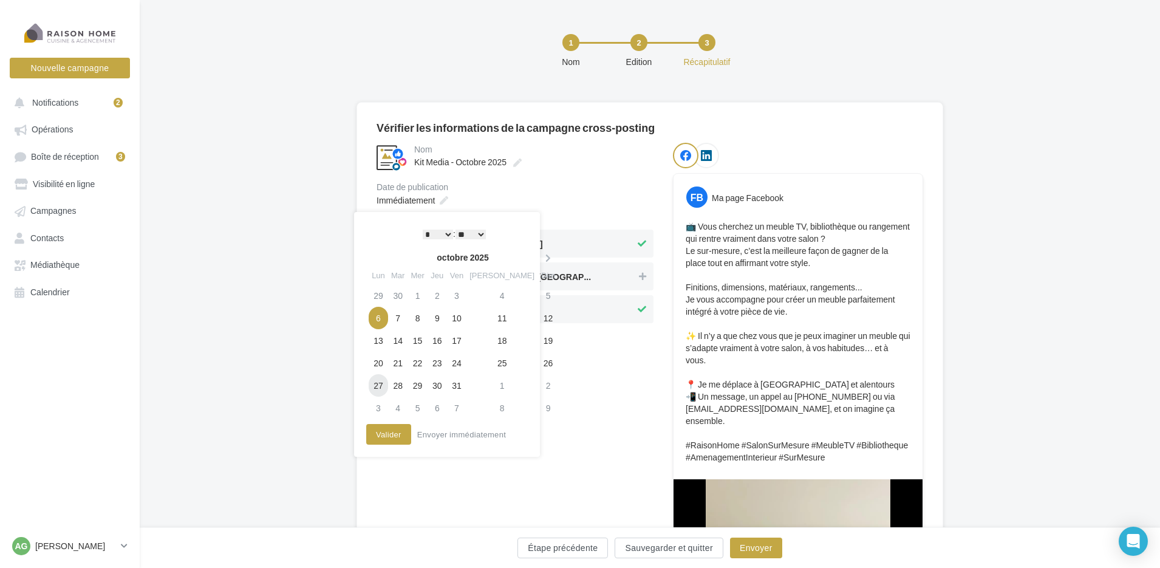
click at [379, 386] on td "27" at bounding box center [378, 385] width 19 height 22
click at [391, 436] on button "Valider" at bounding box center [385, 434] width 45 height 21
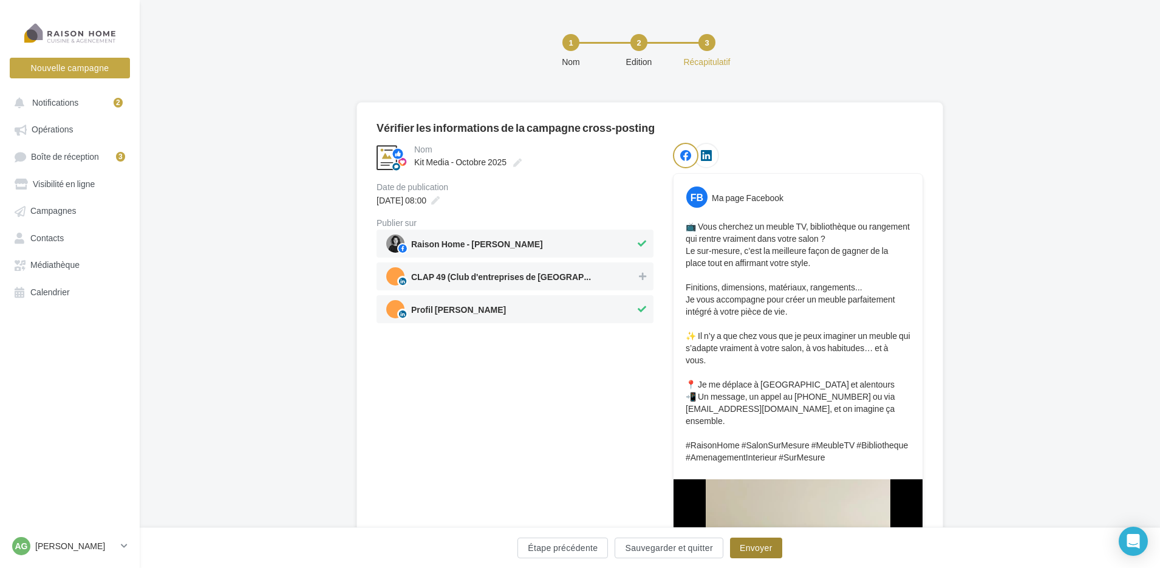
click at [762, 546] on button "Envoyer" at bounding box center [756, 548] width 52 height 21
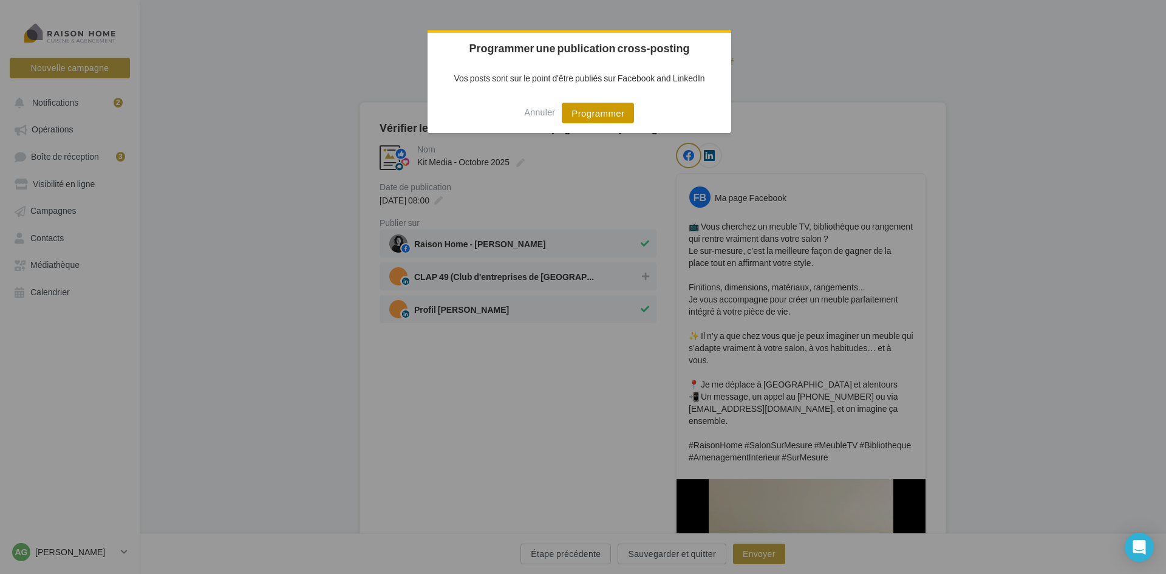
click at [607, 112] on button "Programmer" at bounding box center [598, 113] width 72 height 21
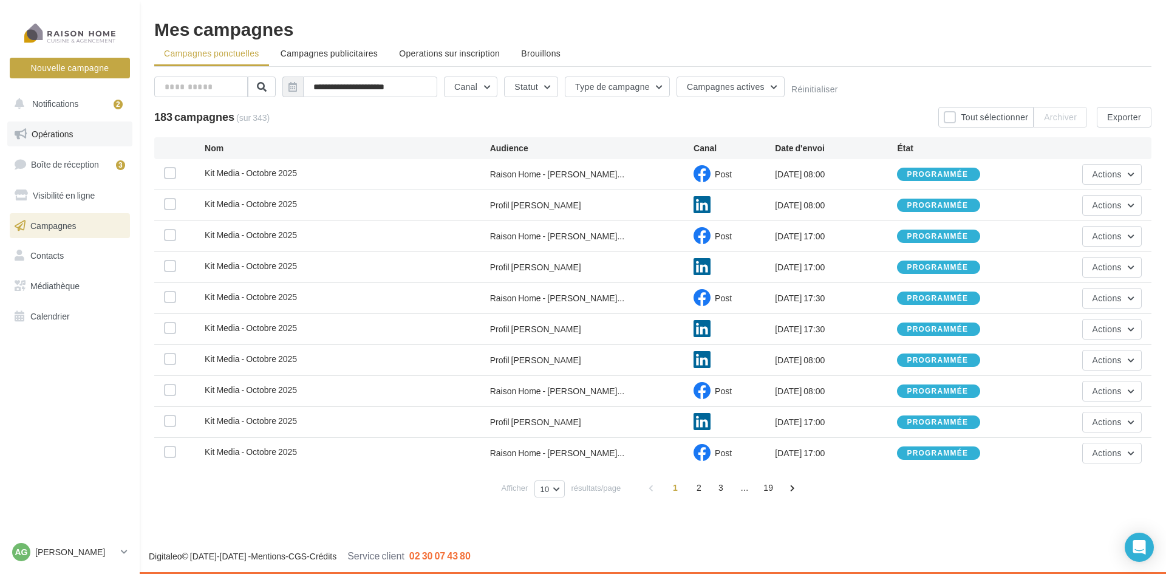
click at [60, 142] on link "Opérations" at bounding box center [69, 134] width 125 height 26
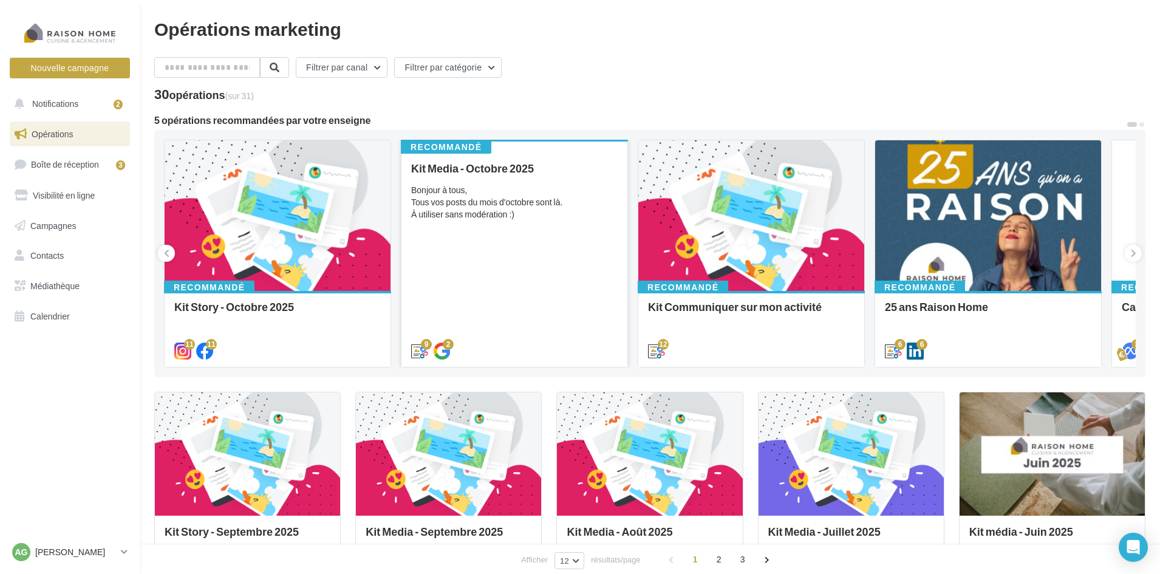
click at [463, 214] on div "Bonjour à tous, Tous vos posts du mois d'octobre sont là. À utiliser sans modér…" at bounding box center [514, 202] width 207 height 36
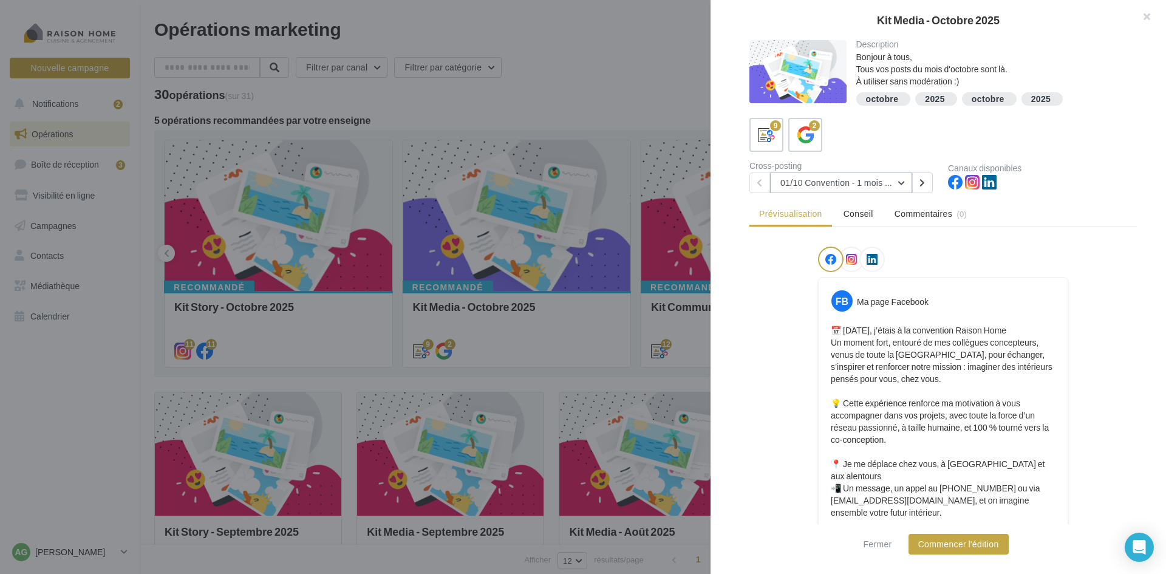
click at [903, 185] on button "01/10 Convention - 1 mois en arrière" at bounding box center [841, 182] width 142 height 21
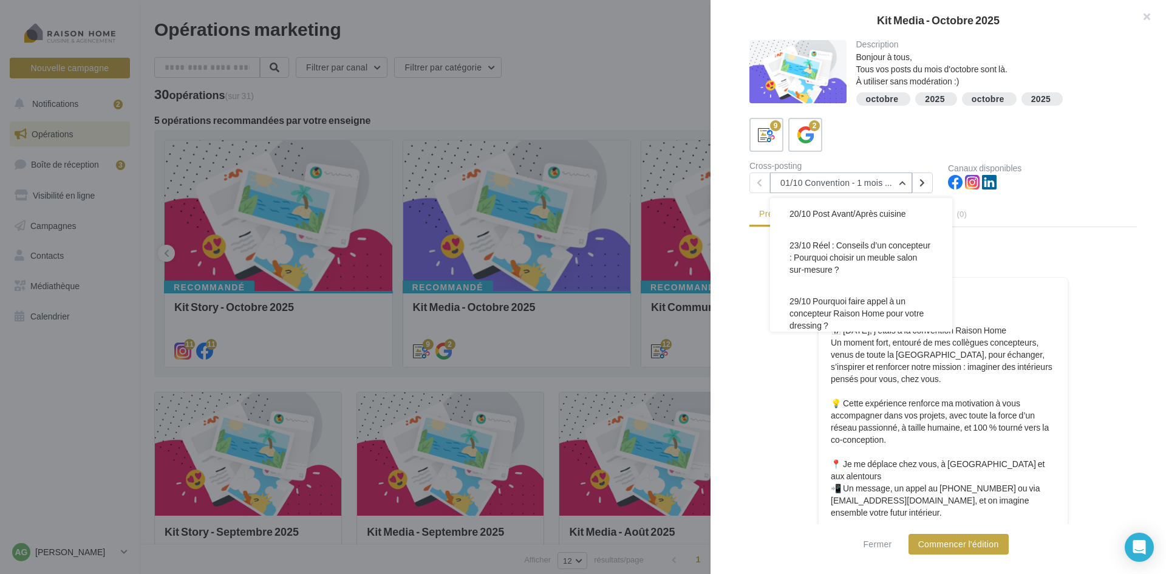
scroll to position [260, 0]
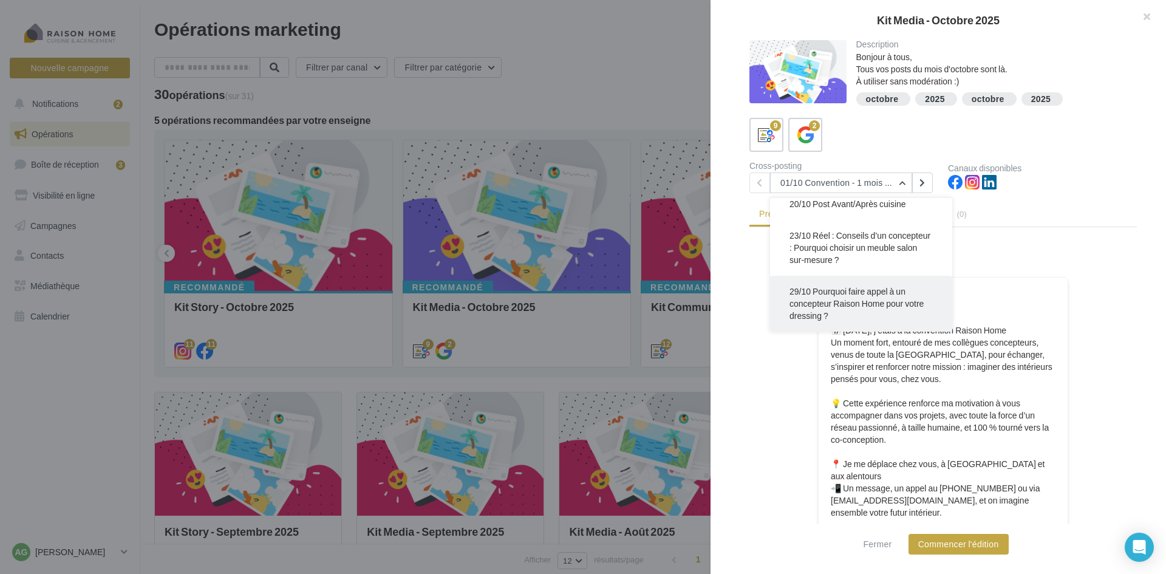
click at [859, 301] on span "29/10 Pourquoi faire appel à un concepteur Raison Home pour votre dressing ?" at bounding box center [857, 303] width 134 height 35
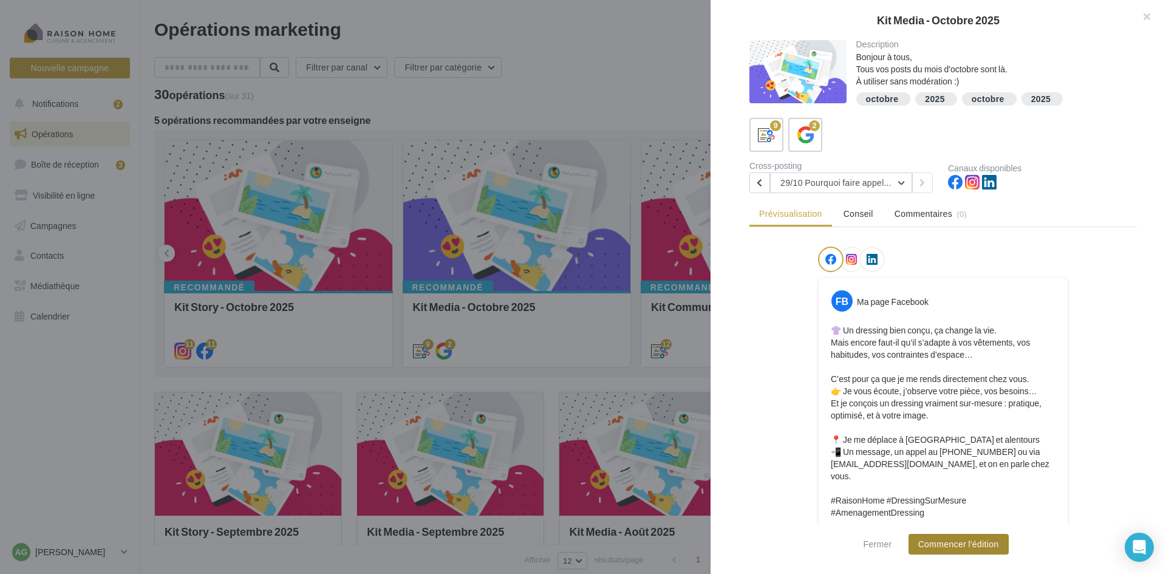
click at [961, 537] on button "Commencer l'édition" at bounding box center [959, 544] width 100 height 21
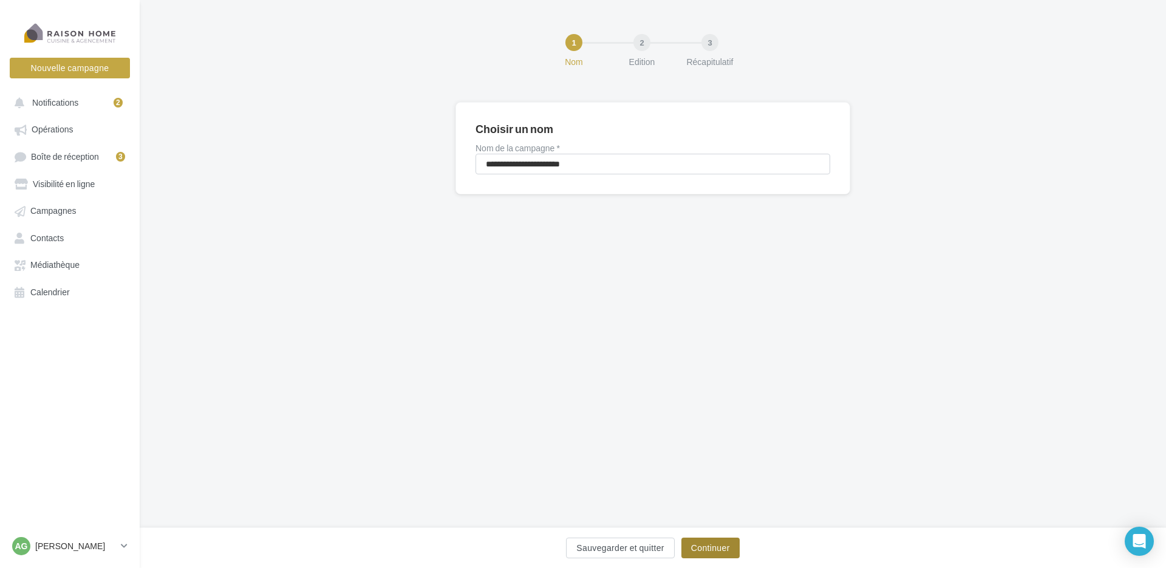
click at [719, 551] on button "Continuer" at bounding box center [710, 548] width 58 height 21
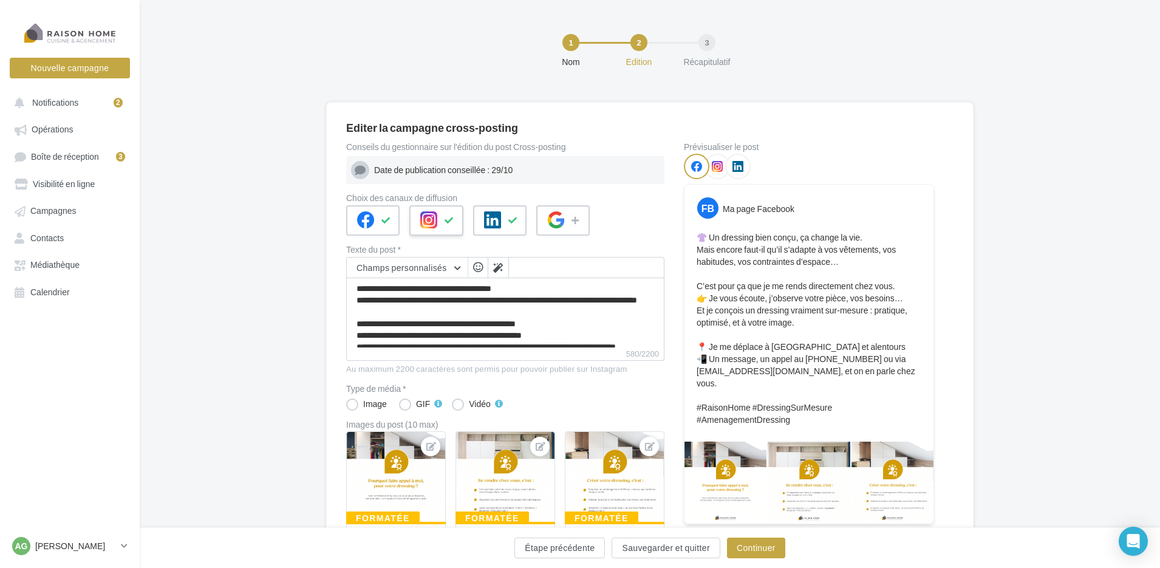
click at [451, 216] on button at bounding box center [449, 220] width 15 height 18
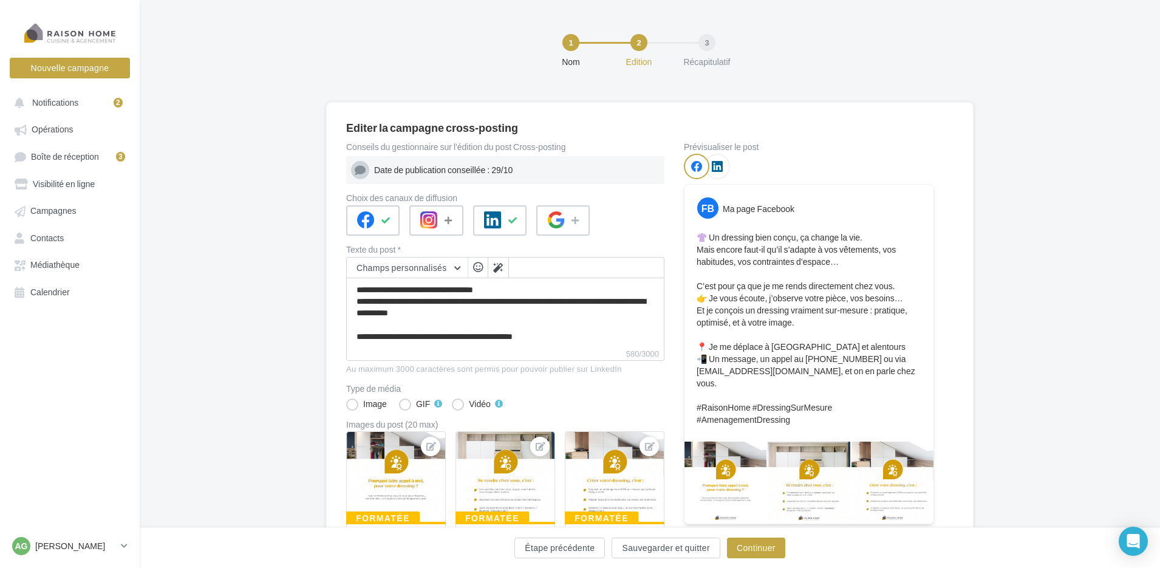
scroll to position [61, 0]
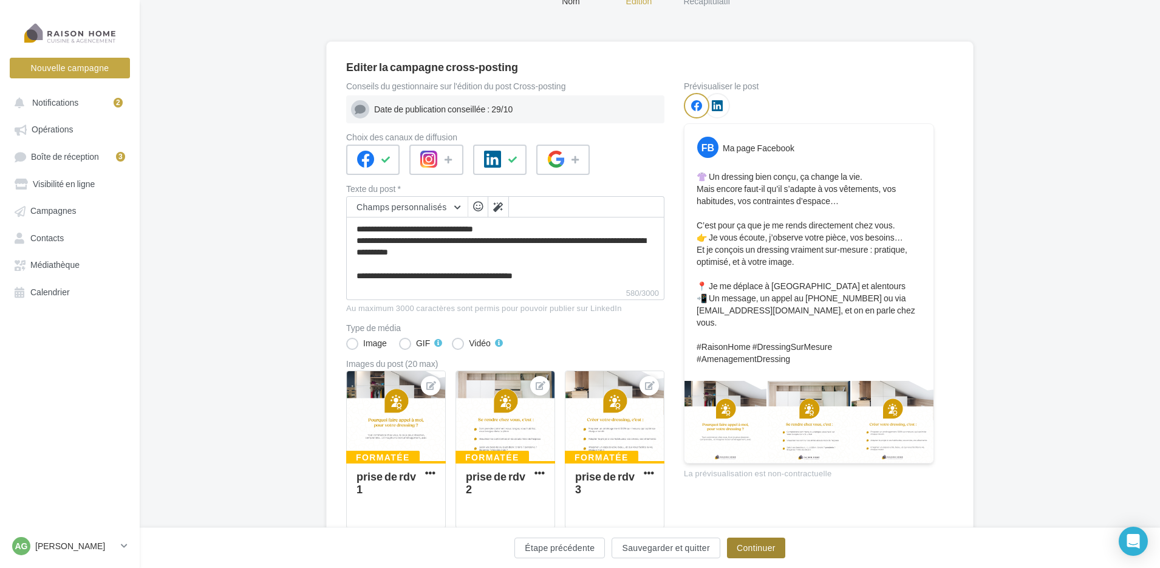
drag, startPoint x: 744, startPoint y: 550, endPoint x: 721, endPoint y: 530, distance: 30.6
click at [743, 550] on button "Continuer" at bounding box center [756, 548] width 58 height 21
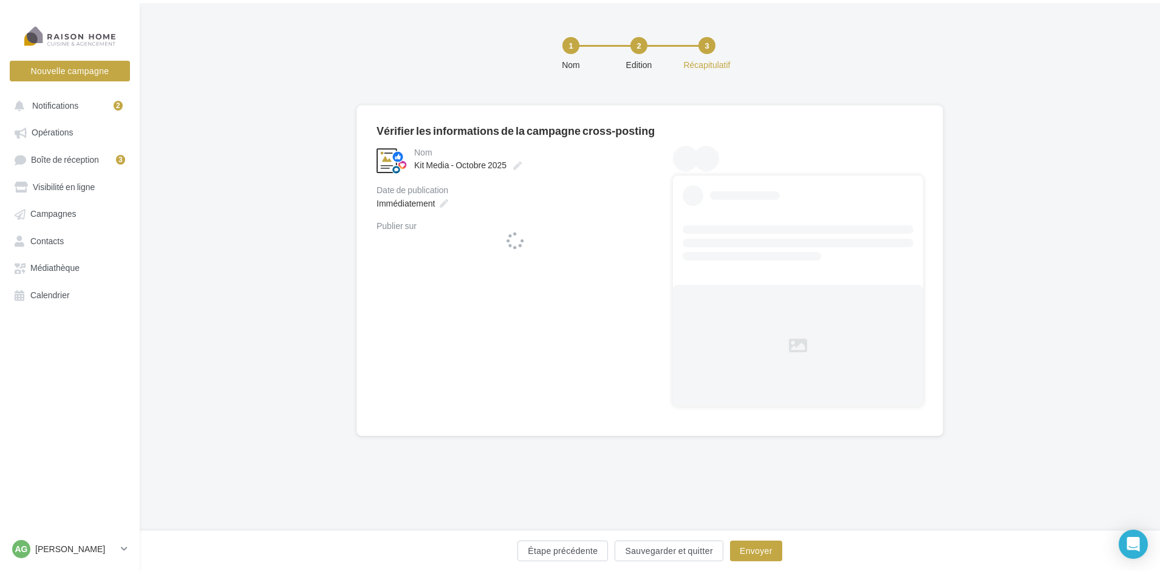
scroll to position [0, 0]
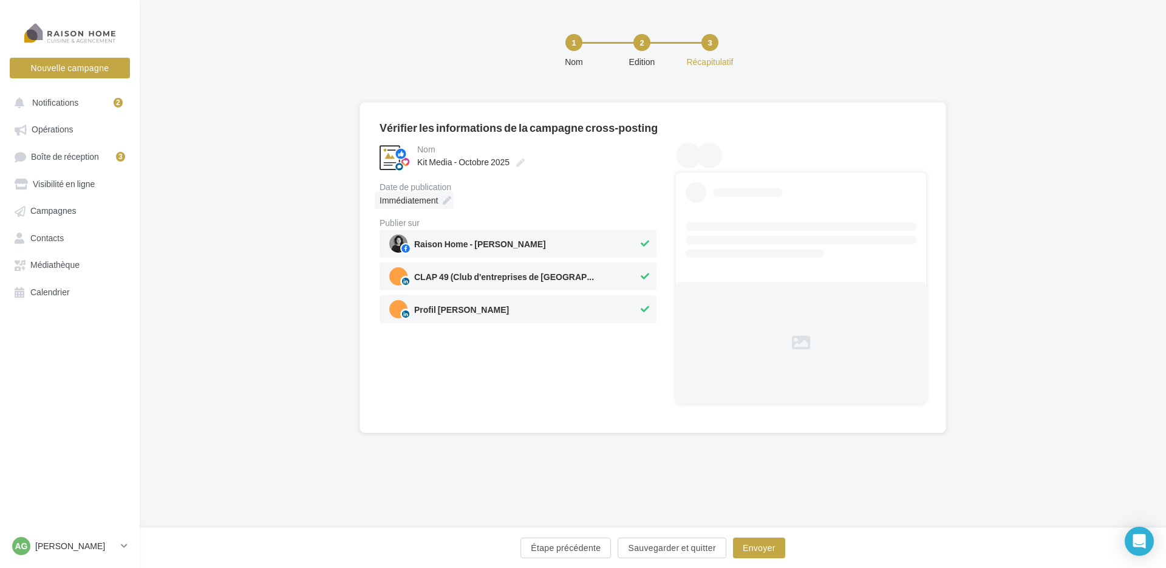
click at [451, 200] on icon at bounding box center [447, 200] width 9 height 9
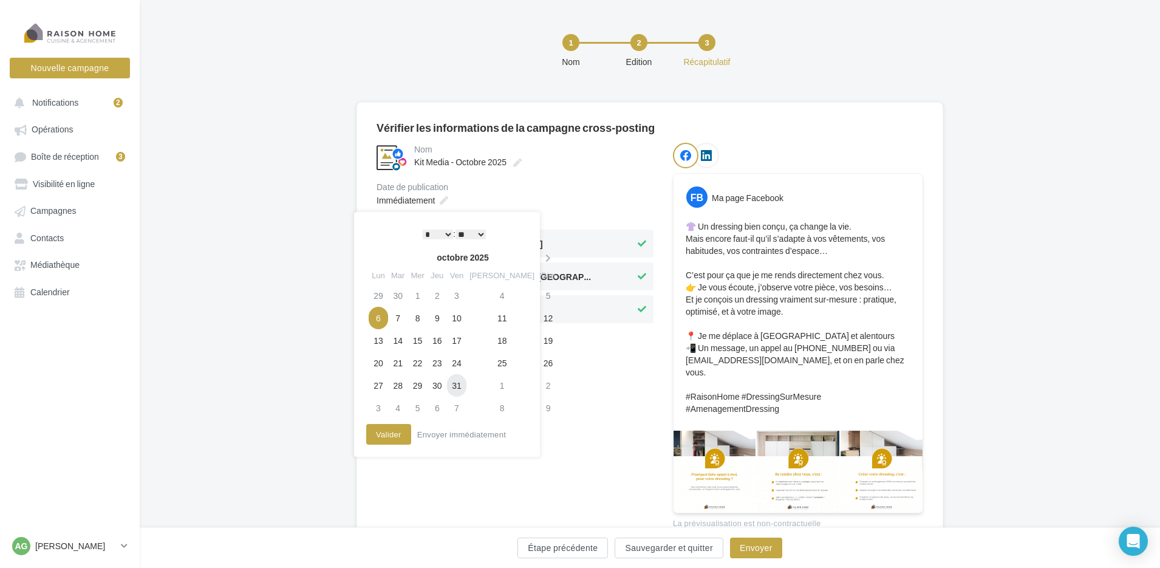
click at [460, 384] on td "31" at bounding box center [456, 385] width 19 height 22
click at [446, 231] on select "* * * * * * * * * * ** ** ** ** ** ** ** ** ** ** ** ** ** **" at bounding box center [435, 235] width 30 height 10
click at [394, 432] on button "Valider" at bounding box center [385, 434] width 45 height 21
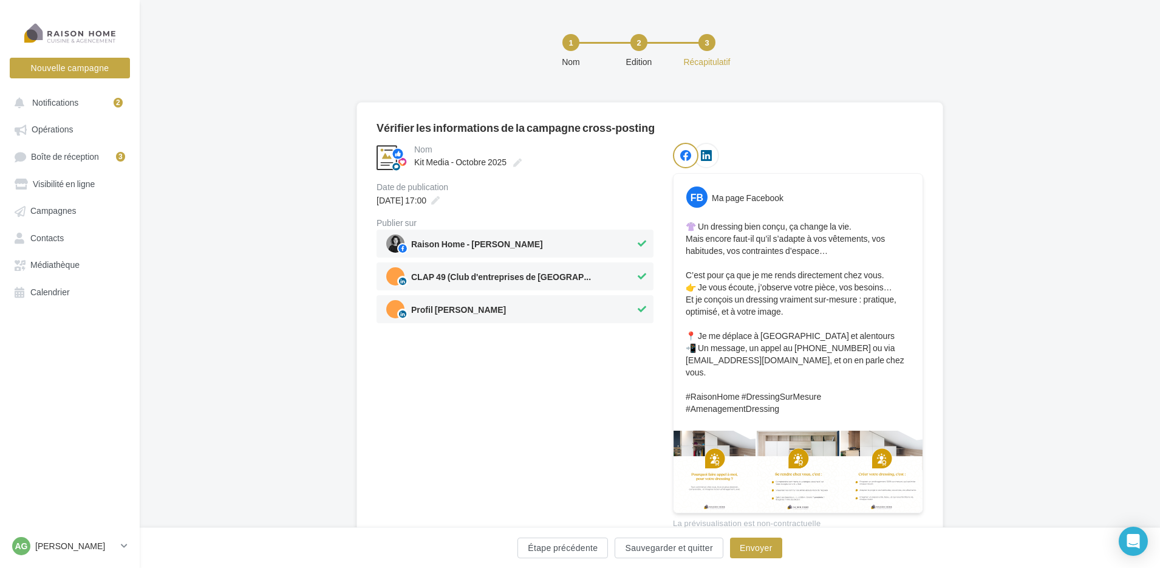
click at [639, 275] on icon at bounding box center [642, 276] width 9 height 9
click at [760, 545] on button "Envoyer" at bounding box center [756, 548] width 52 height 21
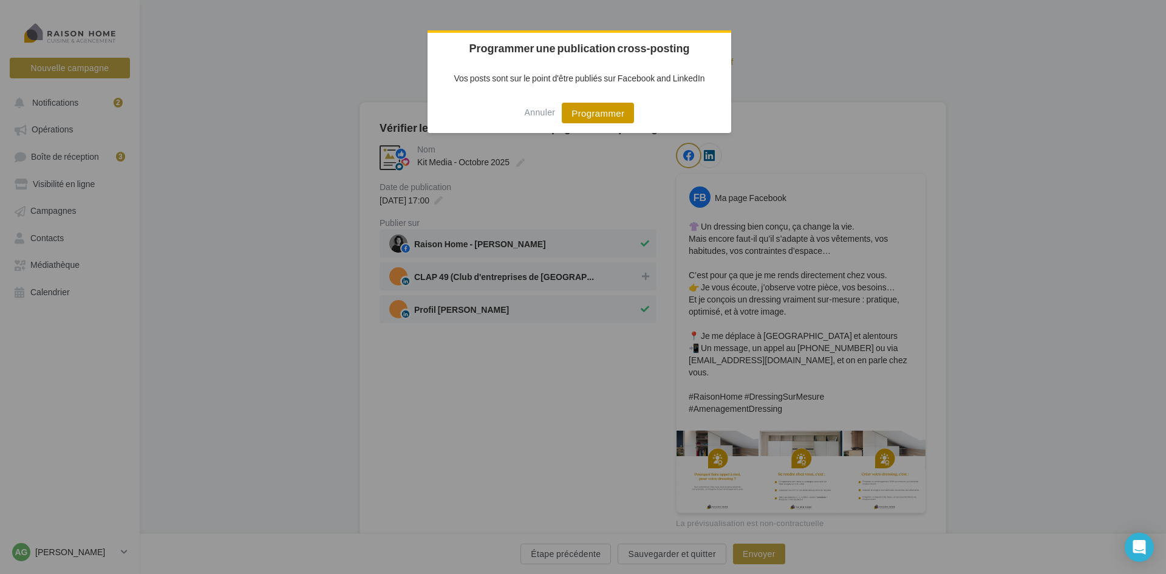
click at [585, 106] on button "Programmer" at bounding box center [598, 113] width 72 height 21
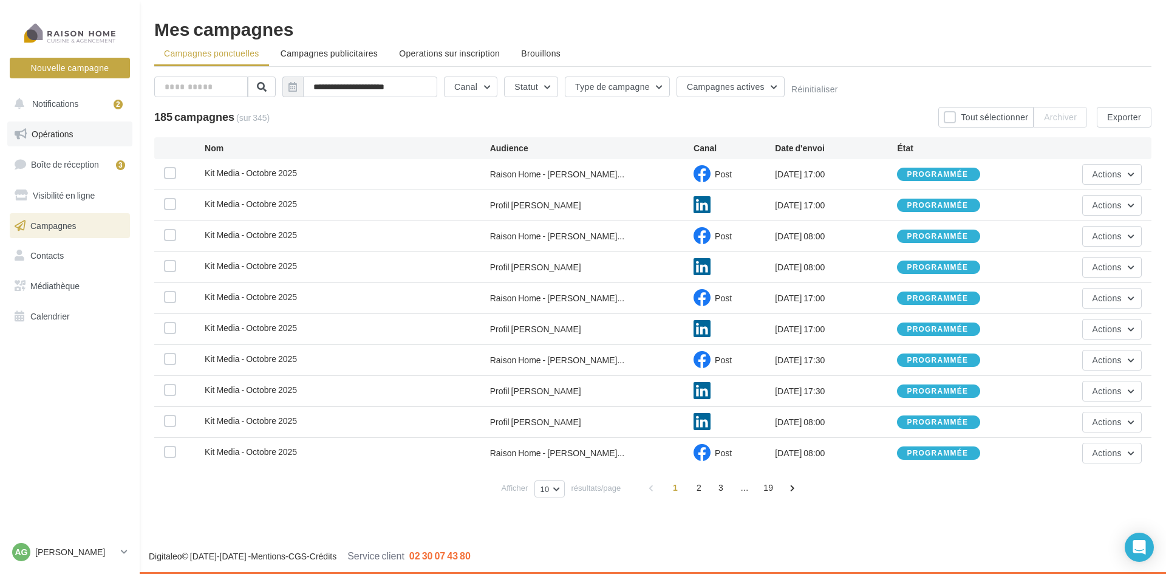
click at [54, 118] on ul "Opérations Boîte de réception 3 Visibilité en ligne Campagnes Contacts Médiathè…" at bounding box center [70, 225] width 130 height 217
click at [55, 125] on link "Opérations" at bounding box center [69, 134] width 125 height 26
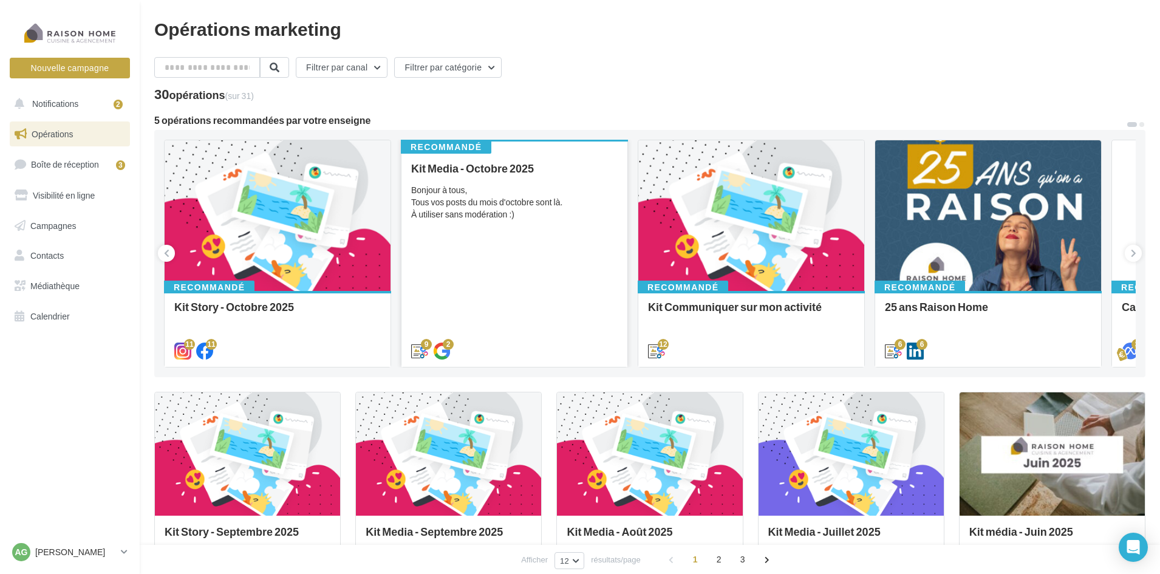
click at [485, 202] on div "Bonjour à tous, Tous vos posts du mois d'octobre sont là. À utiliser sans modér…" at bounding box center [514, 202] width 207 height 36
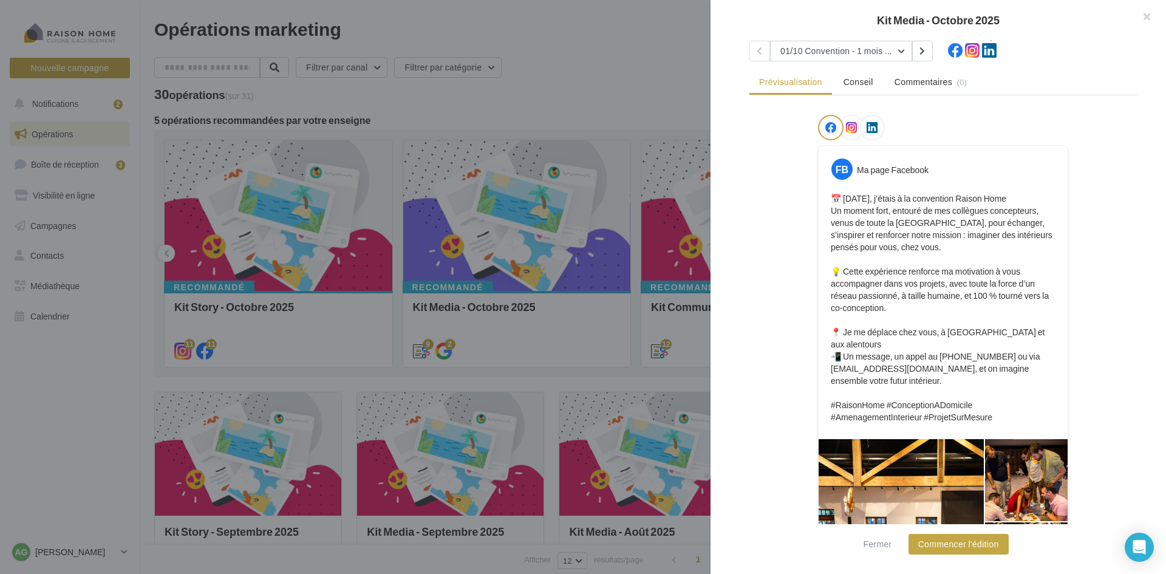
scroll to position [107, 0]
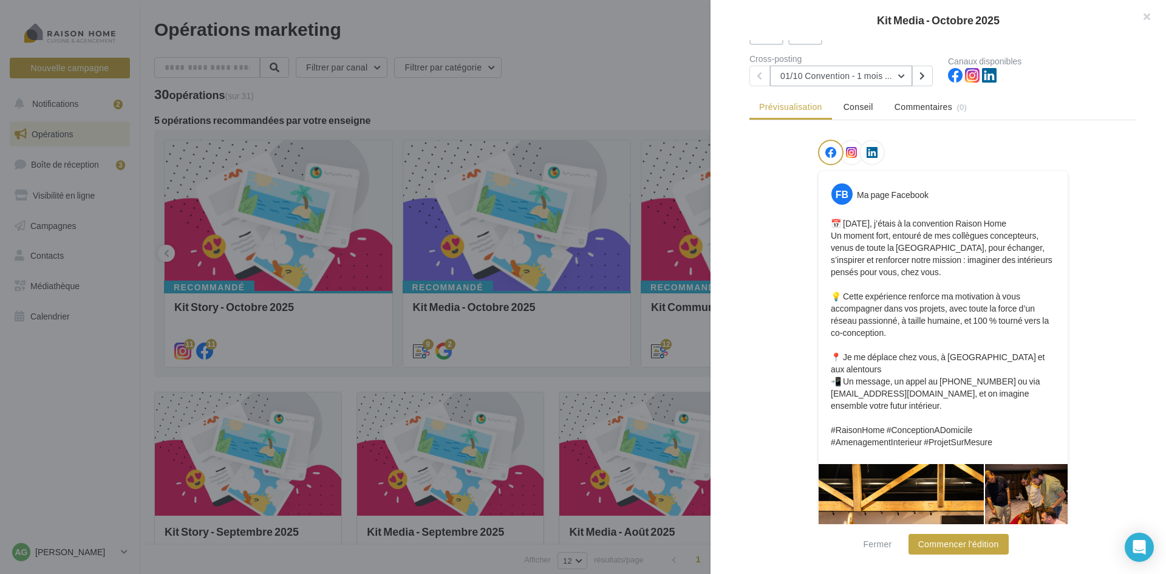
click at [902, 77] on button "01/10 Convention - 1 mois en arrière" at bounding box center [841, 76] width 142 height 21
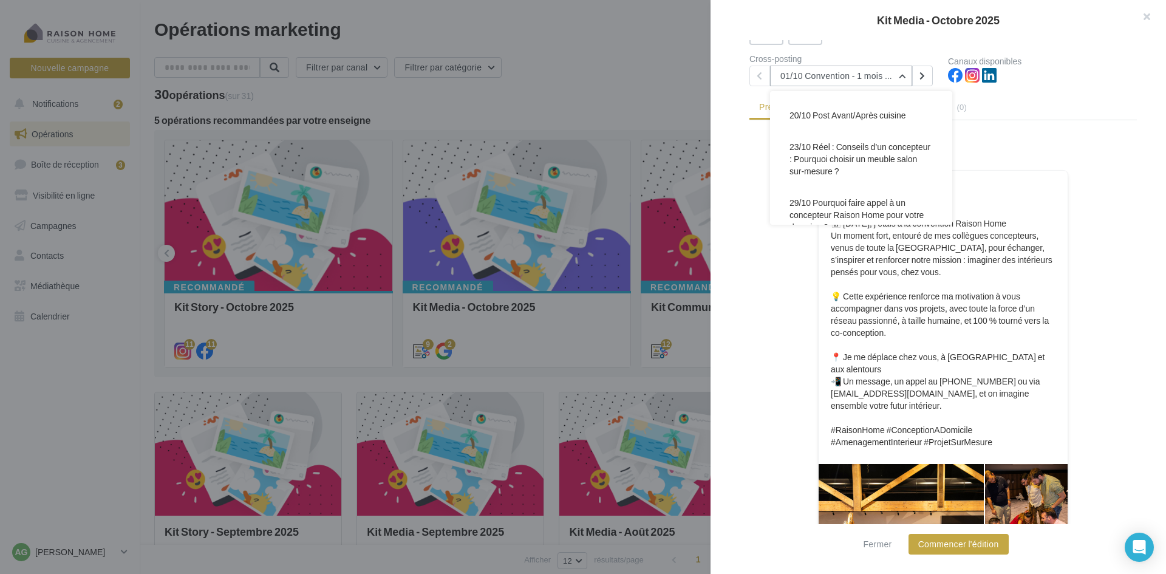
scroll to position [260, 0]
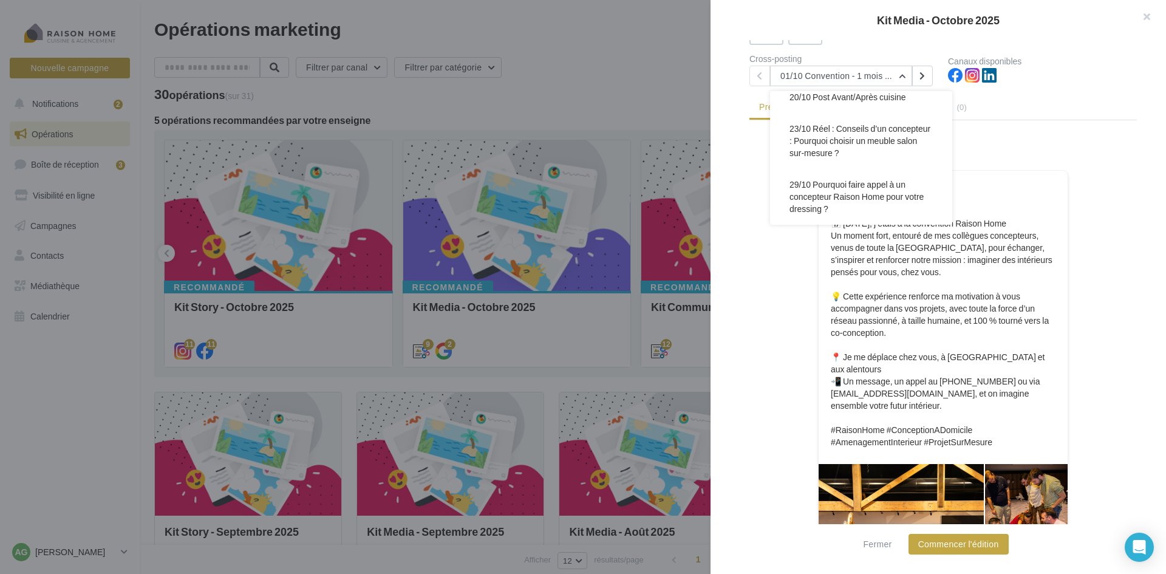
click at [770, 315] on div "FB Ma page Facebook 📅 Il y a un mois, j’étais à la convention Raison Home Un mo…" at bounding box center [944, 435] width 388 height 590
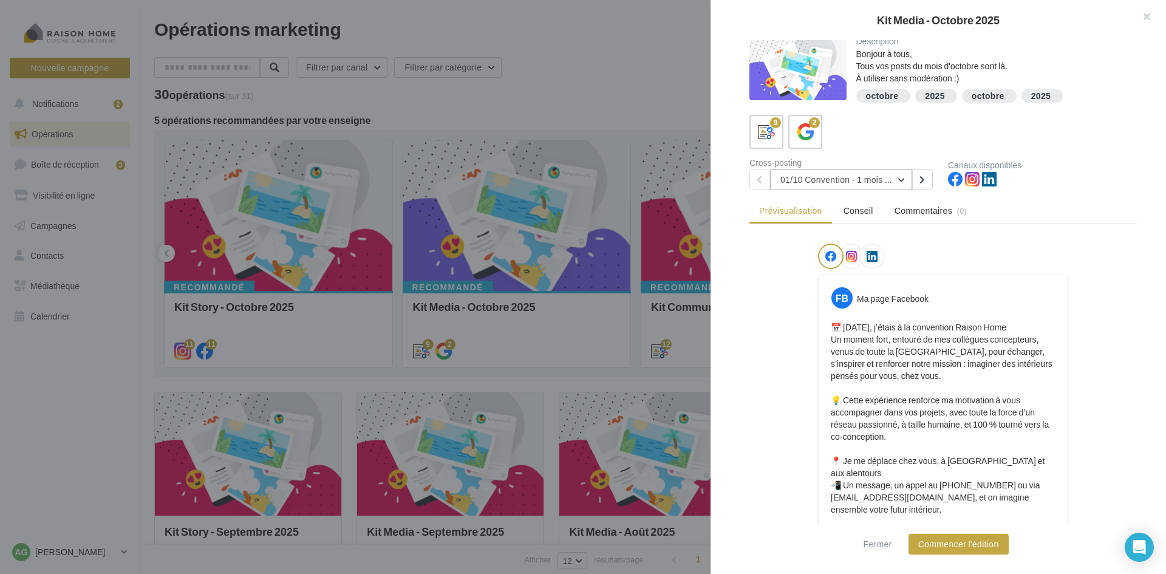
scroll to position [0, 0]
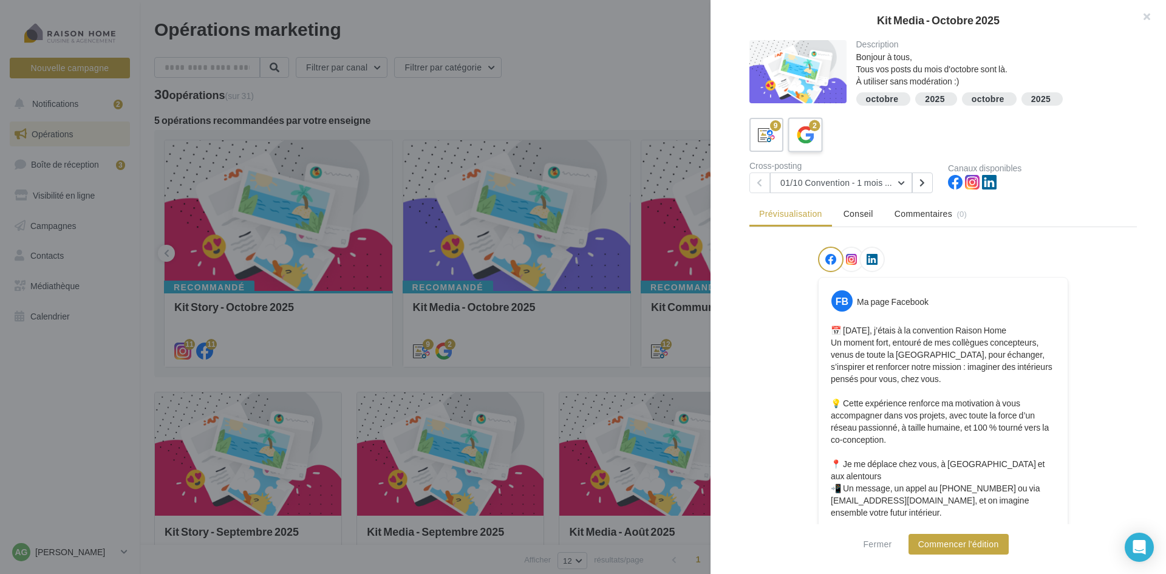
click at [805, 137] on icon at bounding box center [806, 135] width 18 height 18
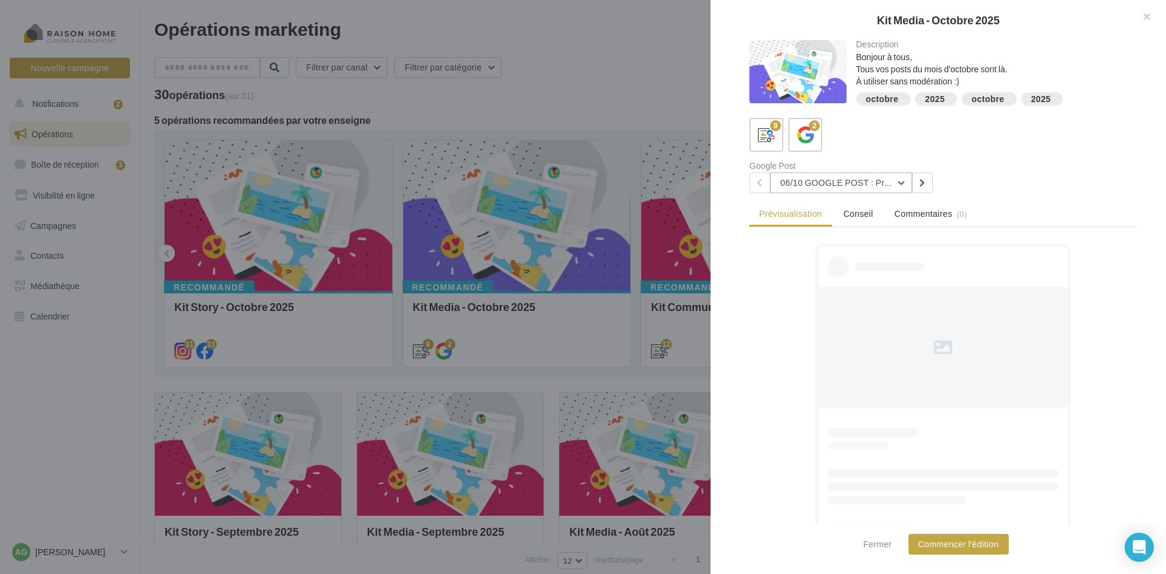
click at [902, 180] on button "06/10 GOOGLE POST : Prise de contact (valeur famille)" at bounding box center [841, 182] width 142 height 21
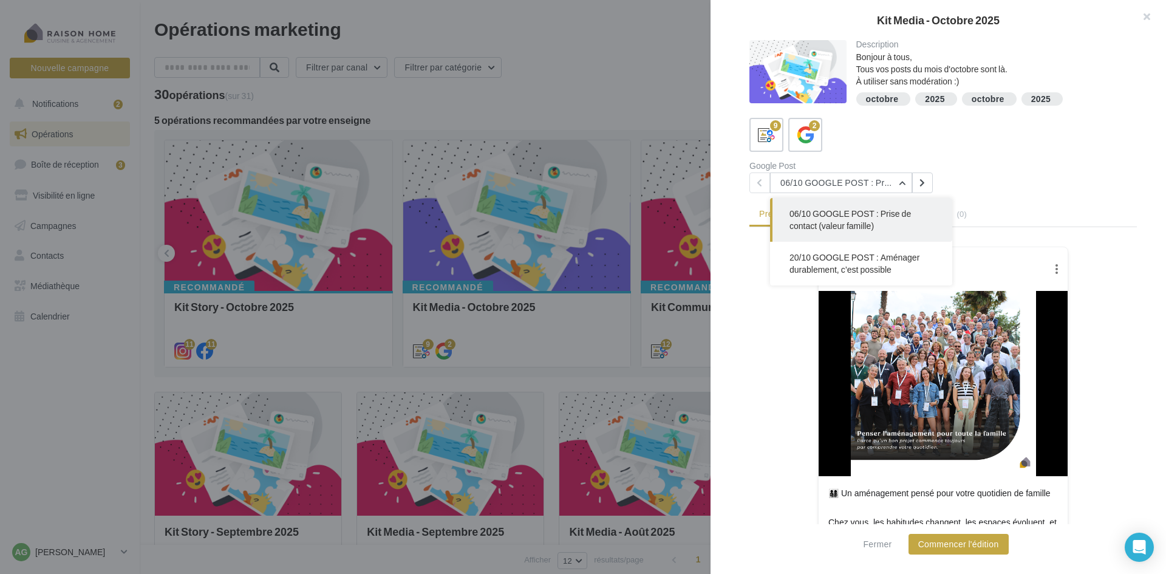
click at [1051, 155] on div "9 2 Google Post 06/10 GOOGLE POST : Prise de contact (valeur famille) 06/10 GOO…" at bounding box center [944, 155] width 388 height 75
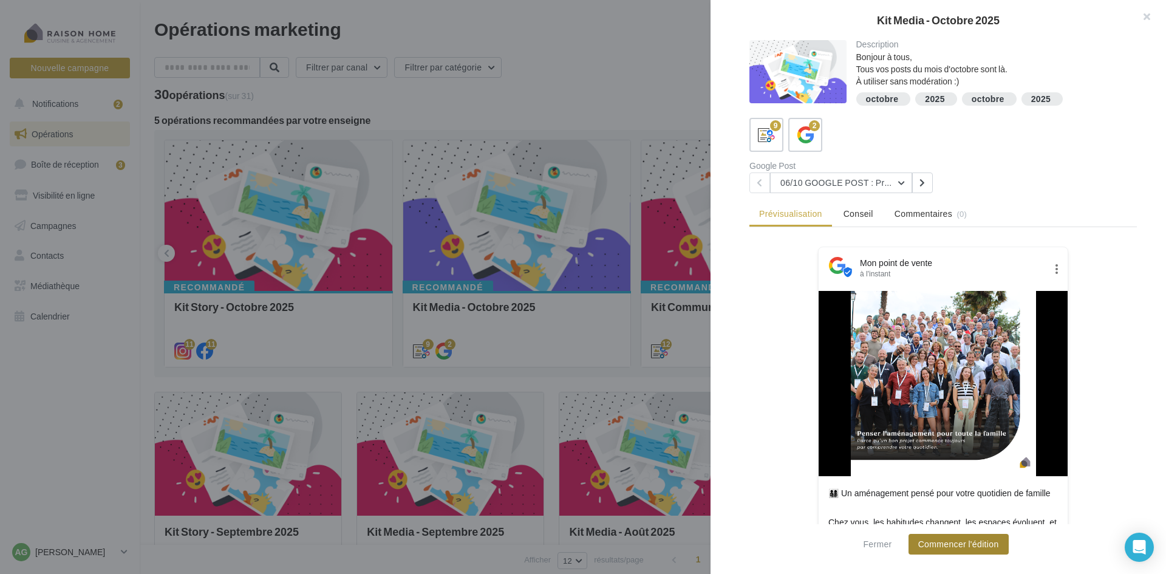
click at [983, 548] on button "Commencer l'édition" at bounding box center [959, 544] width 100 height 21
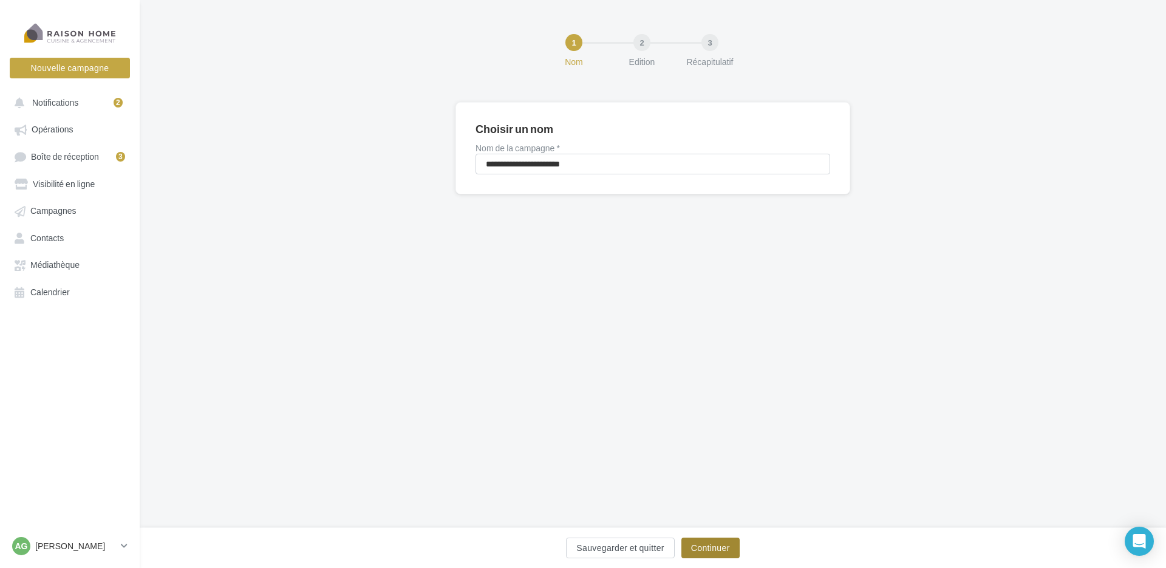
click at [720, 551] on button "Continuer" at bounding box center [710, 548] width 58 height 21
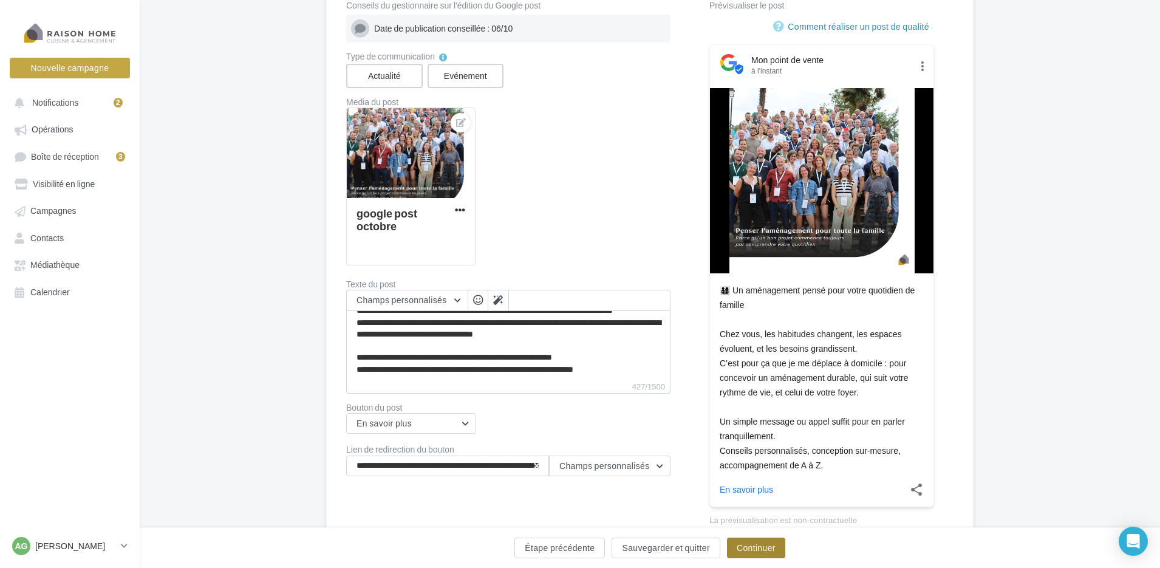
scroll to position [46, 0]
click at [752, 547] on button "Continuer" at bounding box center [756, 548] width 58 height 21
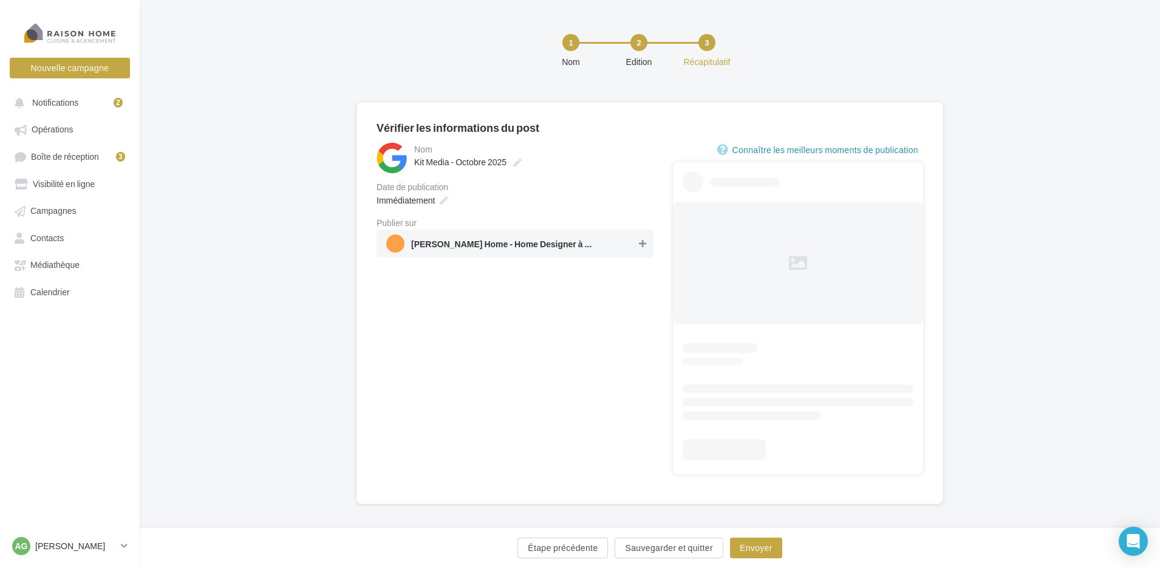
click at [644, 244] on icon at bounding box center [642, 243] width 7 height 9
click at [449, 202] on div "Immédiatement" at bounding box center [411, 200] width 79 height 18
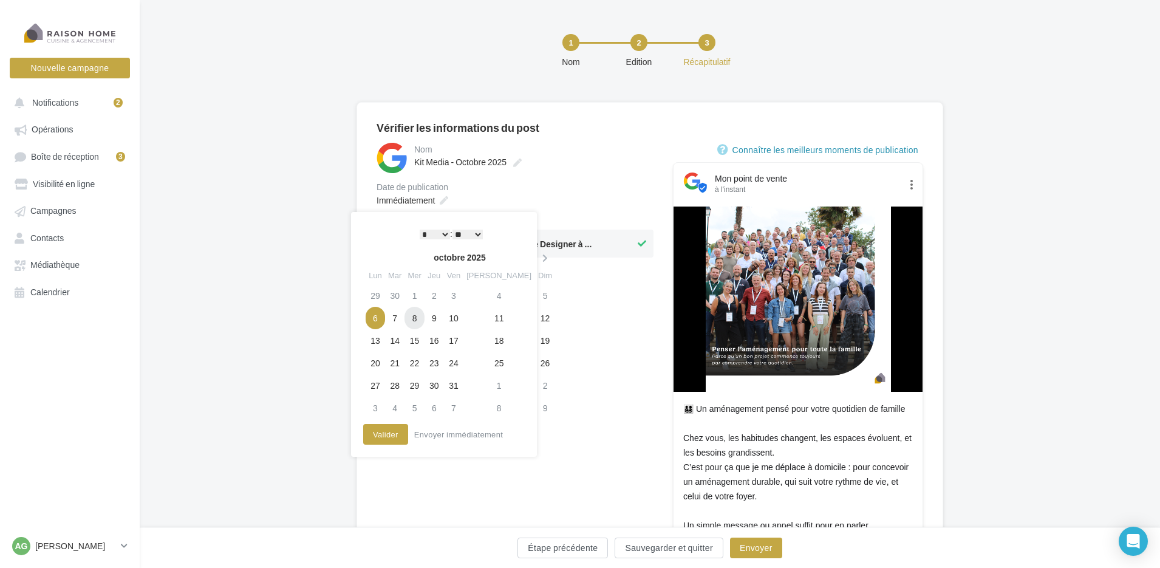
click at [420, 315] on td "8" at bounding box center [414, 318] width 19 height 22
click at [383, 437] on button "Valider" at bounding box center [385, 434] width 45 height 21
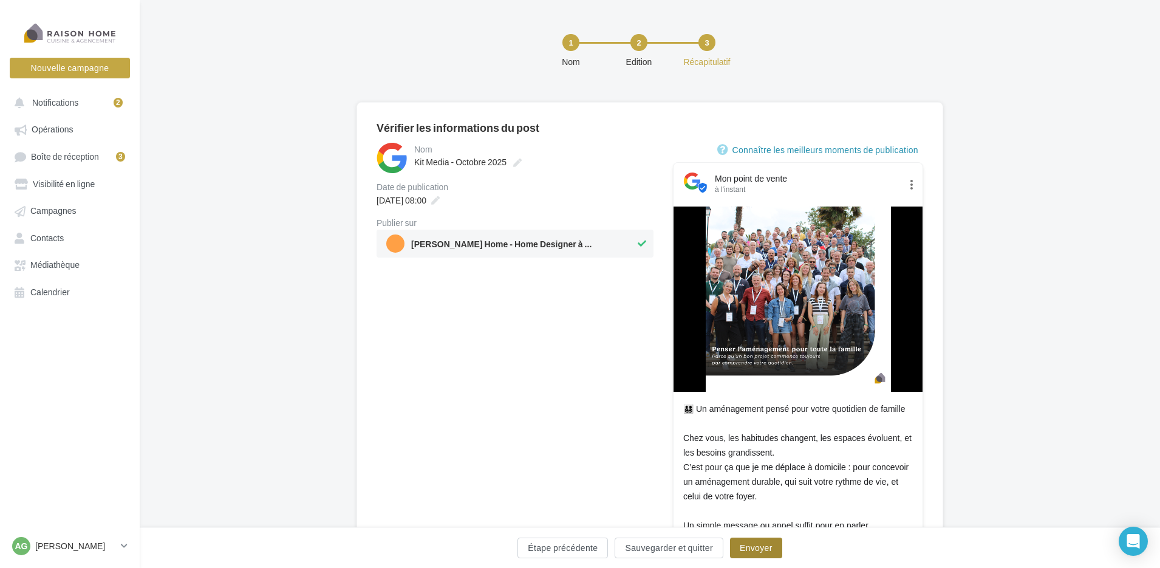
click at [754, 556] on button "Envoyer" at bounding box center [756, 548] width 52 height 21
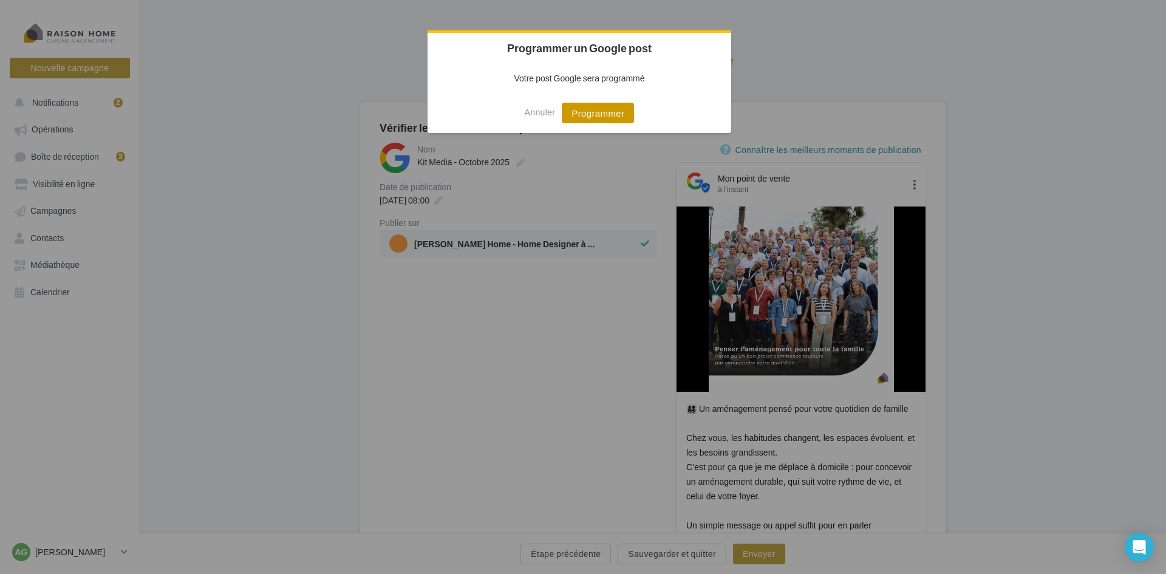
click at [618, 114] on button "Programmer" at bounding box center [598, 113] width 72 height 21
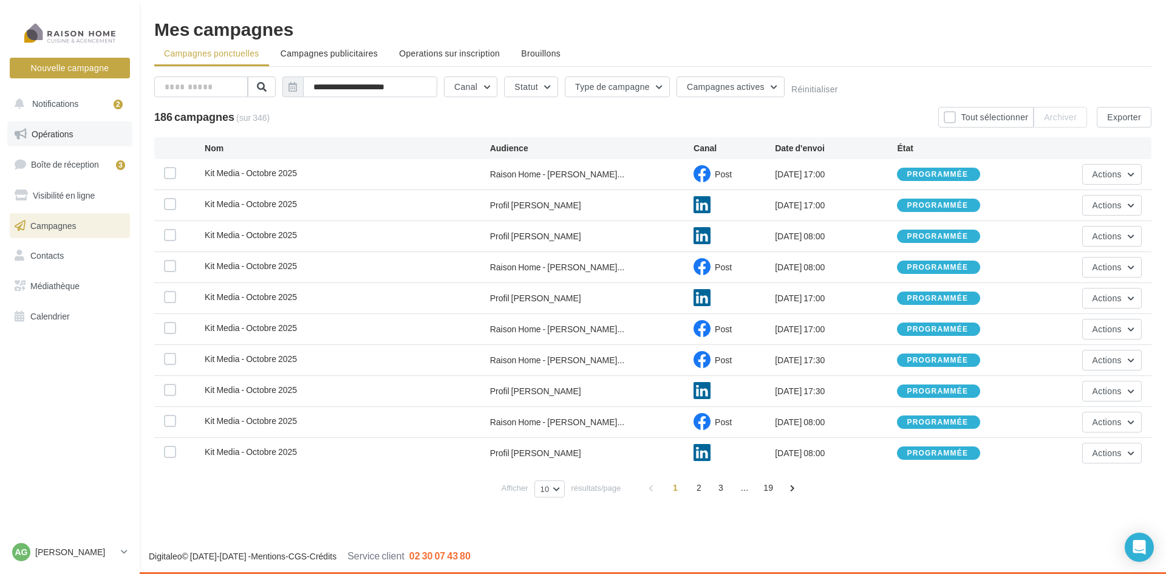
click at [77, 132] on link "Opérations" at bounding box center [69, 134] width 125 height 26
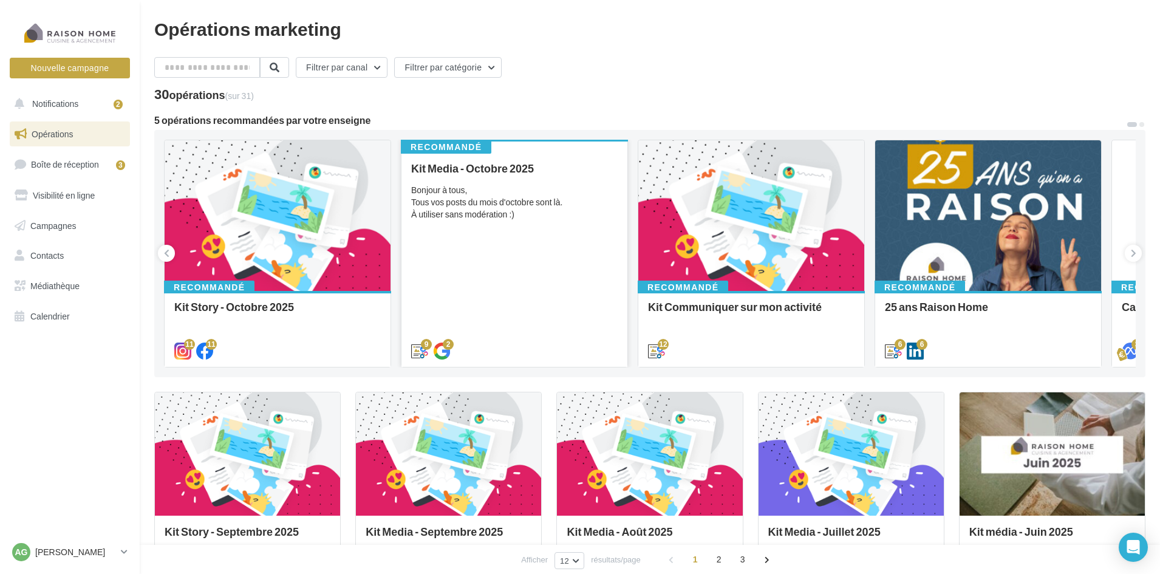
click at [573, 201] on div "Bonjour à tous, Tous vos posts du mois d'octobre sont là. À utiliser sans modér…" at bounding box center [514, 202] width 207 height 36
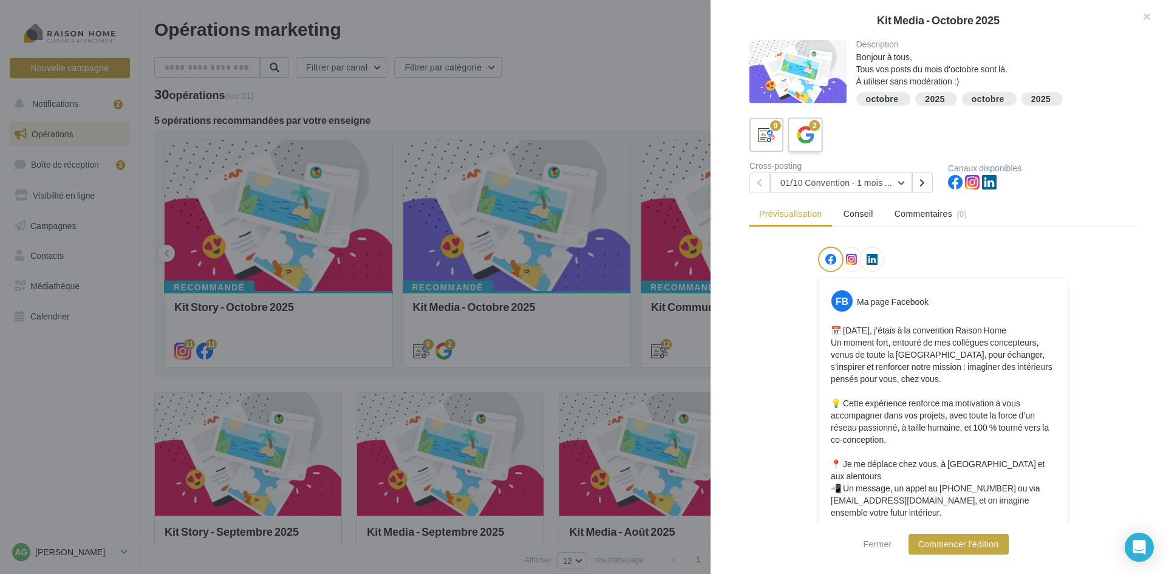
click at [798, 132] on icon at bounding box center [806, 135] width 18 height 18
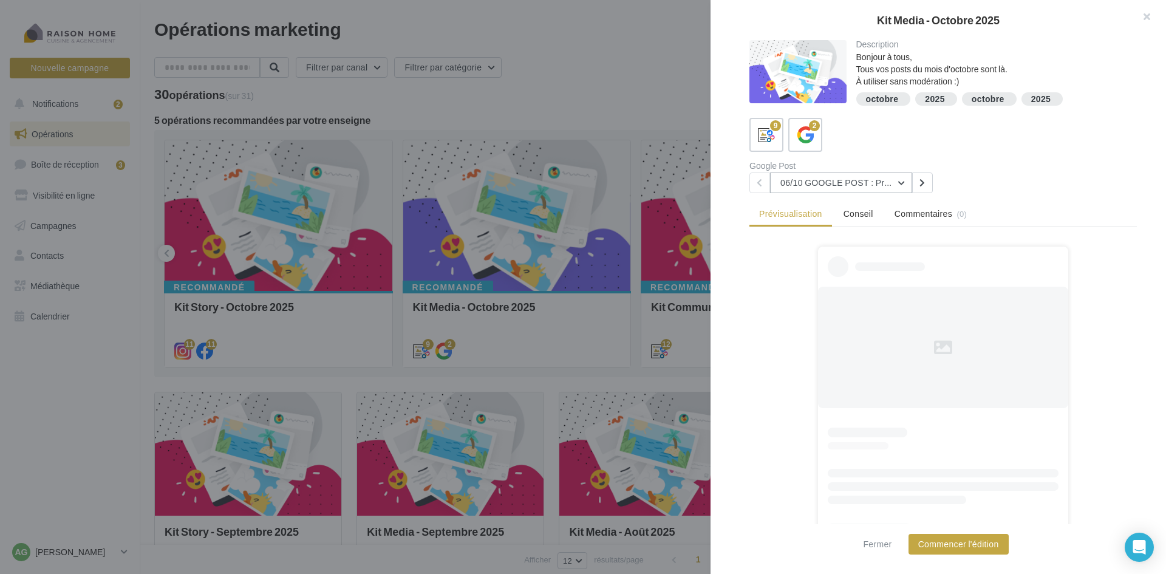
click at [886, 182] on button "06/10 GOOGLE POST : Prise de contact (valeur famille)" at bounding box center [841, 182] width 142 height 21
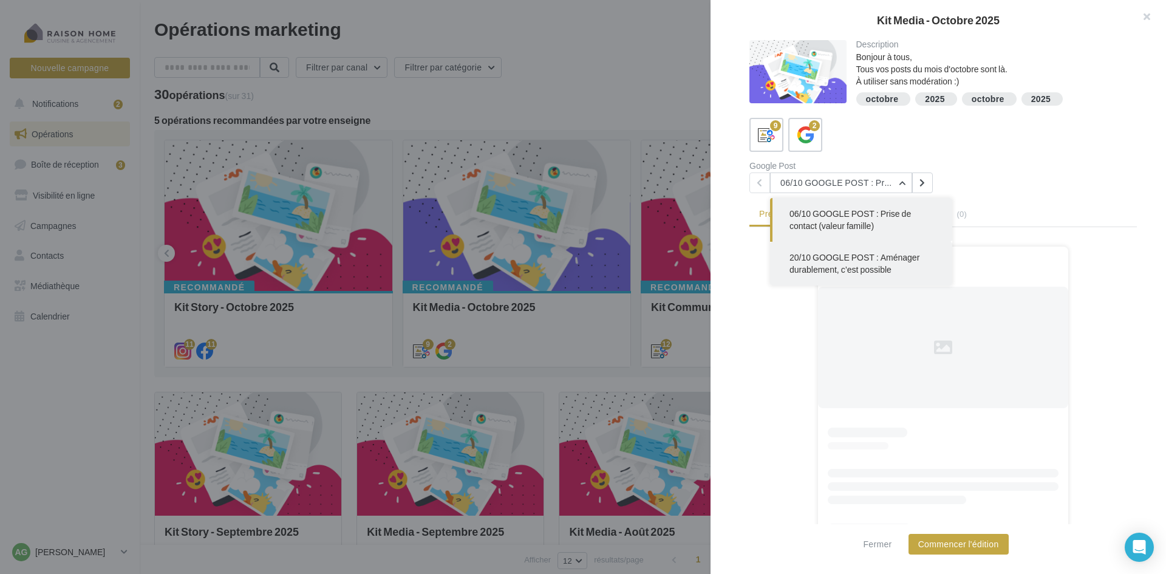
click at [846, 257] on span "20/10 GOOGLE POST : Aménager durablement, c’est possible" at bounding box center [855, 263] width 130 height 22
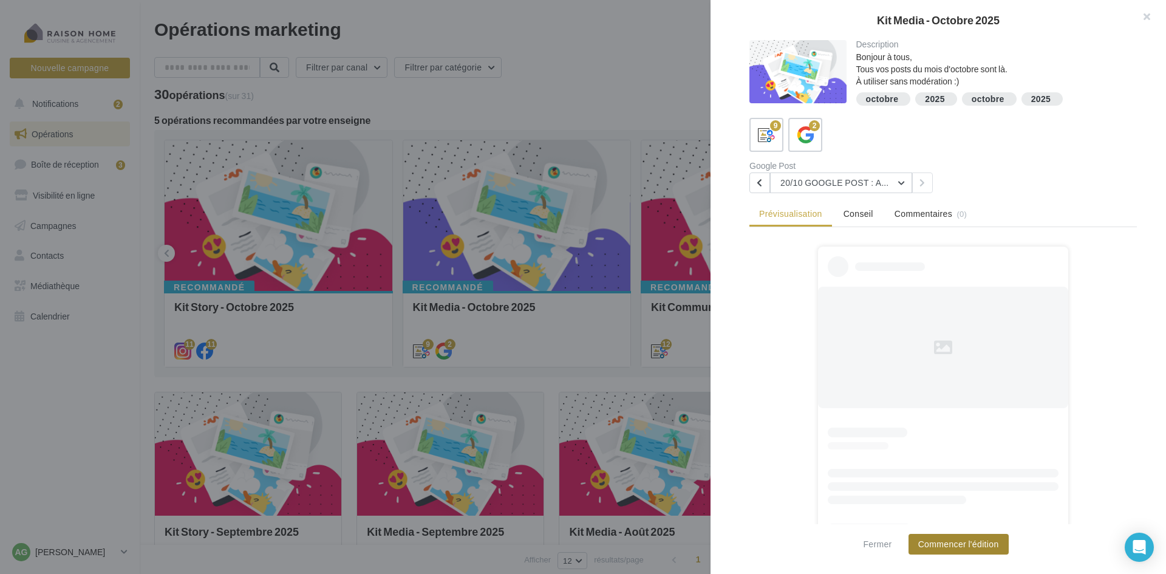
click at [957, 539] on button "Commencer l'édition" at bounding box center [959, 544] width 100 height 21
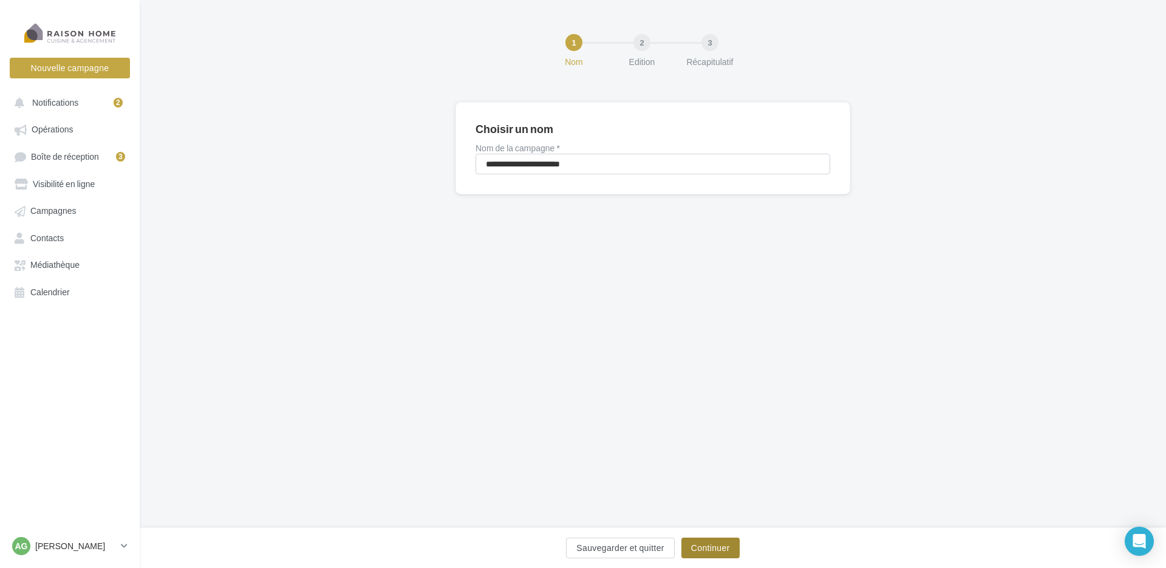
click at [709, 545] on button "Continuer" at bounding box center [710, 548] width 58 height 21
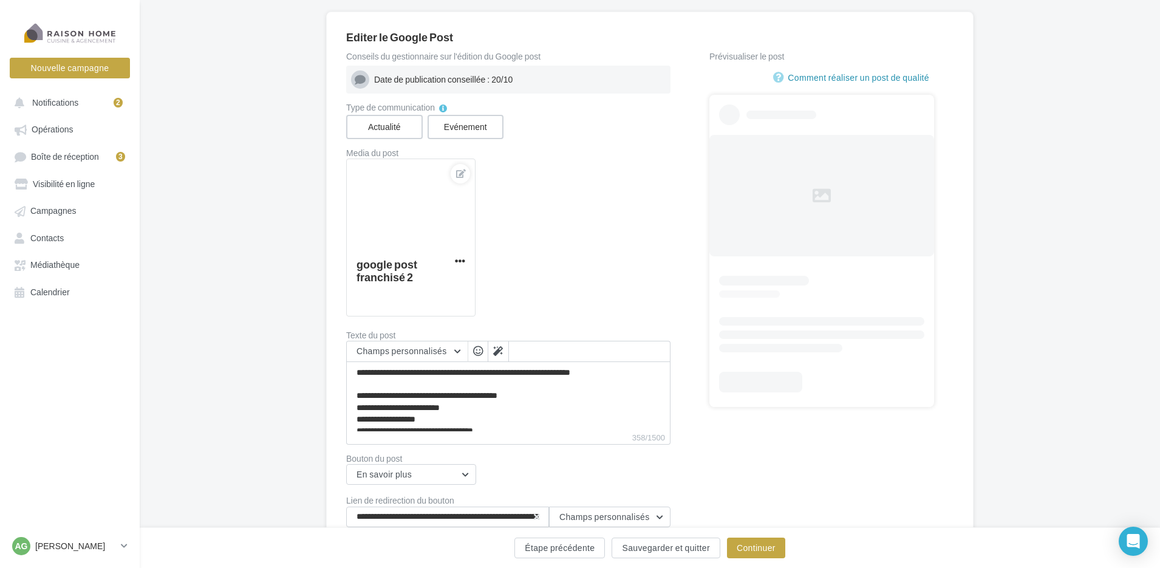
scroll to position [142, 0]
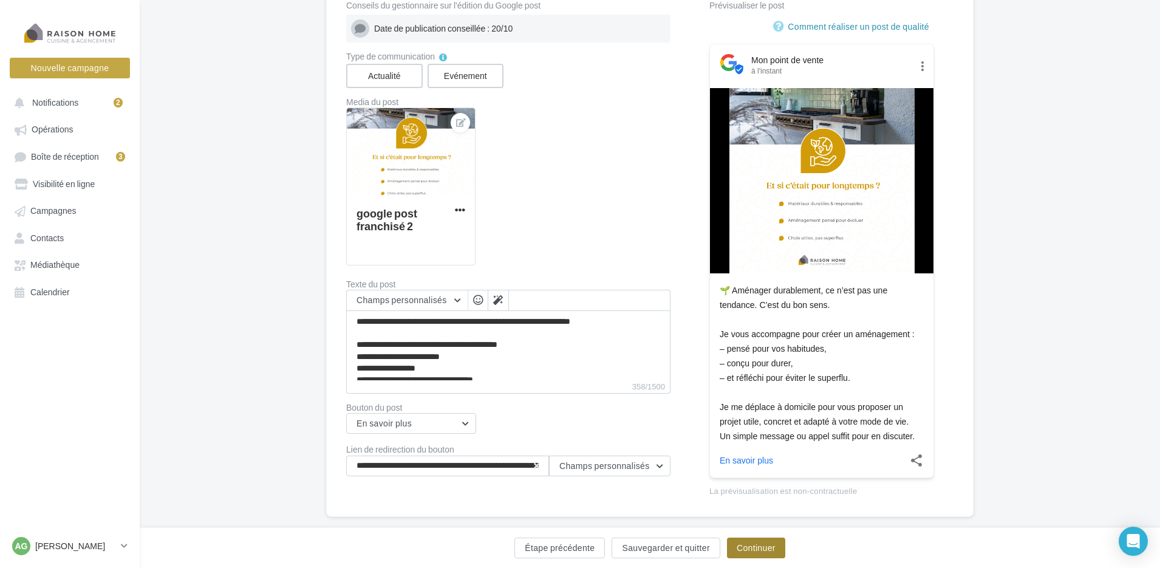
click at [753, 551] on button "Continuer" at bounding box center [756, 548] width 58 height 21
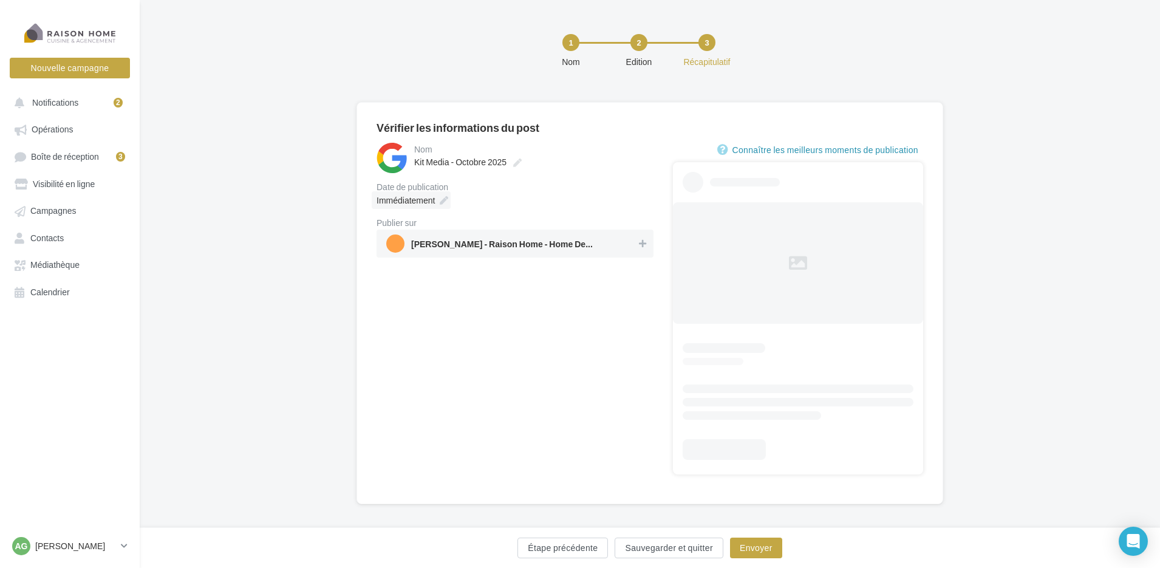
click at [443, 201] on icon at bounding box center [444, 200] width 9 height 9
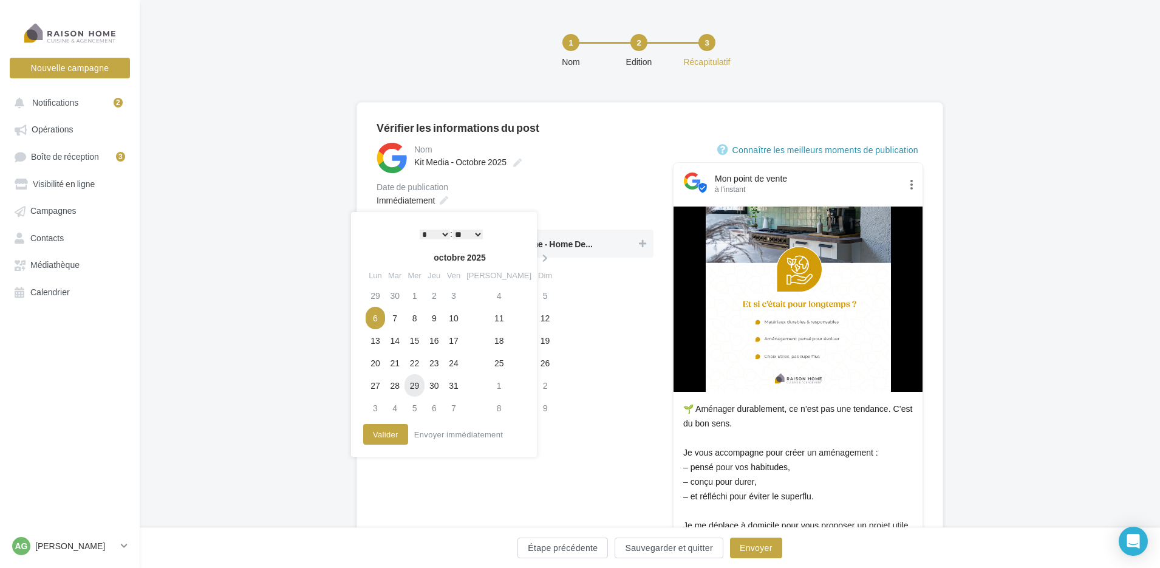
click at [422, 382] on td "29" at bounding box center [414, 385] width 19 height 22
click at [383, 435] on button "Valider" at bounding box center [385, 434] width 45 height 21
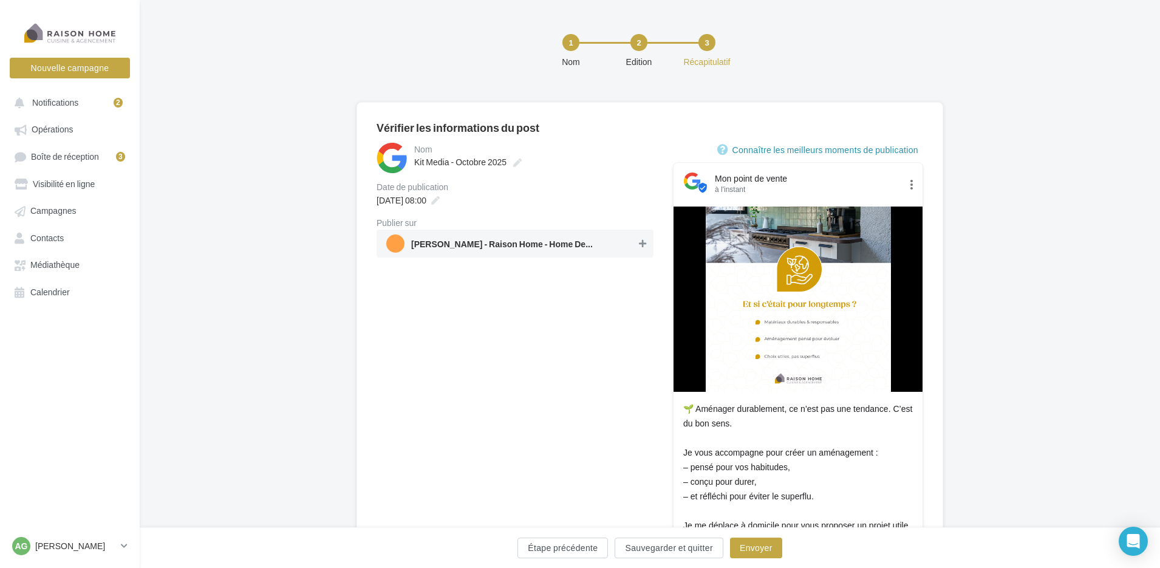
click at [644, 245] on icon at bounding box center [642, 243] width 7 height 9
click at [759, 544] on button "Envoyer" at bounding box center [756, 548] width 52 height 21
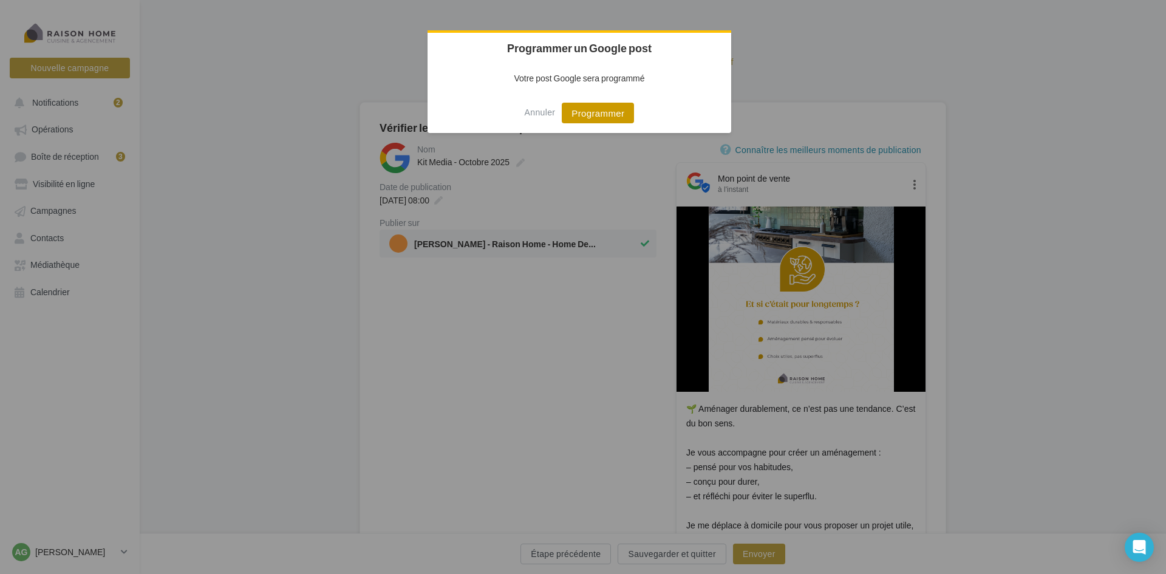
click at [593, 108] on button "Programmer" at bounding box center [598, 113] width 72 height 21
